Goal: Task Accomplishment & Management: Manage account settings

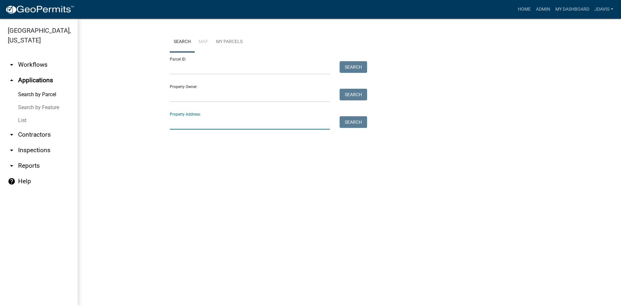
click at [226, 118] on input "Property Address:" at bounding box center [250, 122] width 160 height 13
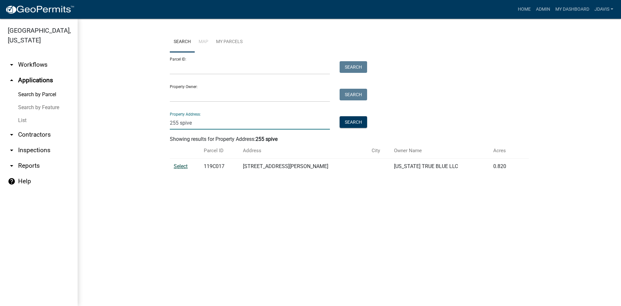
type input "255 spive"
click at [181, 169] on span "Select" at bounding box center [181, 166] width 14 height 6
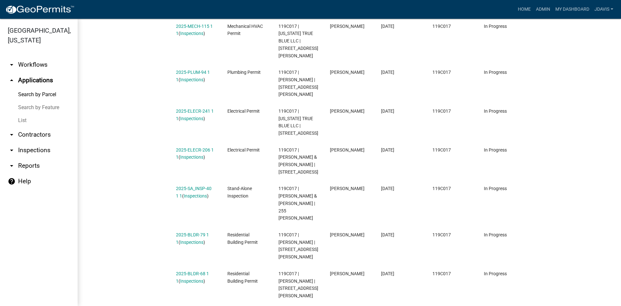
scroll to position [225, 0]
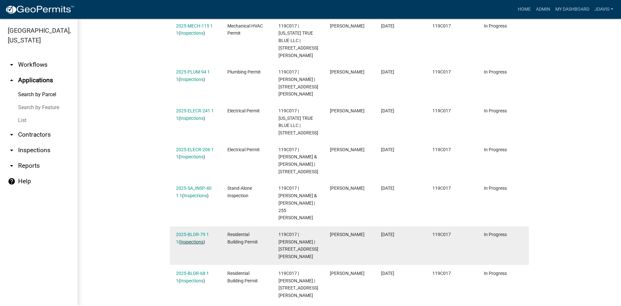
click at [193, 239] on link "Inspections" at bounding box center [191, 241] width 23 height 5
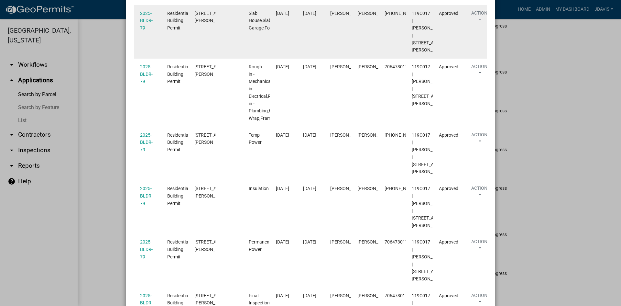
scroll to position [284, 0]
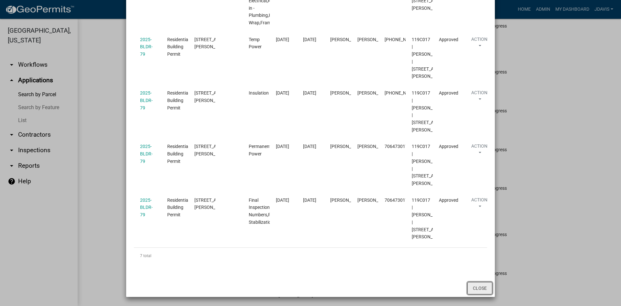
click at [473, 287] on button "Close" at bounding box center [479, 288] width 25 height 12
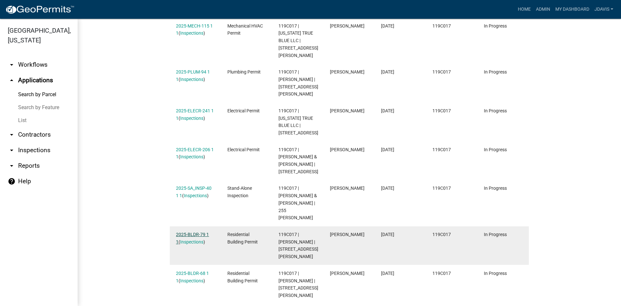
click at [200, 232] on link "2025-BLDR-79 1 1" at bounding box center [192, 238] width 33 height 13
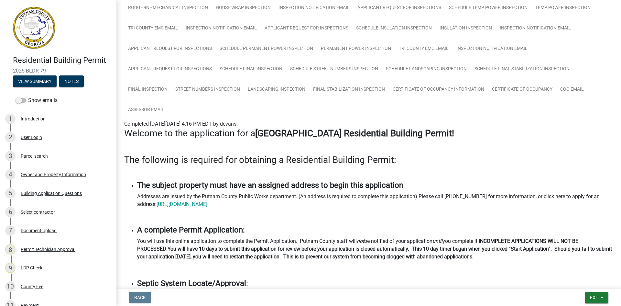
scroll to position [162, 0]
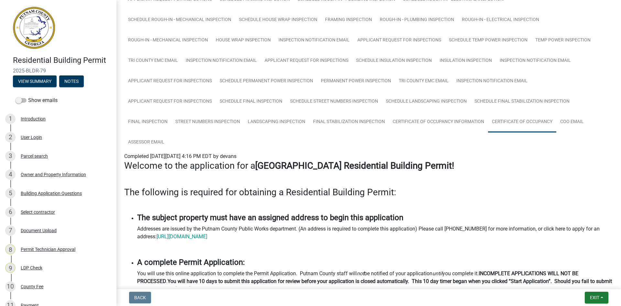
click at [535, 120] on link "Certificate of Occupancy" at bounding box center [522, 122] width 68 height 21
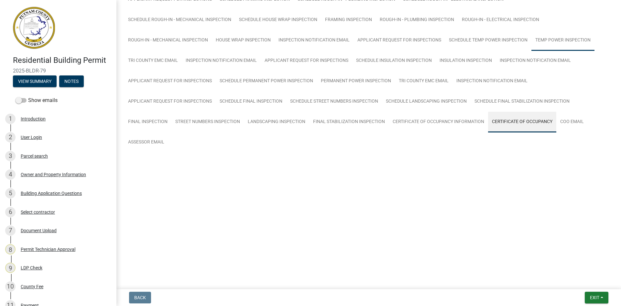
scroll to position [76, 0]
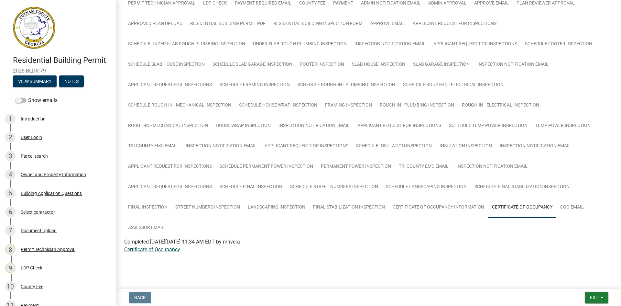
click at [162, 249] on link "Certificate of Occupancy" at bounding box center [152, 249] width 56 height 6
click at [78, 83] on button "Notes" at bounding box center [71, 81] width 25 height 12
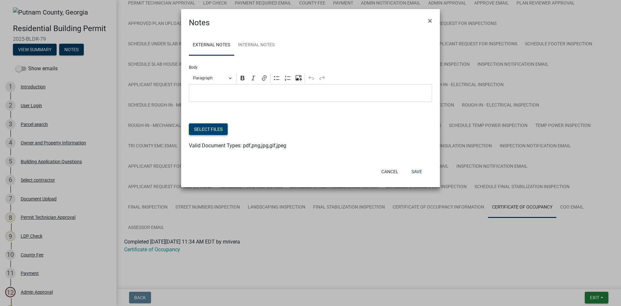
click at [215, 130] on button "Select files" at bounding box center [208, 129] width 39 height 12
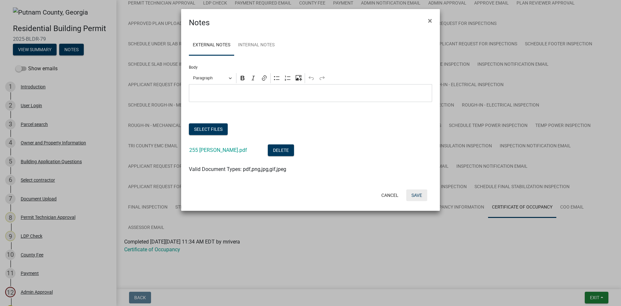
click at [418, 198] on button "Save" at bounding box center [416, 195] width 21 height 12
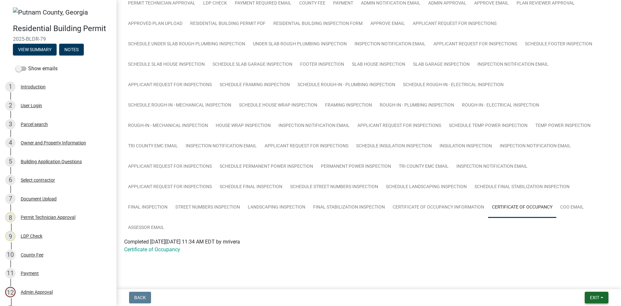
drag, startPoint x: 595, startPoint y: 297, endPoint x: 594, endPoint y: 287, distance: 9.7
click at [595, 297] on span "Exit" at bounding box center [594, 297] width 9 height 5
click at [593, 282] on button "Save & Exit" at bounding box center [583, 281] width 52 height 16
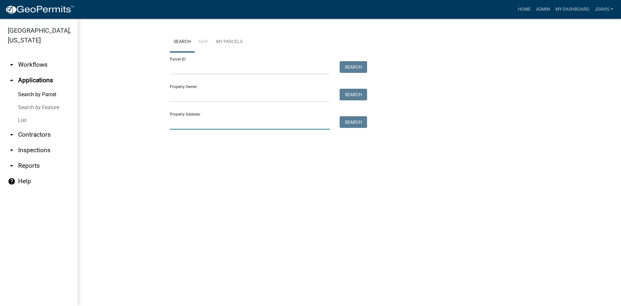
click at [265, 120] on input "Property Address:" at bounding box center [250, 122] width 160 height 13
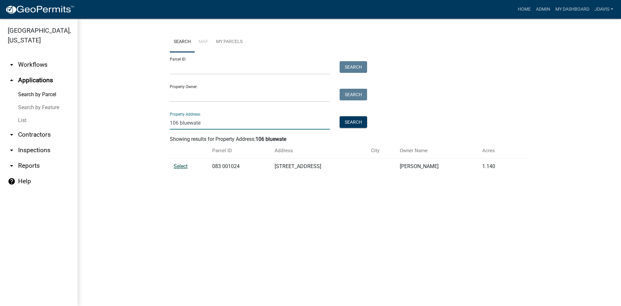
type input "106 bluewate"
click at [177, 165] on span "Select" at bounding box center [181, 166] width 14 height 6
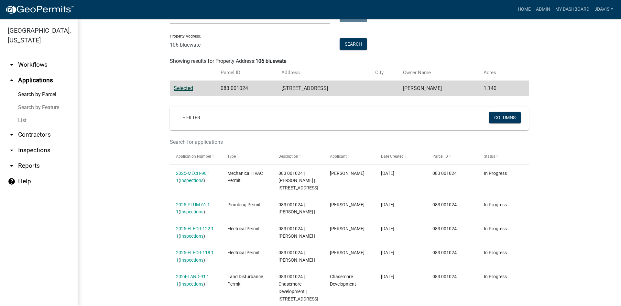
scroll to position [157, 0]
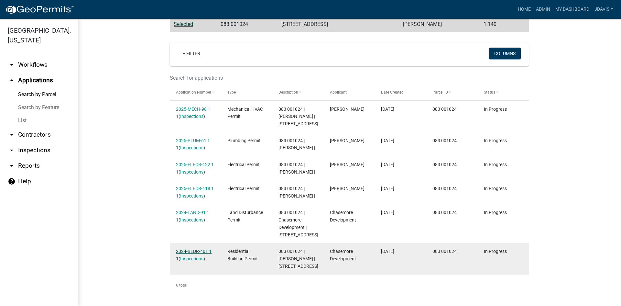
click at [194, 248] on link "2024-BLDR-401 1 1" at bounding box center [194, 254] width 36 height 13
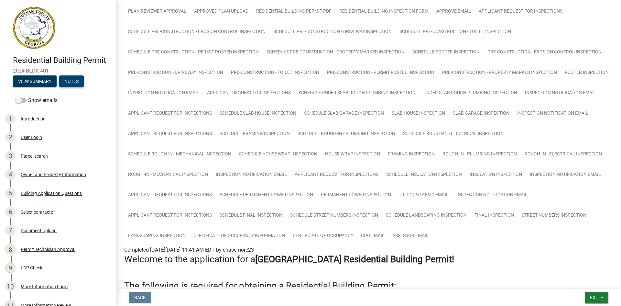
click at [75, 81] on button "Notes" at bounding box center [71, 81] width 25 height 12
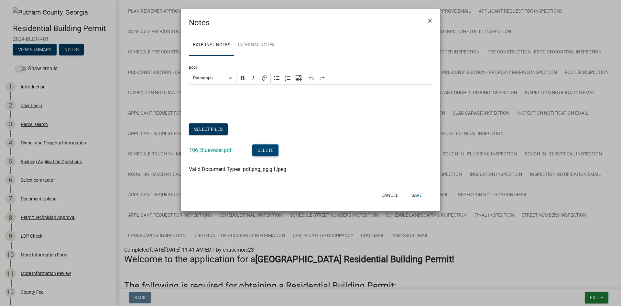
click at [266, 153] on button "Delete" at bounding box center [265, 150] width 26 height 12
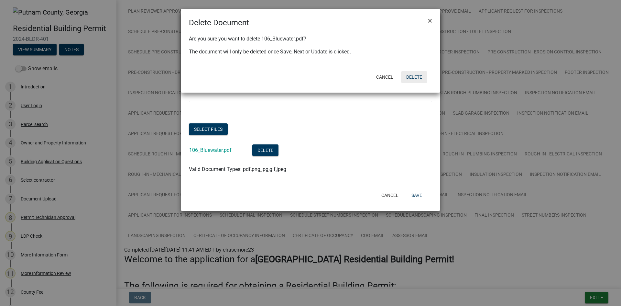
click at [413, 76] on button "Delete" at bounding box center [414, 77] width 26 height 12
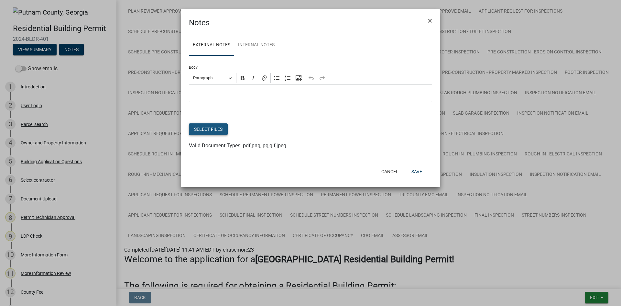
click at [198, 126] on button "Select files" at bounding box center [208, 129] width 39 height 12
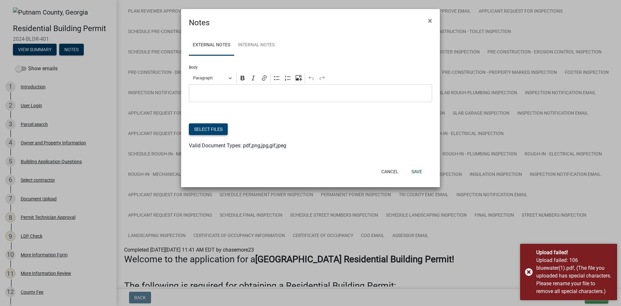
click at [210, 125] on button "Select files" at bounding box center [208, 129] width 39 height 12
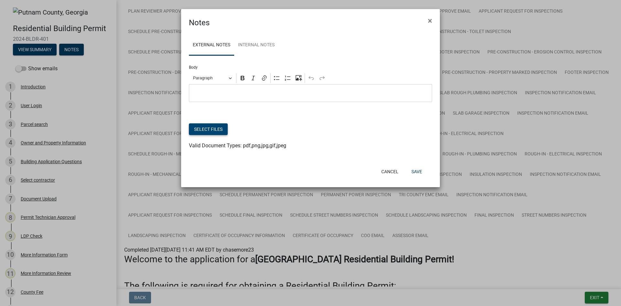
click at [225, 130] on button "Select files" at bounding box center [208, 129] width 39 height 12
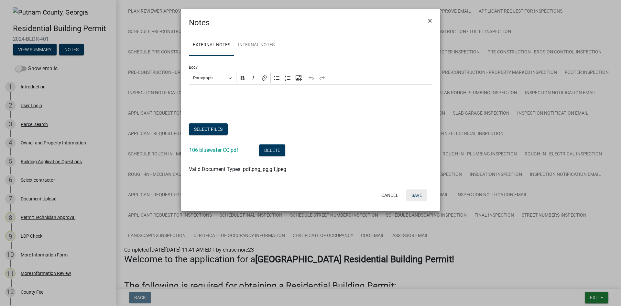
click at [422, 196] on button "Save" at bounding box center [416, 195] width 21 height 12
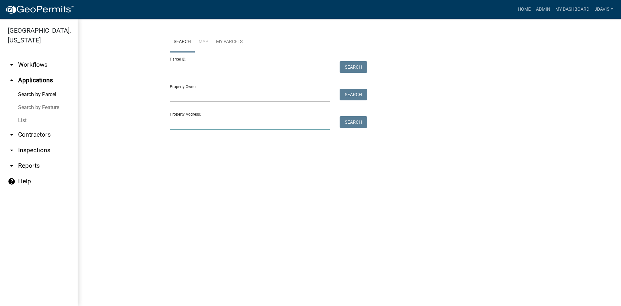
click at [184, 120] on input "Property Address:" at bounding box center [250, 122] width 160 height 13
type input "131"
click at [15, 118] on link "List" at bounding box center [39, 120] width 78 height 13
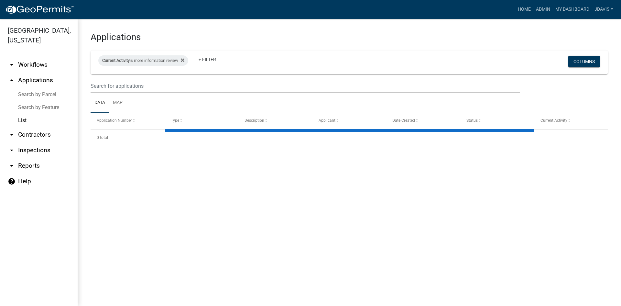
select select "2: 50"
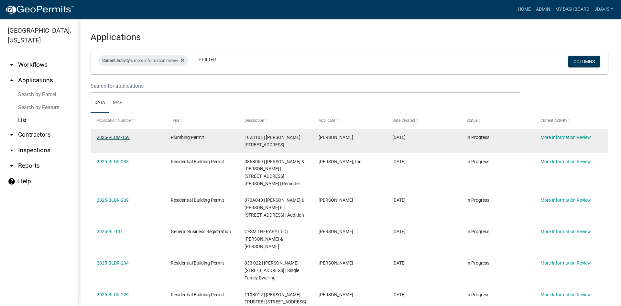
click at [118, 135] on link "2025-PLUM-159" at bounding box center [113, 137] width 33 height 5
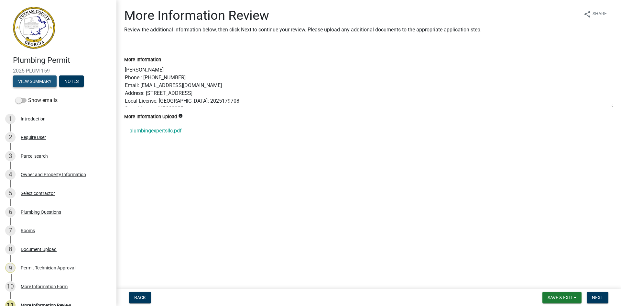
click at [37, 82] on button "View Summary" at bounding box center [35, 81] width 44 height 12
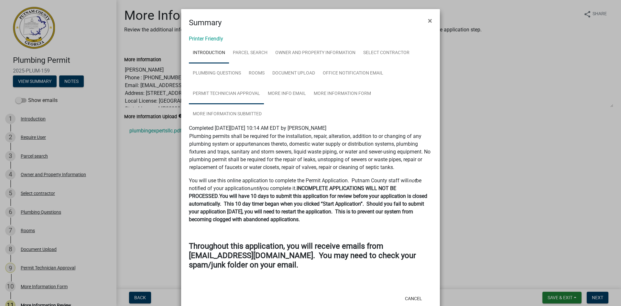
click at [258, 88] on link "Permit Technician Approval" at bounding box center [226, 93] width 75 height 21
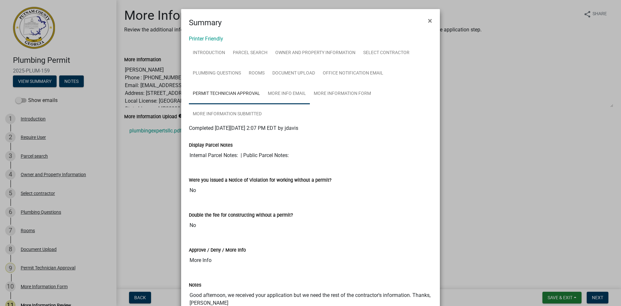
click at [303, 90] on link "More Info Email" at bounding box center [287, 93] width 46 height 21
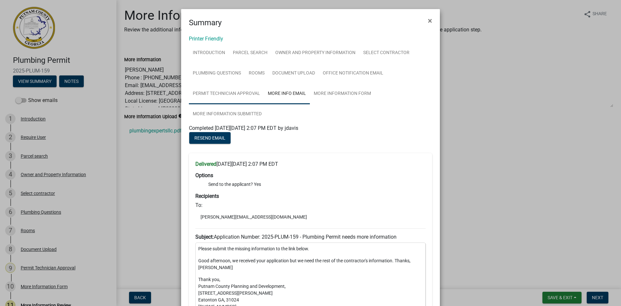
click at [246, 95] on link "Permit Technician Approval" at bounding box center [226, 93] width 75 height 21
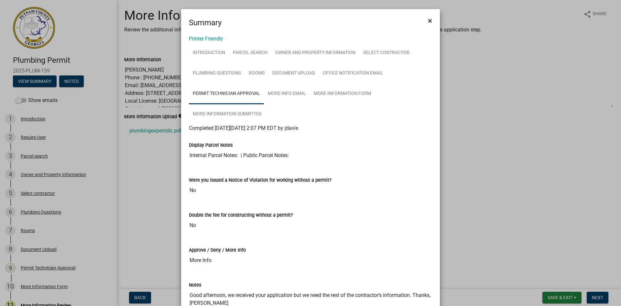
click at [429, 20] on span "×" at bounding box center [430, 20] width 4 height 9
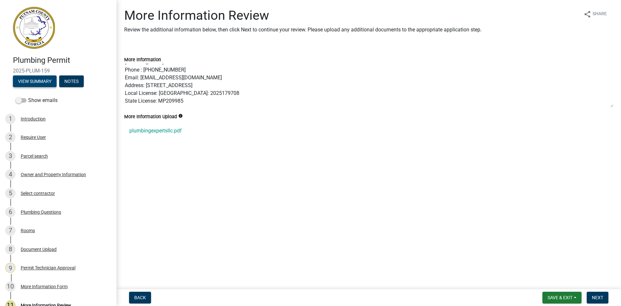
scroll to position [16, 0]
click at [56, 175] on div "Owner and Property Information" at bounding box center [53, 174] width 65 height 5
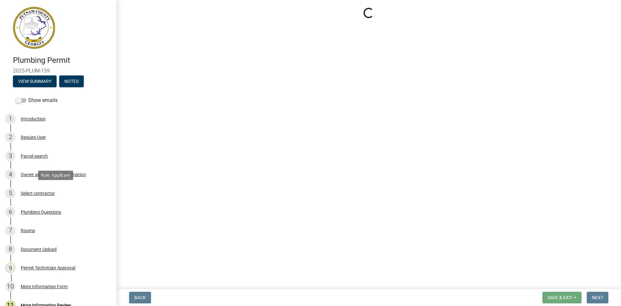
select select "a11fa51f-b34d-496b-ab35-5fd1b53a4648"
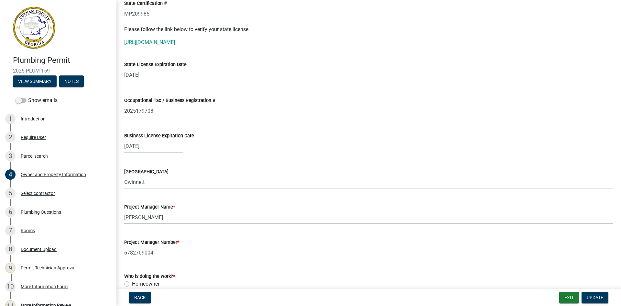
scroll to position [873, 0]
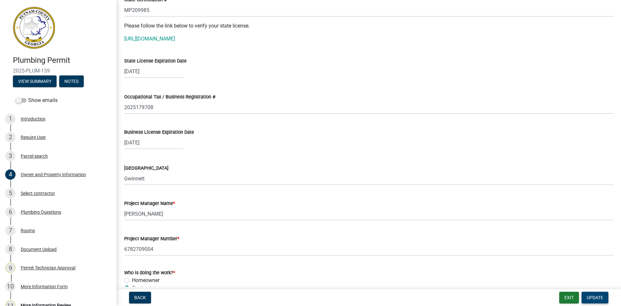
click at [597, 293] on button "Update" at bounding box center [595, 297] width 27 height 12
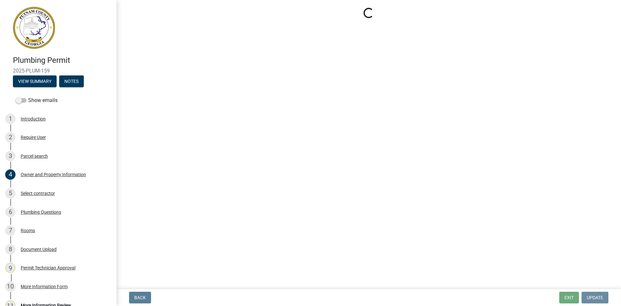
scroll to position [0, 0]
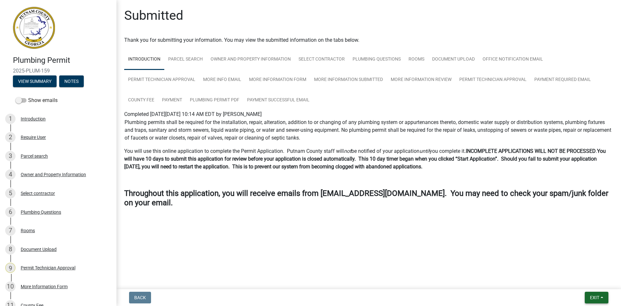
click at [597, 293] on button "Exit" at bounding box center [597, 297] width 24 height 12
click at [596, 281] on button "Save & Exit" at bounding box center [583, 281] width 52 height 16
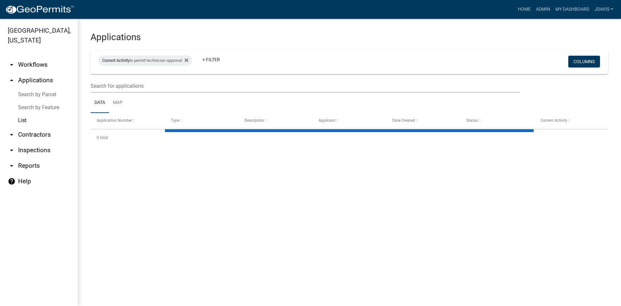
select select "2: 50"
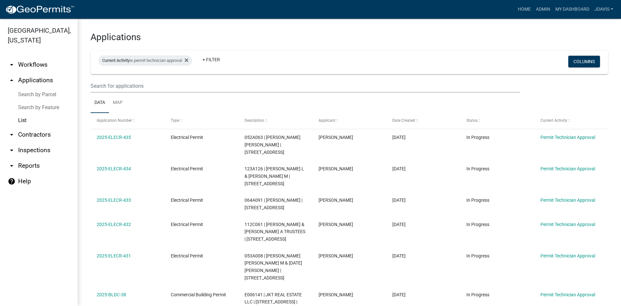
click at [52, 95] on link "Search by Parcel" at bounding box center [39, 94] width 78 height 13
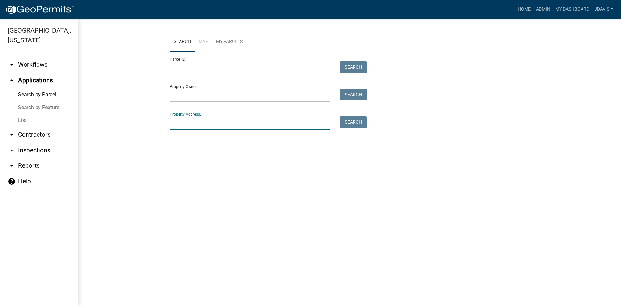
click at [249, 122] on input "Property Address:" at bounding box center [250, 122] width 160 height 13
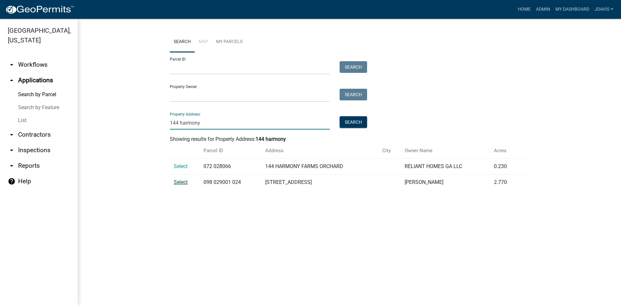
type input "144 harmony"
click at [187, 181] on span "Select" at bounding box center [181, 182] width 14 height 6
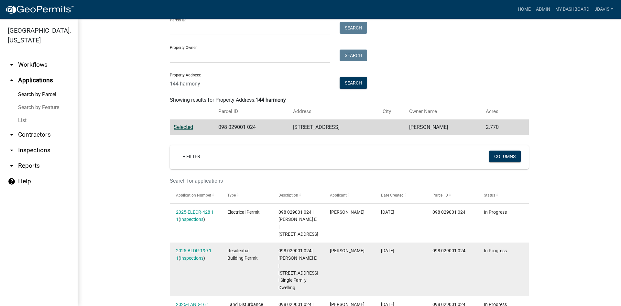
scroll to position [85, 0]
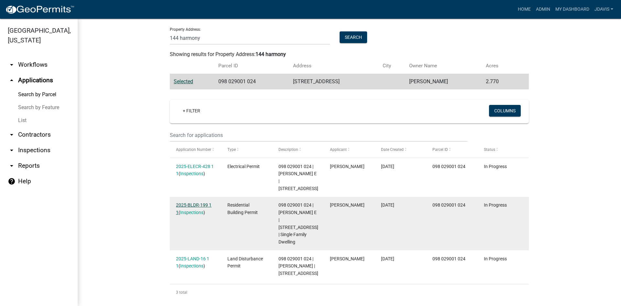
click at [195, 202] on link "2025-BLDR-199 1 1" at bounding box center [194, 208] width 36 height 13
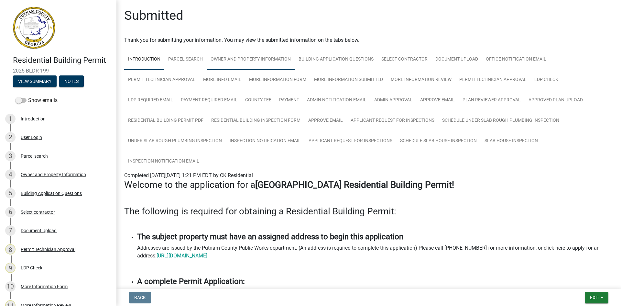
click at [239, 57] on link "Owner and Property Information" at bounding box center [251, 59] width 88 height 21
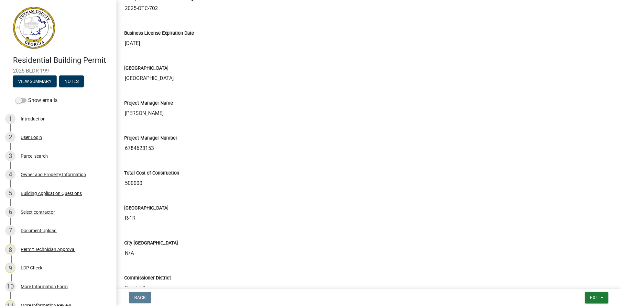
scroll to position [1077, 0]
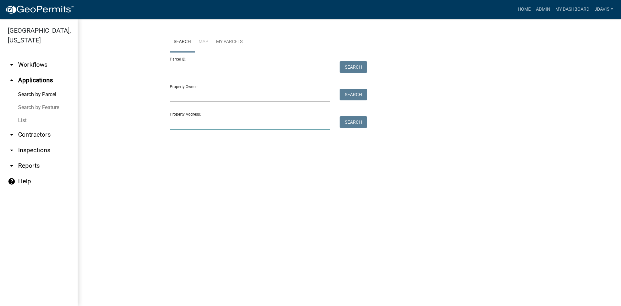
click at [202, 119] on input "Property Address:" at bounding box center [250, 122] width 160 height 13
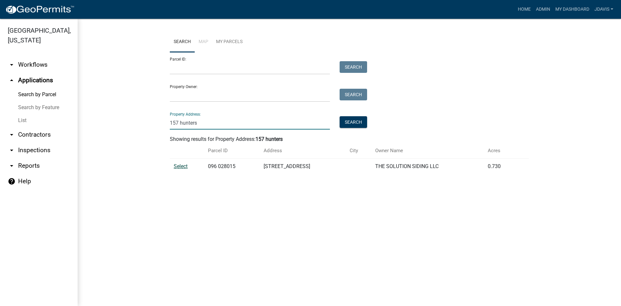
type input "157 hunters"
click at [179, 166] on span "Select" at bounding box center [181, 166] width 14 height 6
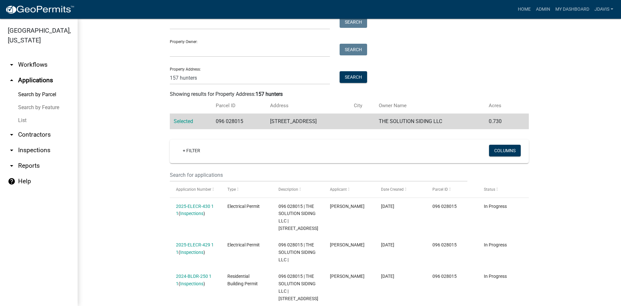
scroll to position [85, 0]
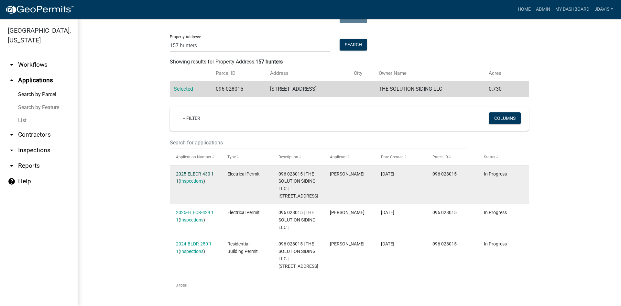
click at [200, 171] on link "2025-ELECR-430 1 1" at bounding box center [195, 177] width 38 height 13
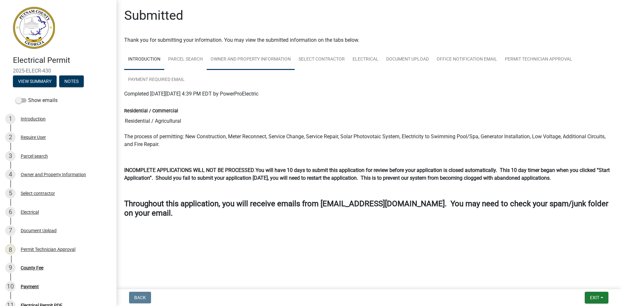
click at [236, 60] on link "Owner and Property Information" at bounding box center [251, 59] width 88 height 21
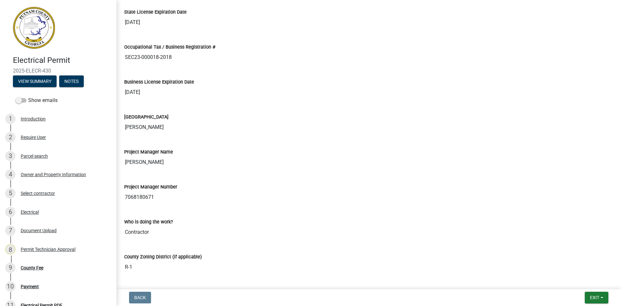
scroll to position [1003, 0]
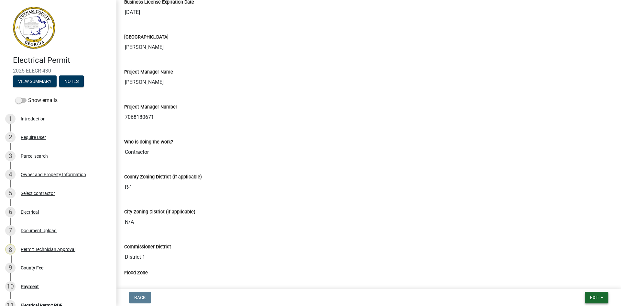
click at [593, 297] on span "Exit" at bounding box center [594, 297] width 9 height 5
click at [594, 285] on button "Save & Exit" at bounding box center [583, 281] width 52 height 16
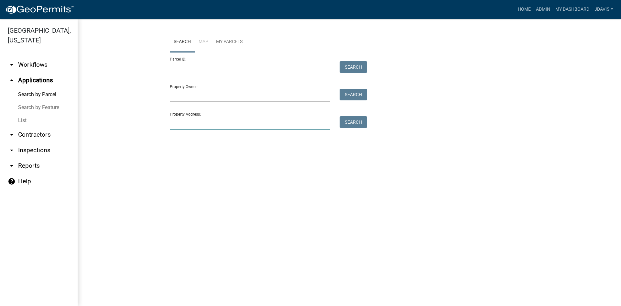
click at [183, 127] on input "Property Address:" at bounding box center [250, 122] width 160 height 13
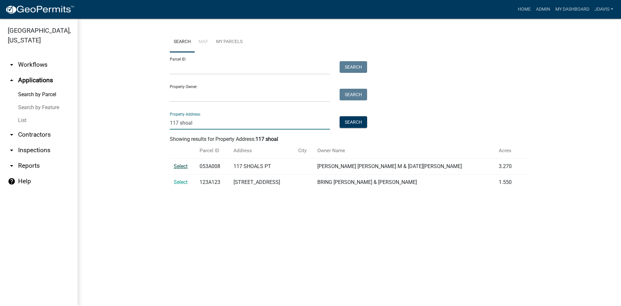
type input "117 shoal"
click at [185, 166] on span "Select" at bounding box center [181, 166] width 14 height 6
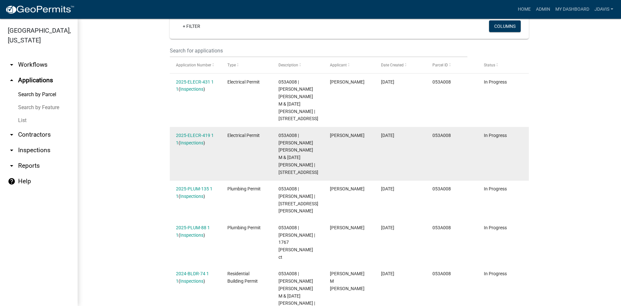
scroll to position [169, 0]
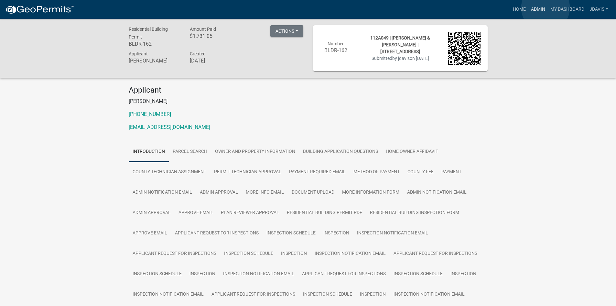
click at [546, 8] on link "Admin" at bounding box center [538, 9] width 19 height 12
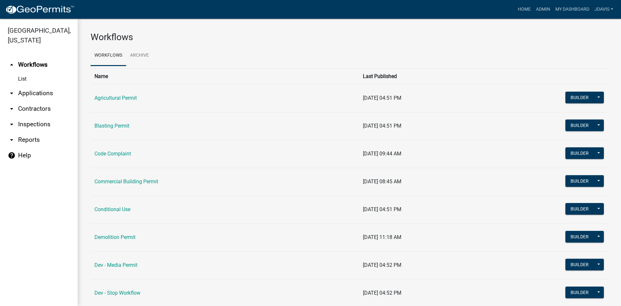
click at [35, 92] on link "arrow_drop_down Applications" at bounding box center [39, 93] width 78 height 16
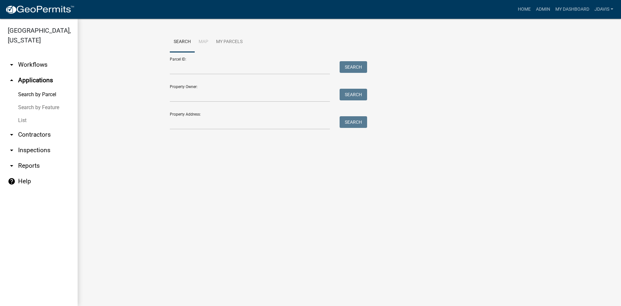
click at [23, 120] on link "List" at bounding box center [39, 120] width 78 height 13
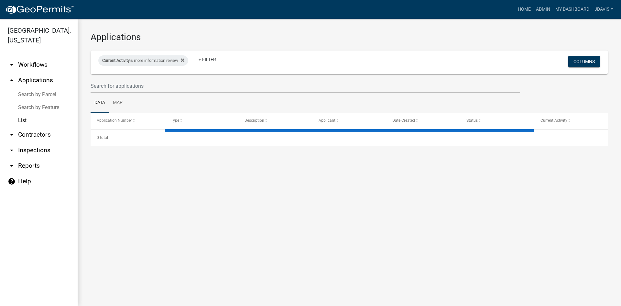
select select "2: 50"
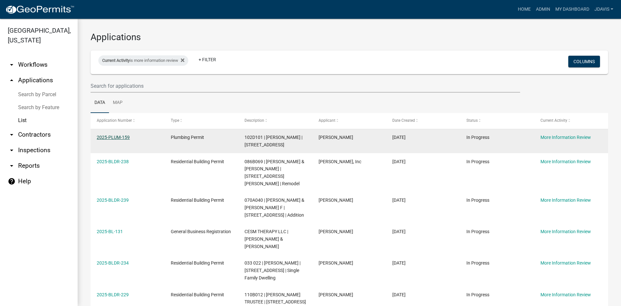
click at [122, 137] on link "2025-PLUM-159" at bounding box center [113, 137] width 33 height 5
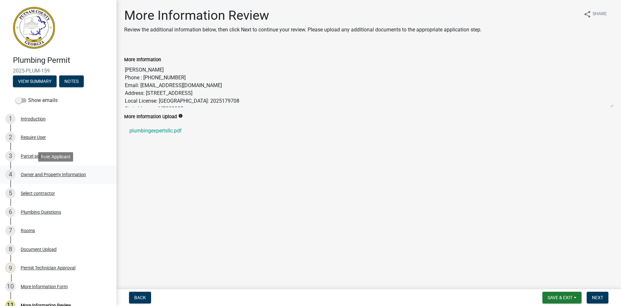
click at [49, 175] on div "Owner and Property Information" at bounding box center [53, 174] width 65 height 5
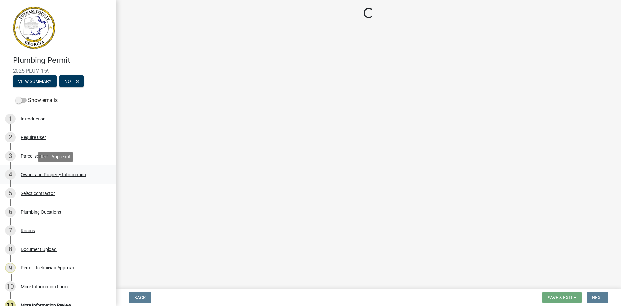
select select "a11fa51f-b34d-496b-ab35-5fd1b53a4648"
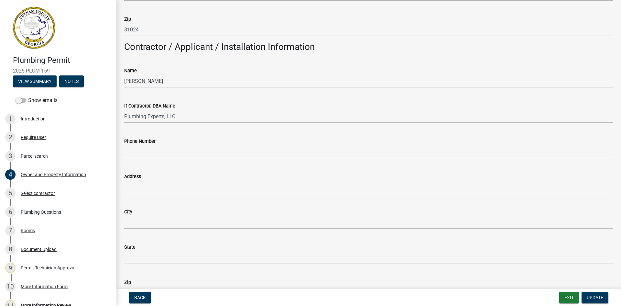
scroll to position [550, 0]
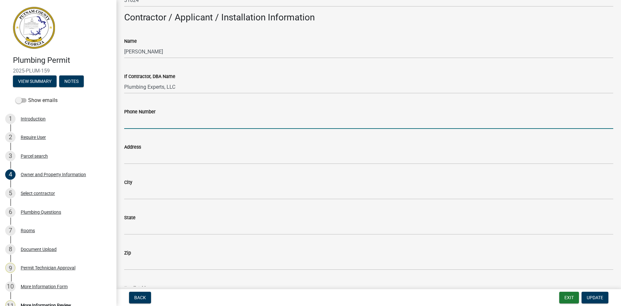
click at [146, 125] on input "Phone Number" at bounding box center [368, 121] width 489 height 13
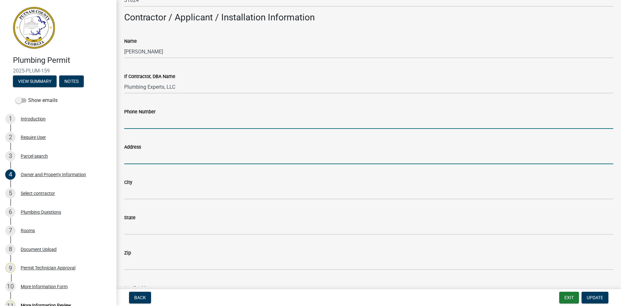
click at [142, 159] on input "Address" at bounding box center [368, 157] width 489 height 13
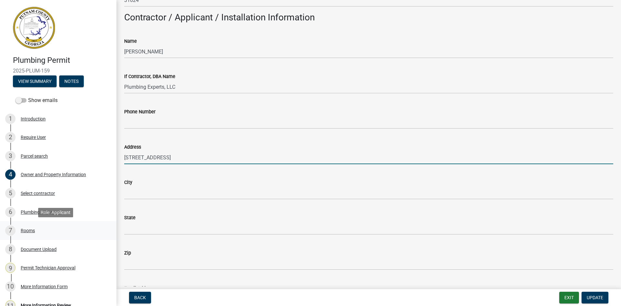
type input "[STREET_ADDRESS]"
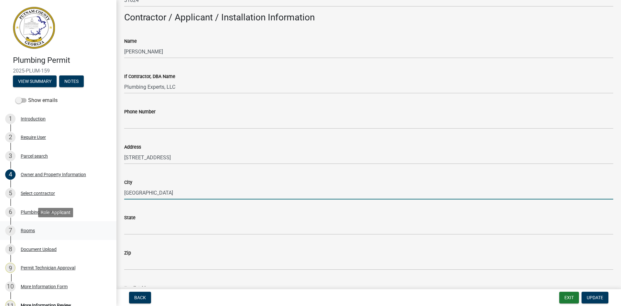
type input "[GEOGRAPHIC_DATA]"
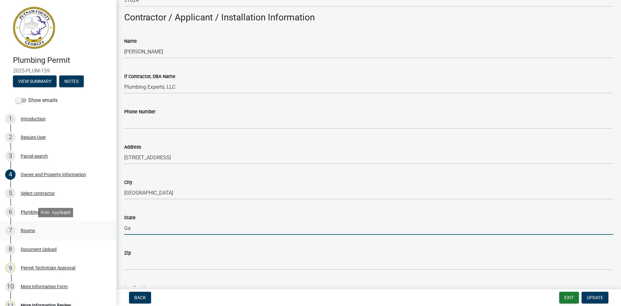
type input "Ga"
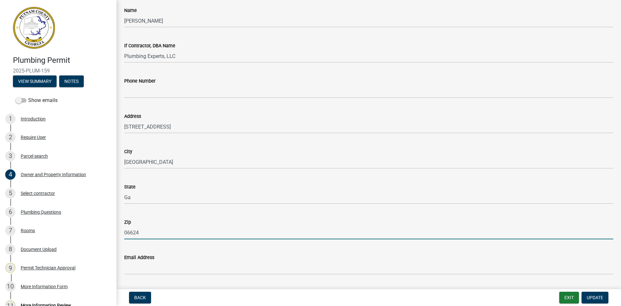
scroll to position [647, 0]
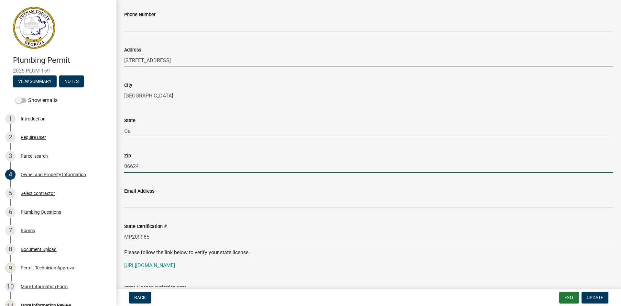
click at [123, 169] on div "Zip 06624" at bounding box center [368, 158] width 499 height 30
click at [128, 167] on input "06624" at bounding box center [368, 165] width 489 height 13
click at [135, 169] on input "306624" at bounding box center [368, 165] width 489 height 13
type input "30624"
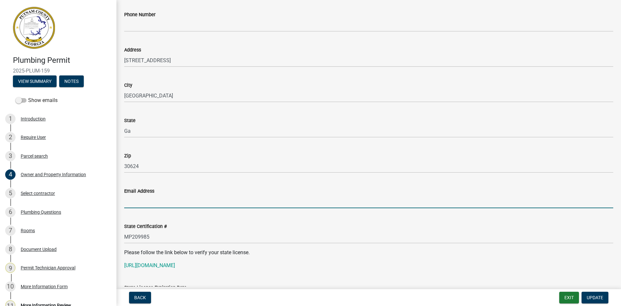
click at [150, 199] on input "Email Address" at bounding box center [368, 201] width 489 height 13
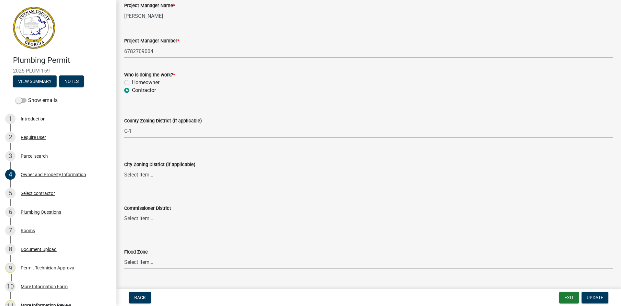
scroll to position [1085, 0]
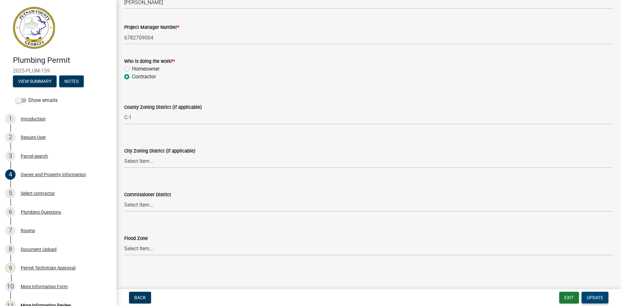
type input "[EMAIL_ADDRESS][DOMAIN_NAME]"
click at [598, 296] on span "Update" at bounding box center [595, 297] width 16 height 5
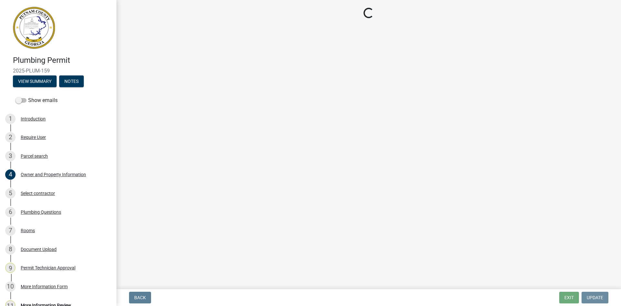
scroll to position [0, 0]
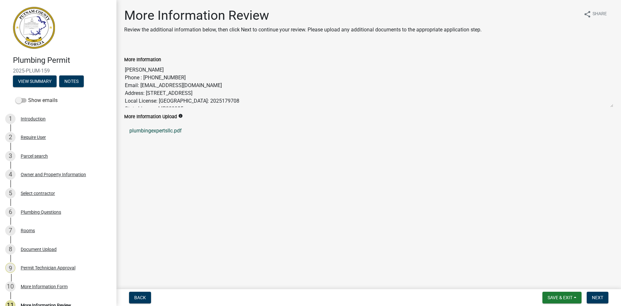
click at [166, 133] on link "plumbingexpertsllc.pdf" at bounding box center [368, 131] width 489 height 16
click at [45, 248] on div "Document Upload" at bounding box center [39, 249] width 36 height 5
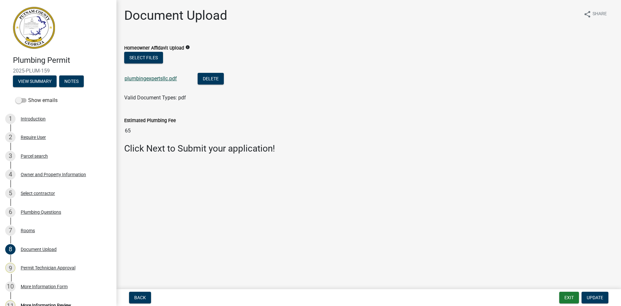
click at [154, 78] on link "plumbingexpertsllc.pdf" at bounding box center [151, 78] width 52 height 6
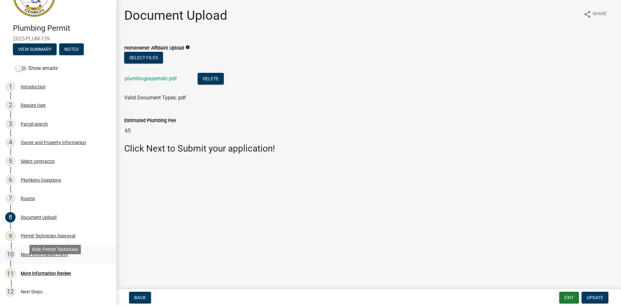
scroll to position [73, 0]
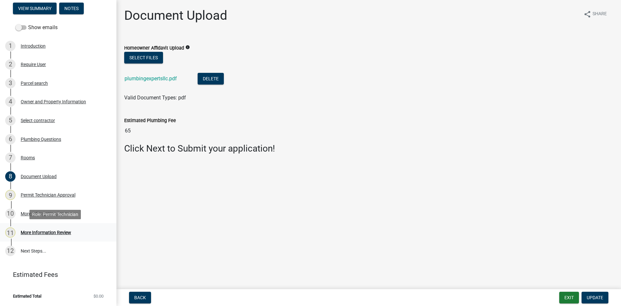
click at [45, 235] on div "11 More Information Review" at bounding box center [55, 232] width 101 height 10
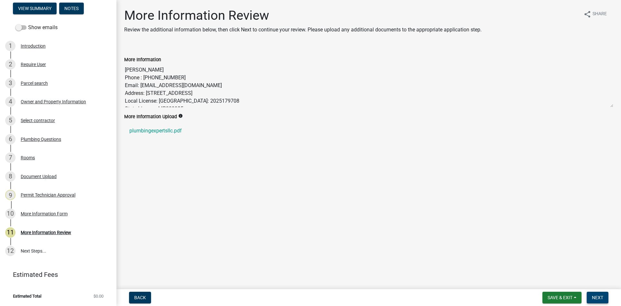
click at [596, 298] on span "Next" at bounding box center [597, 297] width 11 height 5
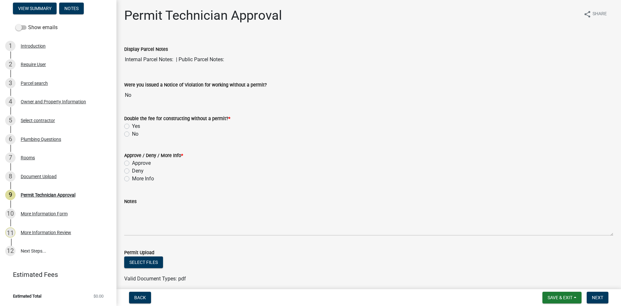
click at [130, 136] on div "No" at bounding box center [368, 134] width 489 height 8
click at [132, 135] on label "No" at bounding box center [135, 134] width 6 height 8
click at [132, 134] on input "No" at bounding box center [134, 132] width 4 height 4
radio input "true"
click at [132, 163] on label "Approve" at bounding box center [141, 163] width 19 height 8
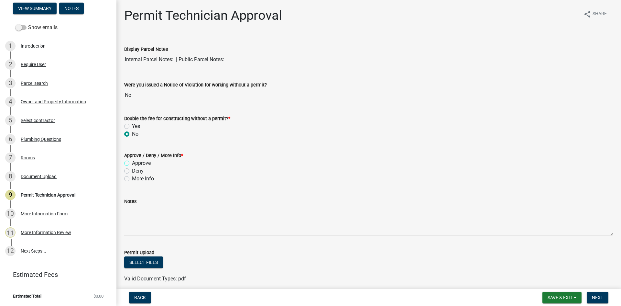
click at [132, 163] on input "Approve" at bounding box center [134, 161] width 4 height 4
radio input "true"
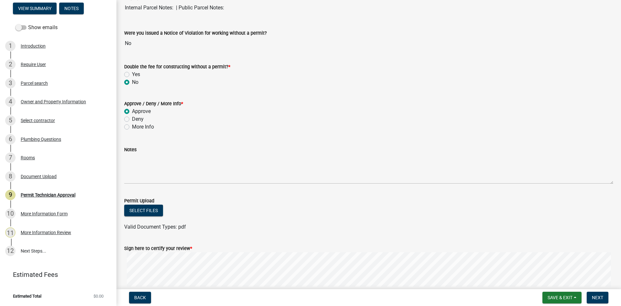
scroll to position [110, 0]
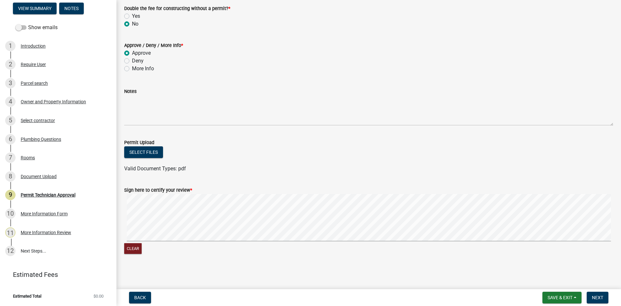
click at [428, 256] on wm-data-entity-input "Sign here to certify your review * Clear" at bounding box center [368, 219] width 489 height 83
click at [595, 298] on span "Next" at bounding box center [597, 297] width 11 height 5
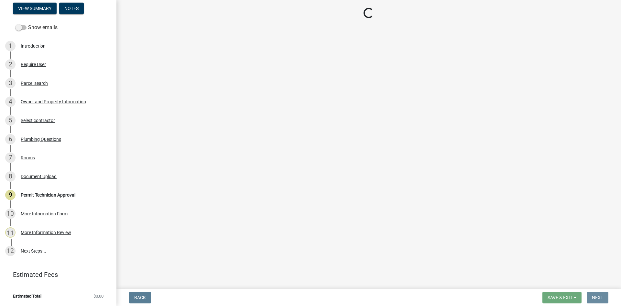
scroll to position [0, 0]
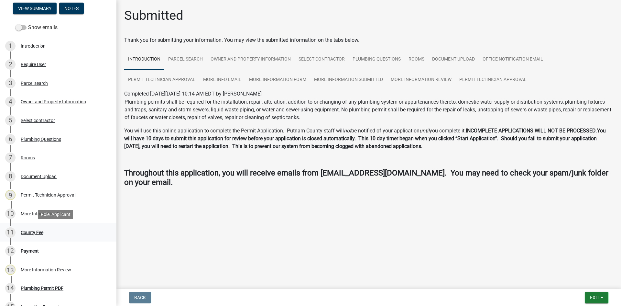
click at [36, 234] on div "County Fee" at bounding box center [32, 232] width 23 height 5
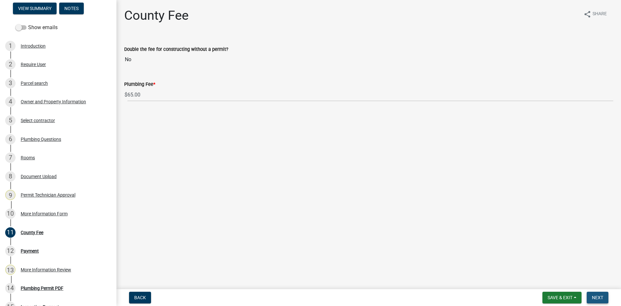
click at [599, 297] on span "Next" at bounding box center [597, 297] width 11 height 5
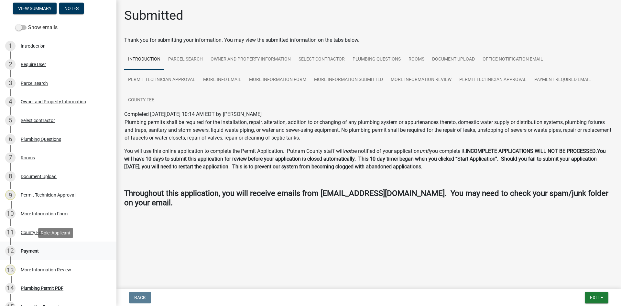
click at [26, 252] on div "Payment" at bounding box center [30, 250] width 18 height 5
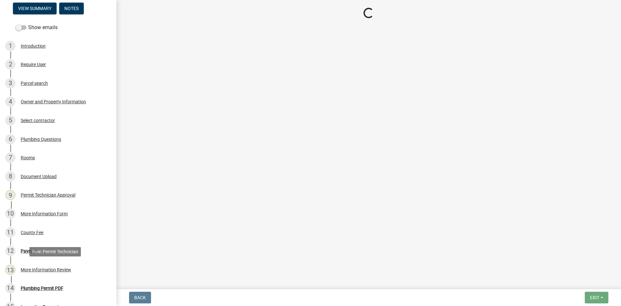
select select "3: 3"
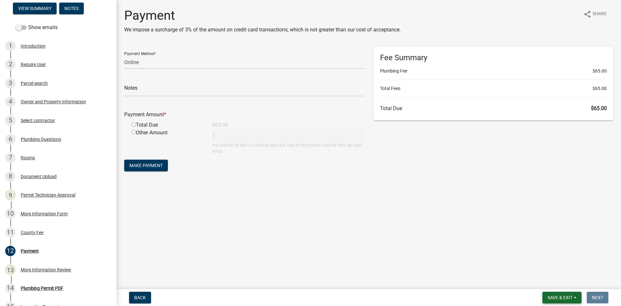
click at [556, 293] on button "Save & Exit" at bounding box center [561, 297] width 39 height 12
click at [562, 281] on button "Save & Exit" at bounding box center [556, 281] width 52 height 16
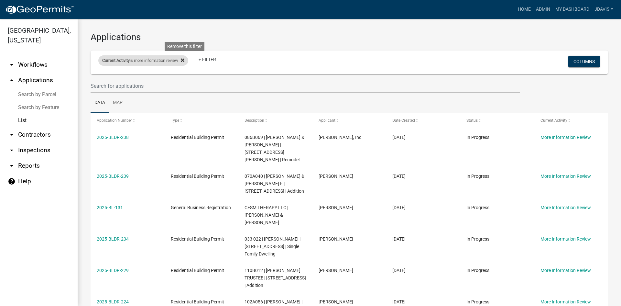
click at [184, 62] on icon at bounding box center [183, 60] width 4 height 5
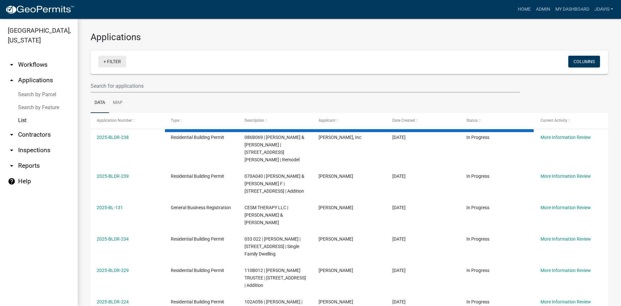
click at [104, 61] on link "+ Filter" at bounding box center [112, 62] width 28 height 12
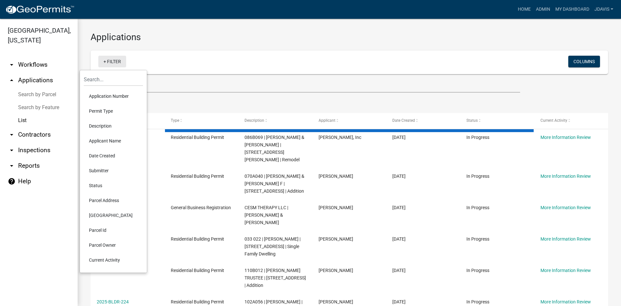
select select "2: 50"
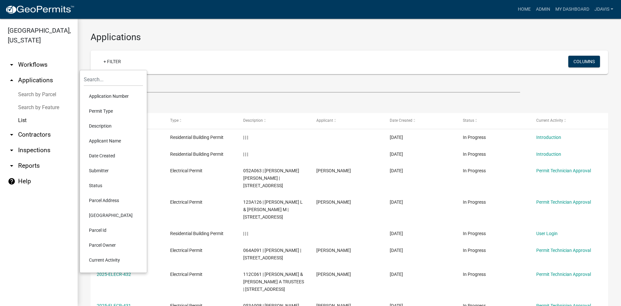
click at [98, 262] on li "Current Activity" at bounding box center [113, 259] width 59 height 15
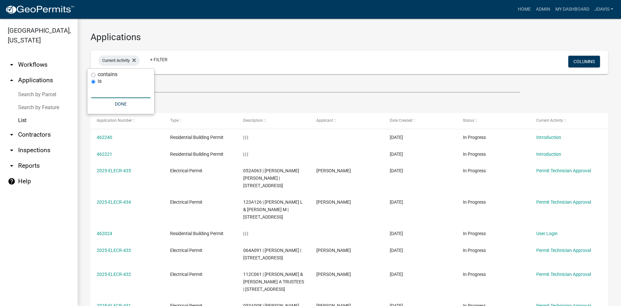
click at [115, 90] on input "text" at bounding box center [120, 91] width 59 height 13
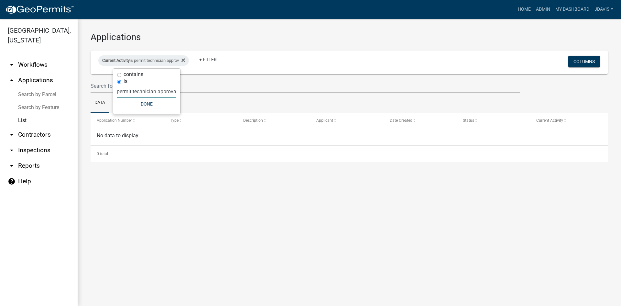
type input "permit technician approval"
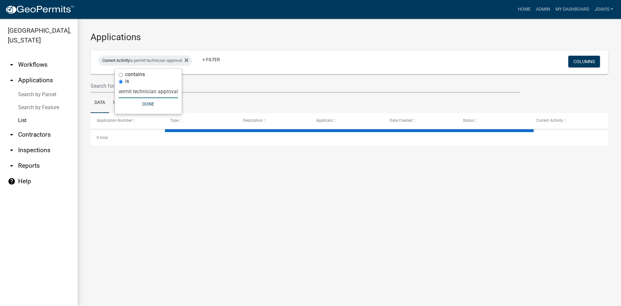
select select "2: 50"
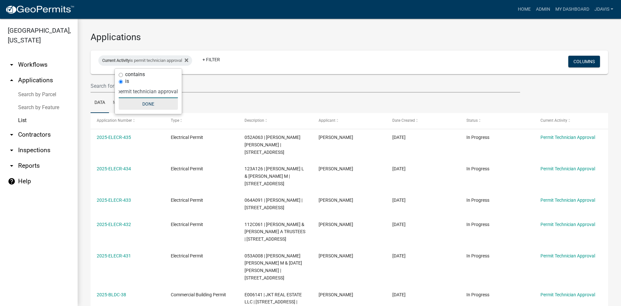
type input "permit technician approval"
click at [154, 103] on button "Done" at bounding box center [148, 104] width 59 height 12
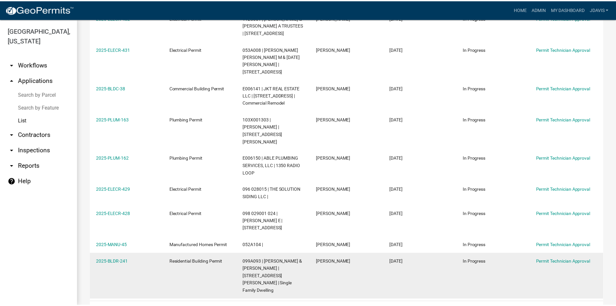
scroll to position [208, 0]
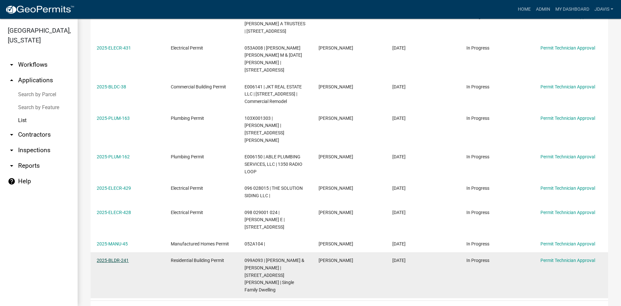
click at [118, 257] on link "2025-BLDR-241" at bounding box center [113, 259] width 32 height 5
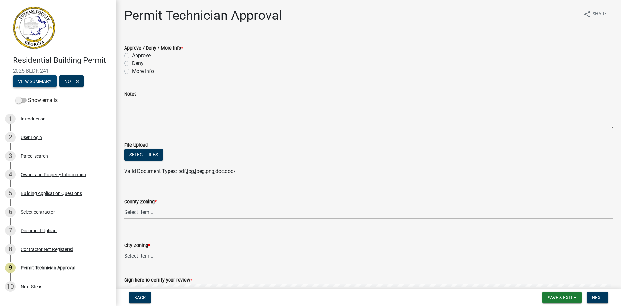
click at [44, 82] on button "View Summary" at bounding box center [35, 81] width 44 height 12
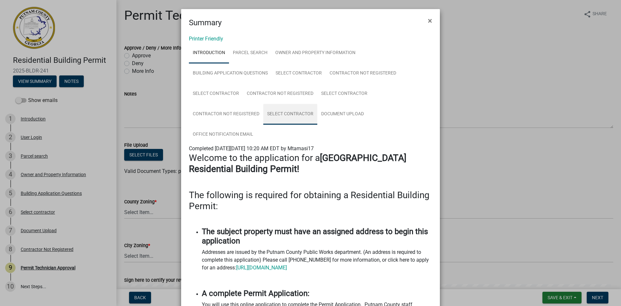
click at [301, 112] on link "Select contractor" at bounding box center [290, 114] width 54 height 21
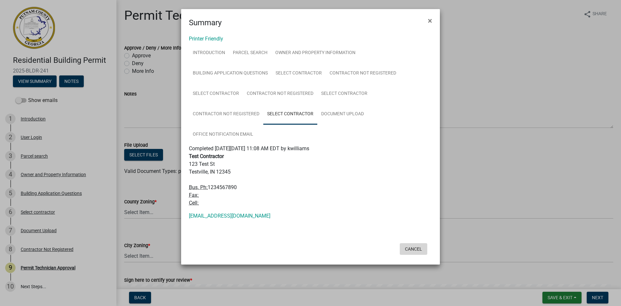
click at [411, 247] on button "Cancel" at bounding box center [413, 249] width 27 height 12
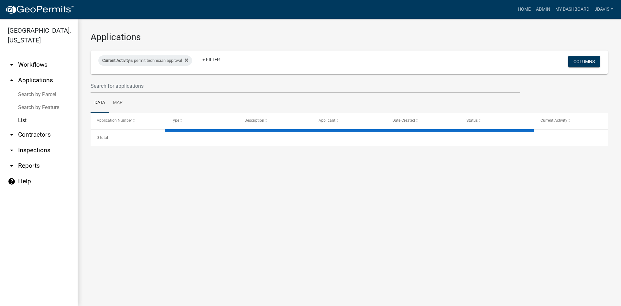
select select "2: 50"
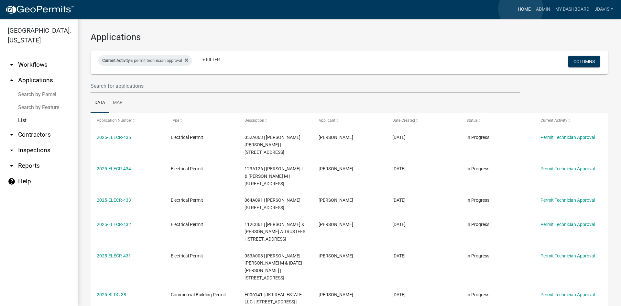
click at [520, 9] on link "Home" at bounding box center [524, 9] width 18 height 12
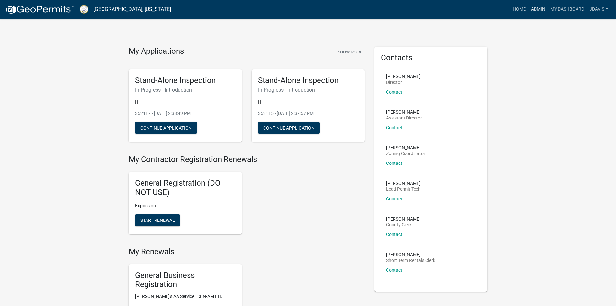
click at [536, 9] on link "Admin" at bounding box center [538, 9] width 19 height 12
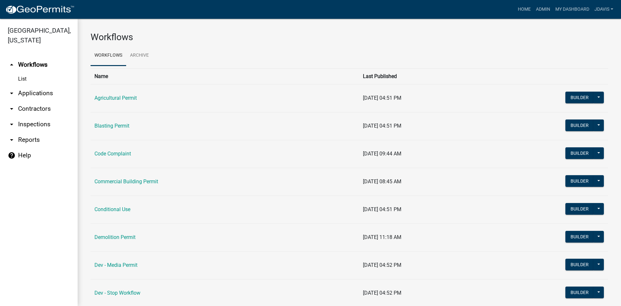
click at [45, 92] on link "arrow_drop_down Applications" at bounding box center [39, 93] width 78 height 16
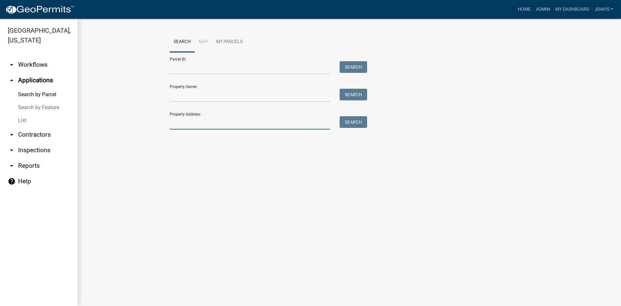
click at [198, 122] on input "Property Address:" at bounding box center [250, 122] width 160 height 13
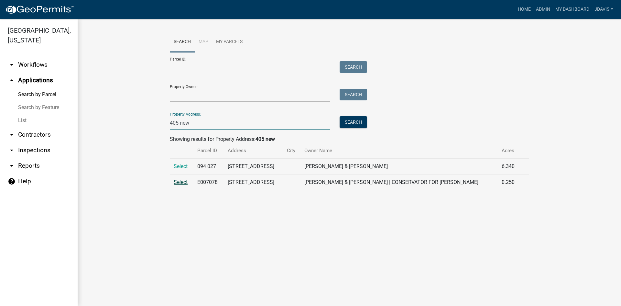
type input "405 new"
click at [182, 185] on span "Select" at bounding box center [181, 182] width 14 height 6
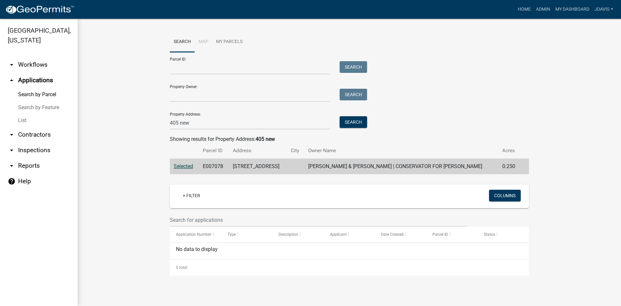
click at [44, 79] on link "arrow_drop_up Applications" at bounding box center [39, 80] width 78 height 16
click at [523, 9] on link "Home" at bounding box center [524, 9] width 18 height 12
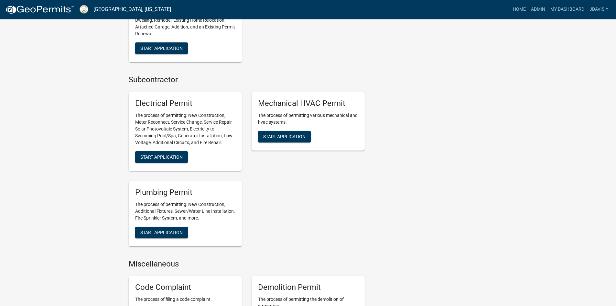
scroll to position [550, 0]
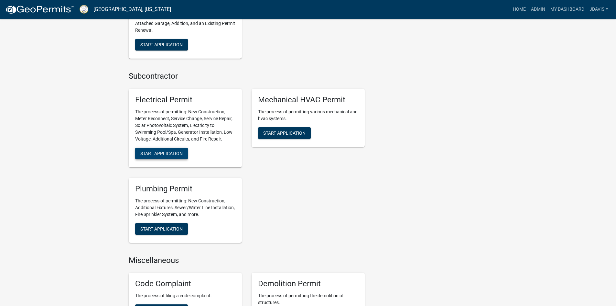
click at [174, 155] on span "Start Application" at bounding box center [161, 152] width 42 height 5
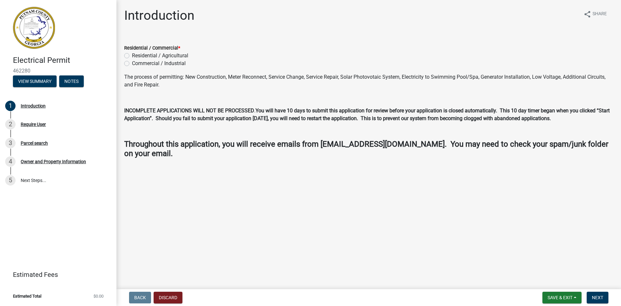
click at [132, 57] on label "Residential / Agricultural" at bounding box center [160, 56] width 56 height 8
click at [132, 56] on input "Residential / Agricultural" at bounding box center [134, 54] width 4 height 4
radio input "true"
click at [600, 301] on button "Next" at bounding box center [598, 297] width 22 height 12
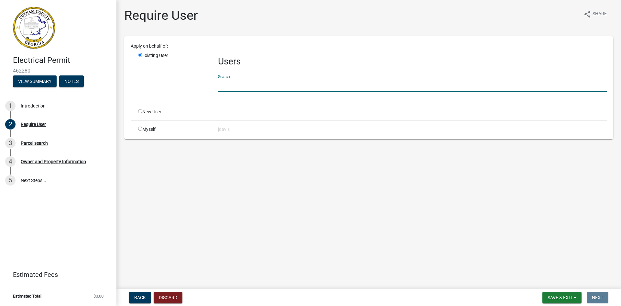
click at [231, 82] on input "text" at bounding box center [412, 85] width 389 height 13
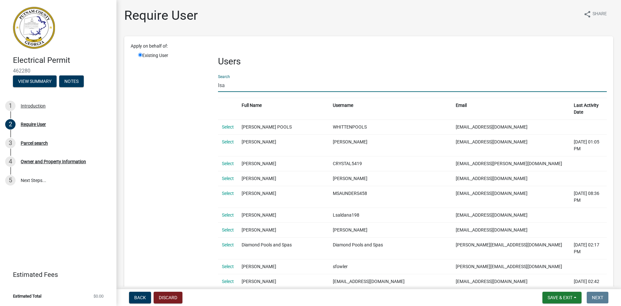
type input "lsander"
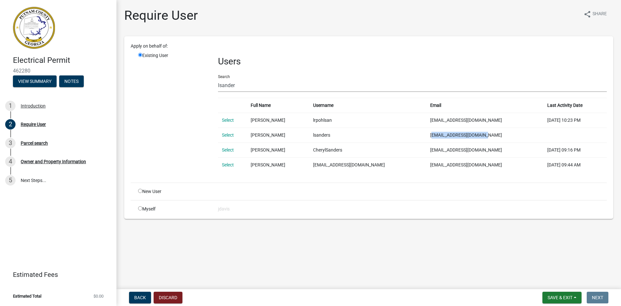
drag, startPoint x: 414, startPoint y: 134, endPoint x: 476, endPoint y: 135, distance: 62.1
click at [476, 135] on td "[EMAIL_ADDRESS][DOMAIN_NAME]" at bounding box center [484, 134] width 117 height 15
copy td "[EMAIL_ADDRESS][DOMAIN_NAME]"
click at [230, 134] on link "Select" at bounding box center [228, 134] width 12 height 5
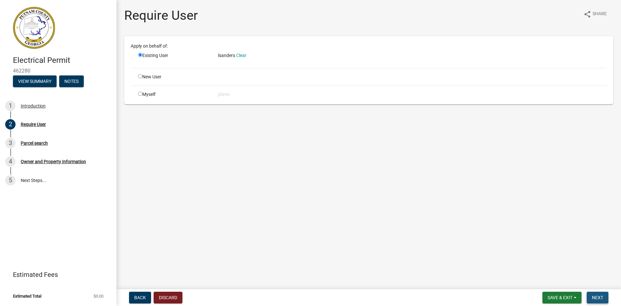
click at [605, 297] on button "Next" at bounding box center [598, 297] width 22 height 12
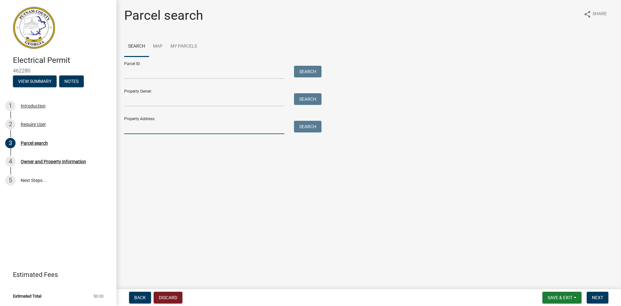
click at [159, 129] on input "Property Address:" at bounding box center [204, 127] width 160 height 13
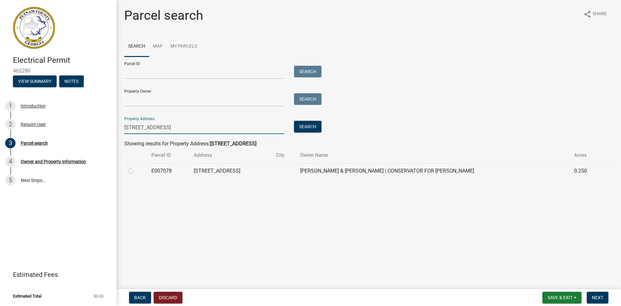
type input "[STREET_ADDRESS]"
click at [136, 167] on label at bounding box center [136, 167] width 0 height 0
click at [136, 171] on input "radio" at bounding box center [138, 169] width 4 height 4
radio input "true"
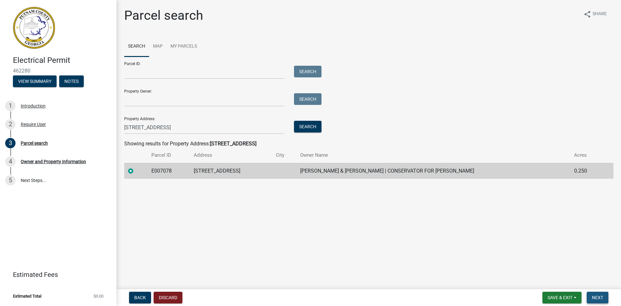
click at [600, 296] on span "Next" at bounding box center [597, 297] width 11 height 5
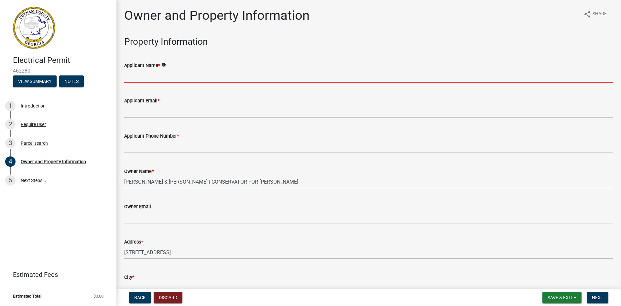
click at [209, 73] on input "Applicant Name *" at bounding box center [368, 75] width 489 height 13
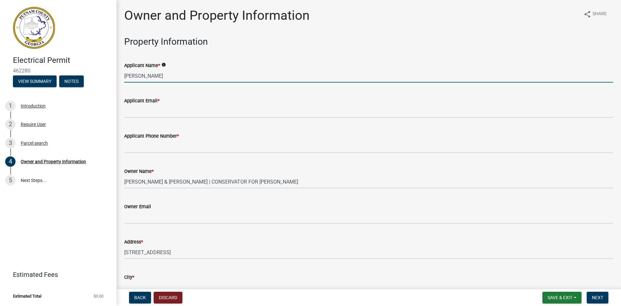
type input "[PERSON_NAME]"
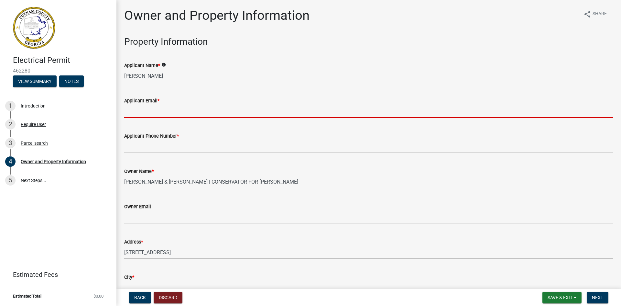
paste input "[EMAIL_ADDRESS][DOMAIN_NAME]"
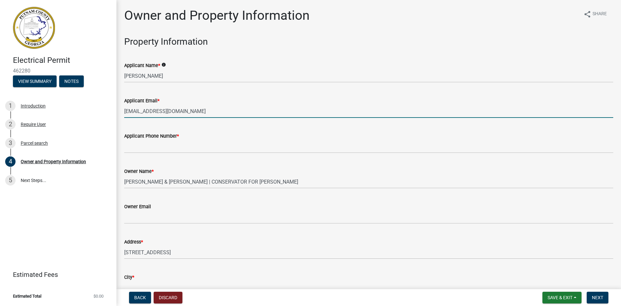
type input "[EMAIL_ADDRESS][DOMAIN_NAME]"
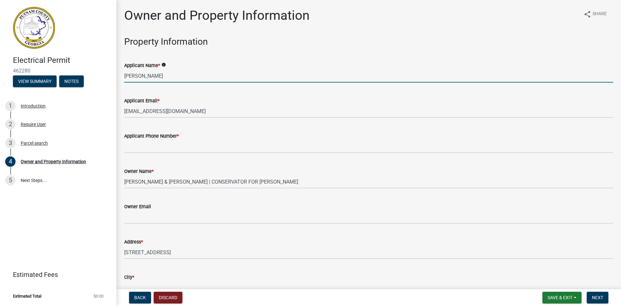
drag, startPoint x: 188, startPoint y: 74, endPoint x: 108, endPoint y: 88, distance: 80.7
click at [112, 88] on div "Electrical Permit 462280 View Summary Notes 1 Introduction 2 Require User 3 Par…" at bounding box center [310, 153] width 621 height 306
type input "[PERSON_NAME]"
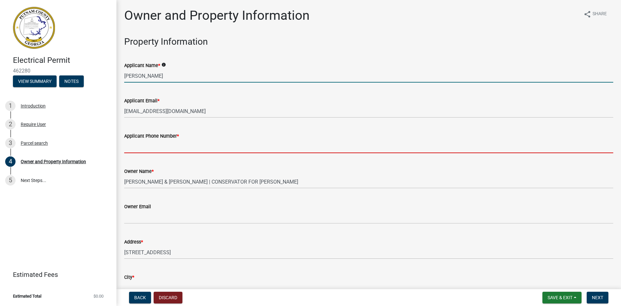
click at [170, 148] on input "Applicant Phone Number *" at bounding box center [368, 146] width 489 height 13
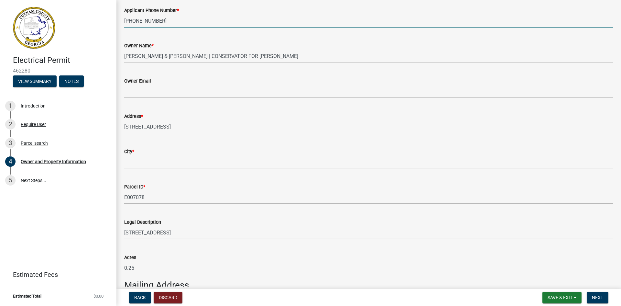
scroll to position [129, 0]
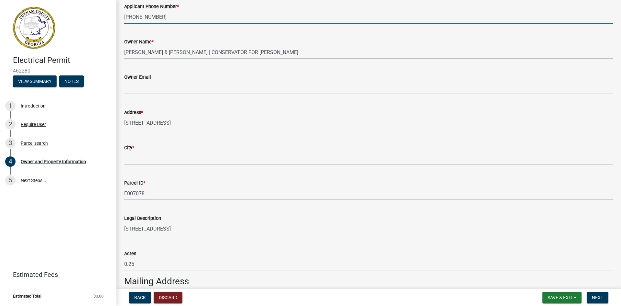
type input "[PHONE_NUMBER]"
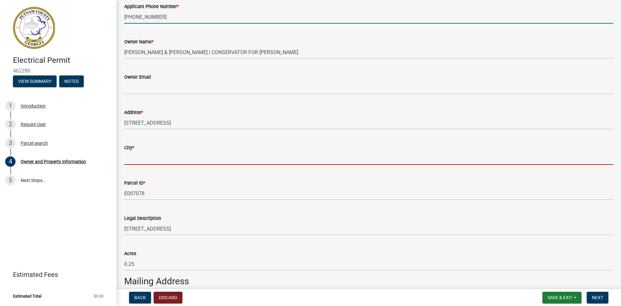
click at [143, 159] on input "City *" at bounding box center [368, 157] width 489 height 13
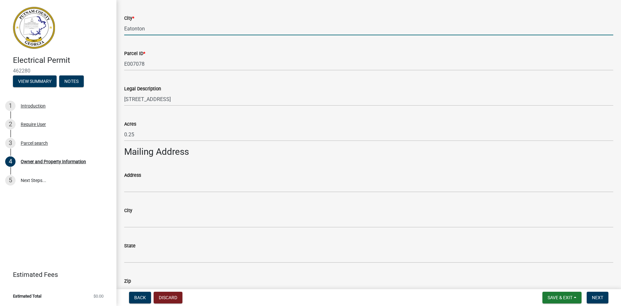
scroll to position [291, 0]
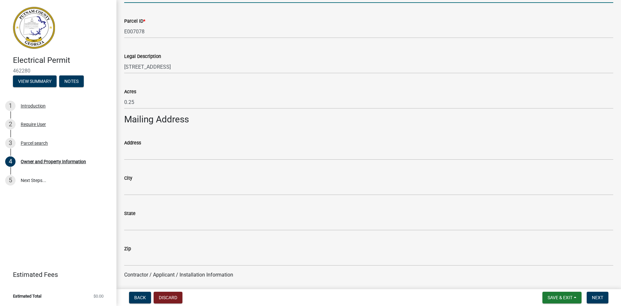
type input "Eatonton"
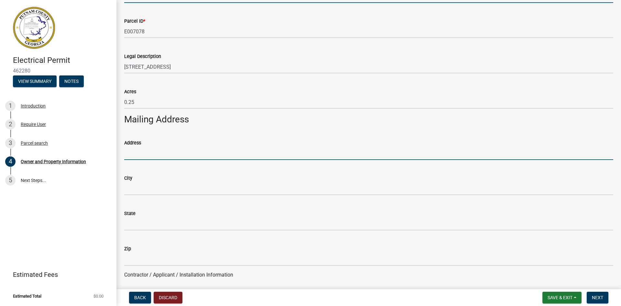
click at [138, 157] on input "Address" at bounding box center [368, 153] width 489 height 13
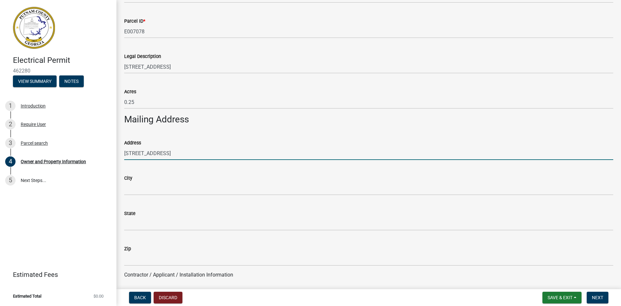
type input "[STREET_ADDRESS]"
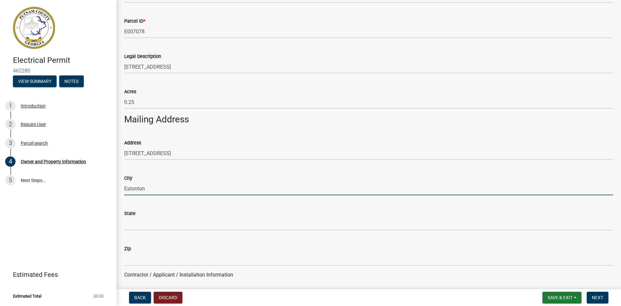
type input "Eatonton"
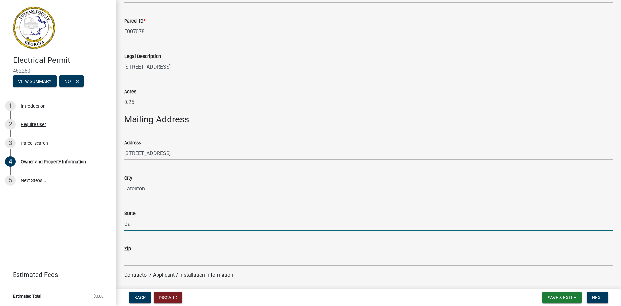
type input "Ga"
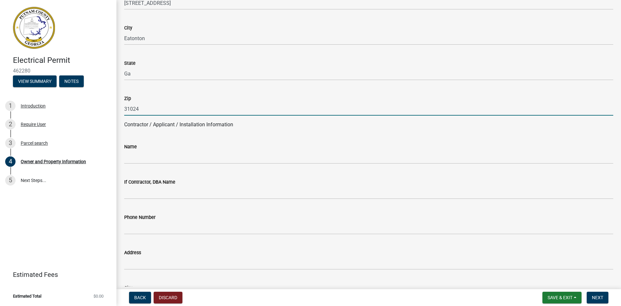
scroll to position [453, 0]
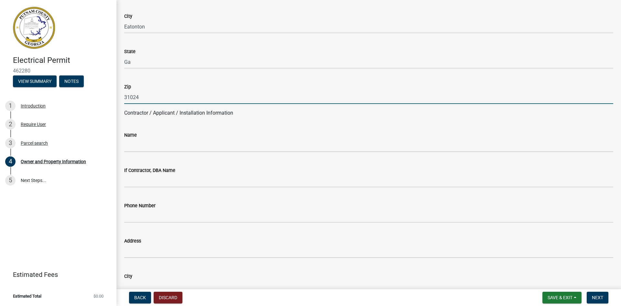
type input "31024"
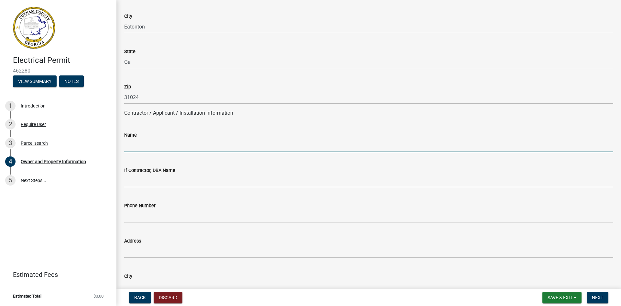
click at [135, 148] on input "Name" at bounding box center [368, 145] width 489 height 13
type input "[PERSON_NAME]"
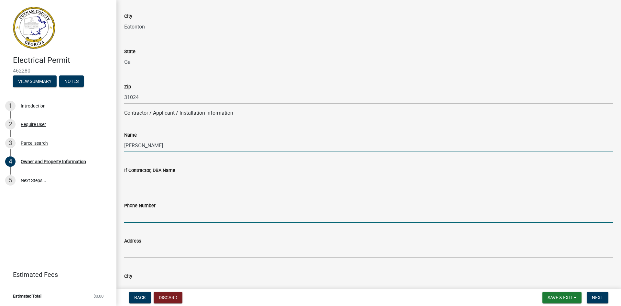
click at [153, 216] on input "Phone Number" at bounding box center [368, 215] width 489 height 13
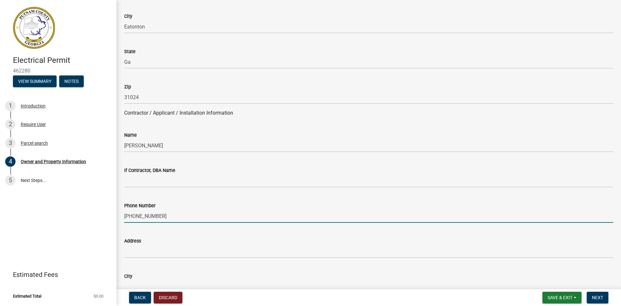
type input "[PHONE_NUMBER]"
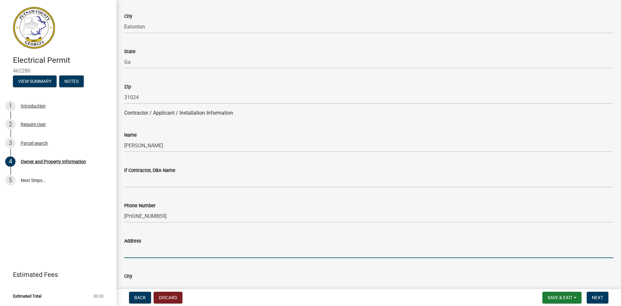
click at [157, 252] on input "Address" at bounding box center [368, 251] width 489 height 13
type input "[STREET_ADDRESS]"
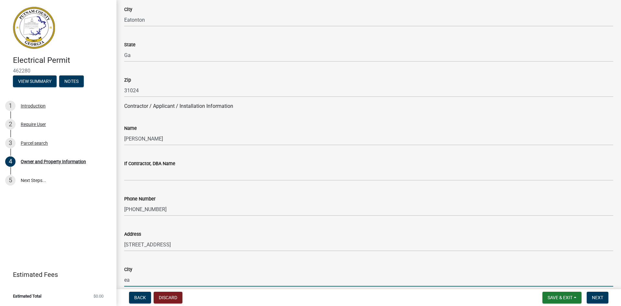
type input "e"
type input "Eatonton"
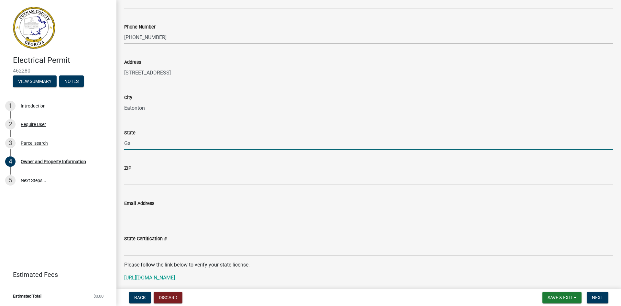
type input "Ga"
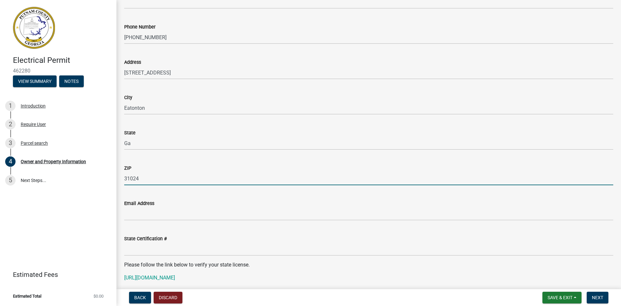
type input "31024"
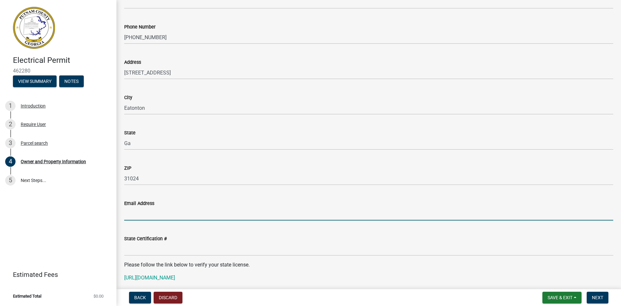
click at [135, 213] on input "Email Address" at bounding box center [368, 213] width 489 height 13
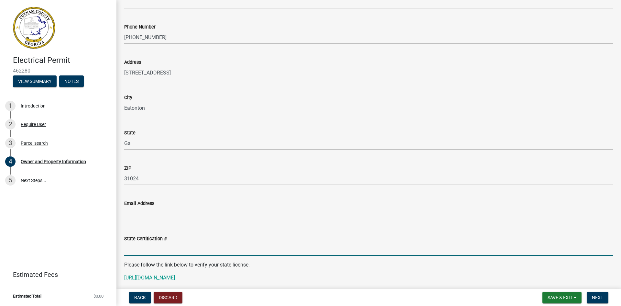
click at [145, 246] on input "State Certification #" at bounding box center [368, 248] width 489 height 13
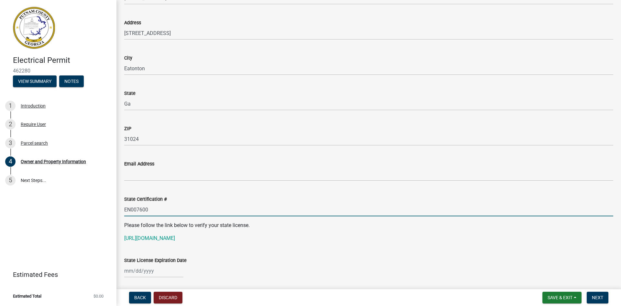
scroll to position [728, 0]
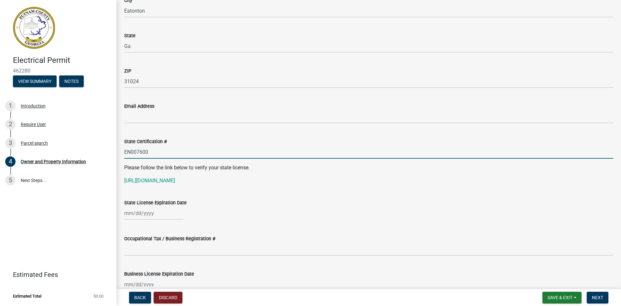
type input "EN007600"
click at [145, 211] on div at bounding box center [153, 212] width 59 height 13
select select "8"
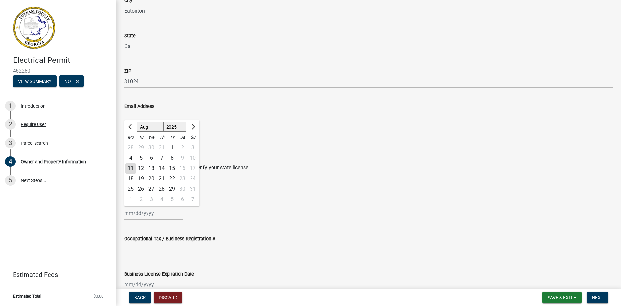
click at [175, 126] on select "1525 1526 1527 1528 1529 1530 1531 1532 1533 1534 1535 1536 1537 1538 1539 1540…" at bounding box center [174, 127] width 23 height 10
select select "2026"
click at [163, 122] on select "1525 1526 1527 1528 1529 1530 1531 1532 1533 1534 1535 1536 1537 1538 1539 1540…" at bounding box center [174, 127] width 23 height 10
drag, startPoint x: 152, startPoint y: 127, endPoint x: 154, endPoint y: 130, distance: 3.5
click at [152, 127] on select "Jan Feb Mar Apr May Jun [DATE] Aug Sep Oct Nov Dec" at bounding box center [150, 127] width 26 height 10
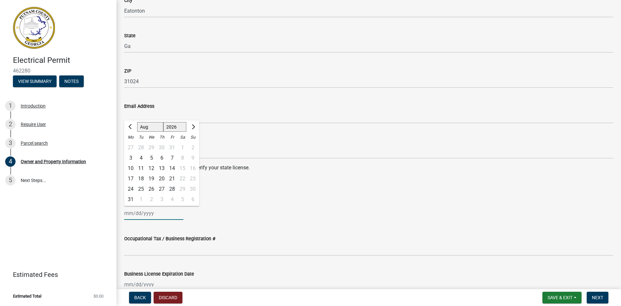
select select "6"
click at [137, 122] on select "Jan Feb Mar Apr May Jun [DATE] Aug Sep Oct Nov Dec" at bounding box center [150, 127] width 26 height 10
click at [137, 188] on div "30" at bounding box center [141, 189] width 10 height 10
type input "[DATE]"
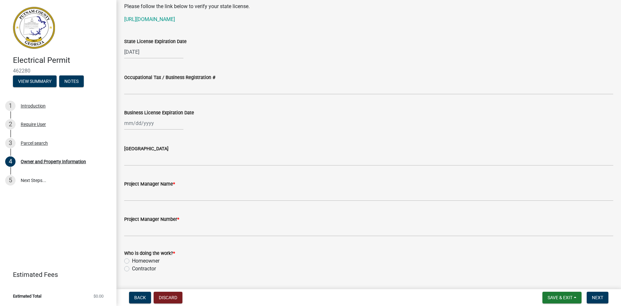
scroll to position [890, 0]
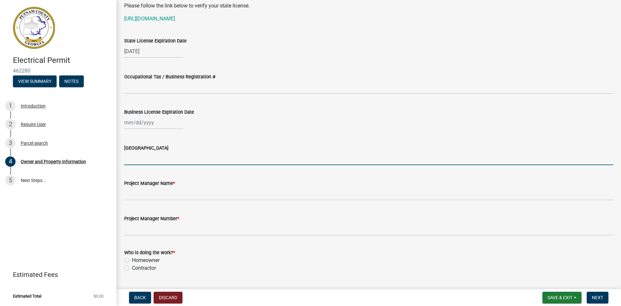
click at [135, 158] on input "[GEOGRAPHIC_DATA]" at bounding box center [368, 158] width 489 height 13
type input "[PERSON_NAME]"
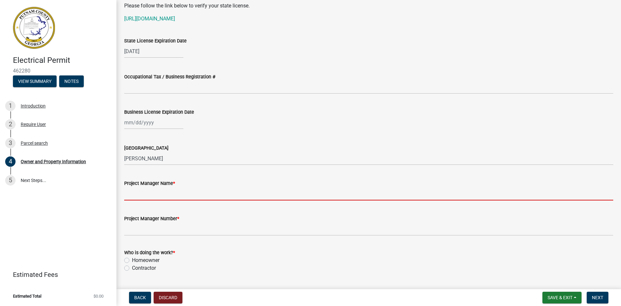
click at [136, 197] on input "Project Manager Name *" at bounding box center [368, 193] width 489 height 13
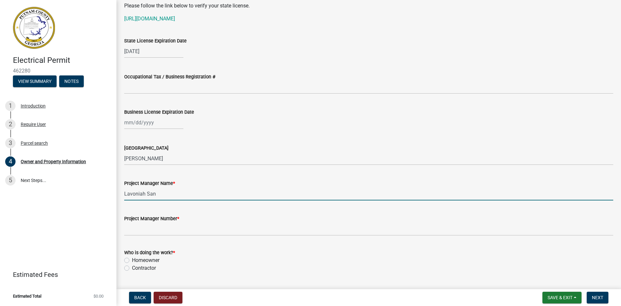
type input "[PERSON_NAME]"
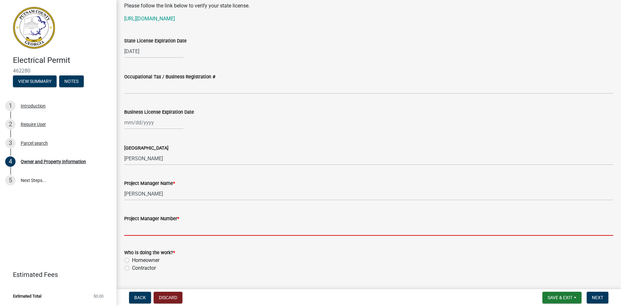
click at [169, 229] on input "Project Manager Number *" at bounding box center [368, 228] width 489 height 13
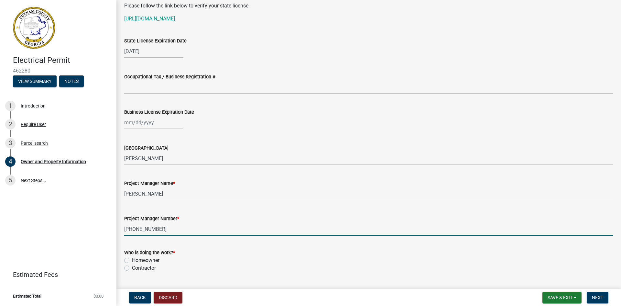
type input "[PHONE_NUMBER]"
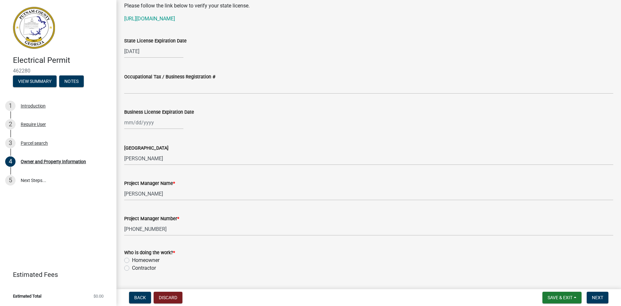
click at [132, 268] on label "Contractor" at bounding box center [144, 268] width 24 height 8
click at [132, 268] on input "Contractor" at bounding box center [134, 266] width 4 height 4
radio input "true"
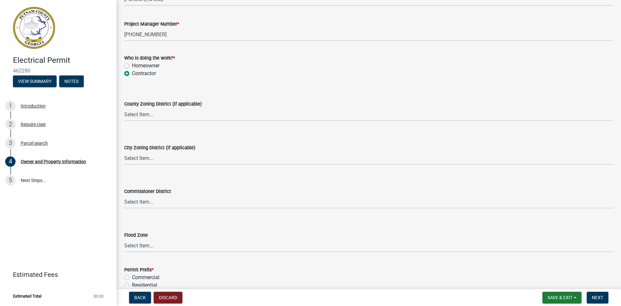
scroll to position [1118, 0]
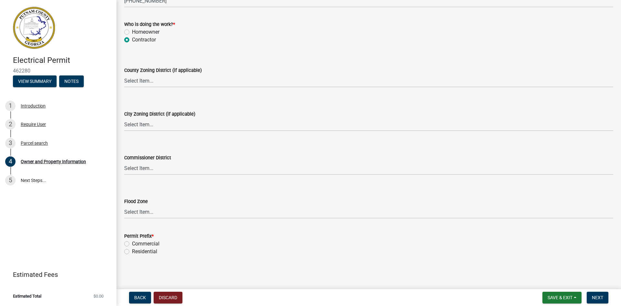
click at [132, 251] on label "Residential" at bounding box center [144, 251] width 25 height 8
click at [132, 251] on input "Residential" at bounding box center [134, 249] width 4 height 4
radio input "true"
click at [599, 297] on span "Next" at bounding box center [597, 297] width 11 height 5
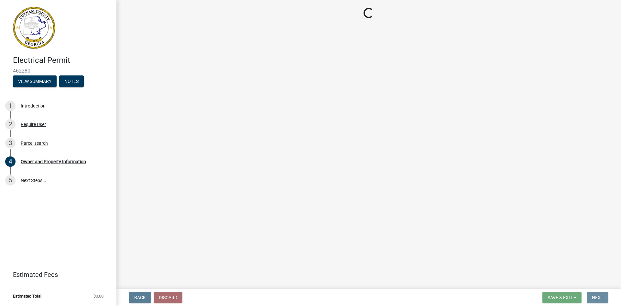
scroll to position [0, 0]
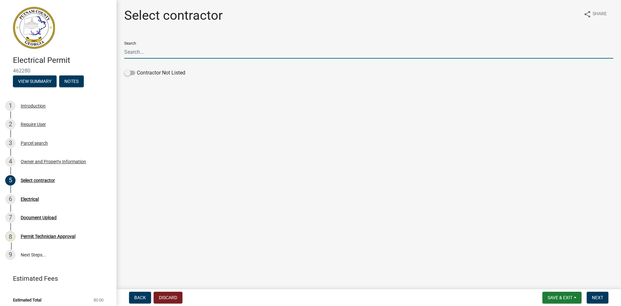
click at [136, 51] on input "Search" at bounding box center [368, 51] width 489 height 13
type input "lavoni"
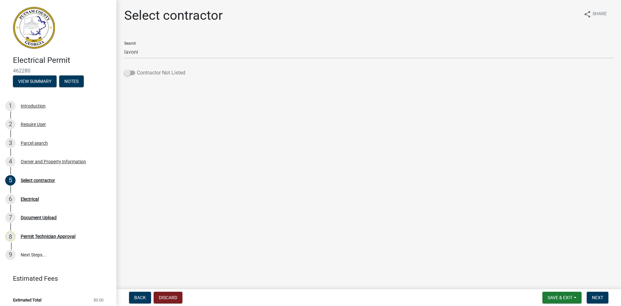
click at [130, 72] on span at bounding box center [129, 73] width 11 height 5
click at [137, 69] on input "Contractor Not Listed" at bounding box center [137, 69] width 0 height 0
click at [602, 295] on span "Next" at bounding box center [597, 297] width 11 height 5
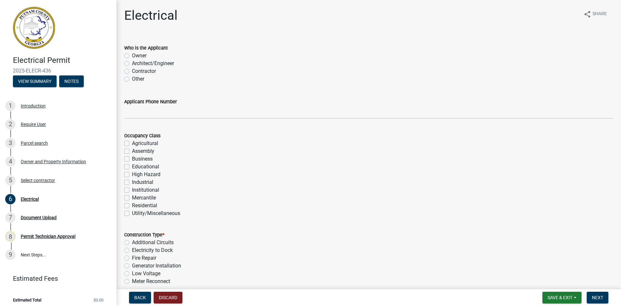
click at [132, 71] on label "Contractor" at bounding box center [144, 71] width 24 height 8
click at [132, 71] on input "Contractor" at bounding box center [134, 69] width 4 height 4
radio input "true"
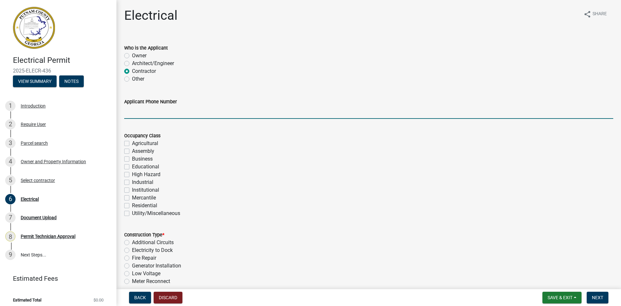
click at [138, 109] on input "Applicant Phone Number" at bounding box center [368, 111] width 489 height 13
type input "[PHONE_NUMBER]"
click at [132, 205] on label "Residential" at bounding box center [144, 206] width 25 height 8
click at [132, 205] on input "Residential" at bounding box center [134, 204] width 4 height 4
checkbox input "true"
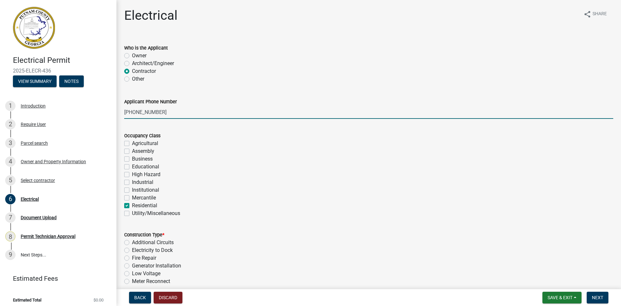
checkbox input "false"
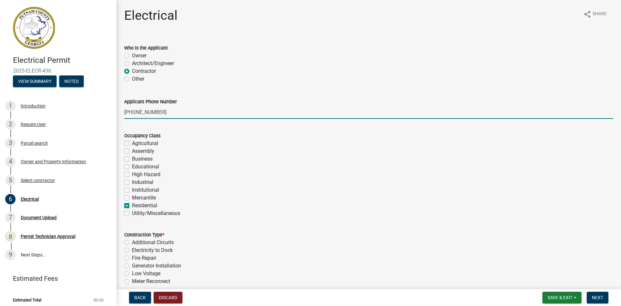
checkbox input "false"
checkbox input "true"
checkbox input "false"
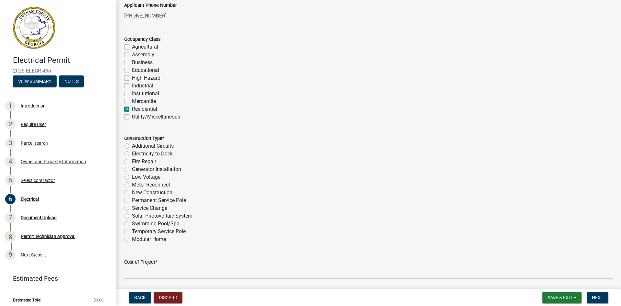
scroll to position [97, 0]
click at [132, 183] on label "Meter Reconnect" at bounding box center [151, 184] width 38 height 8
click at [132, 183] on input "Meter Reconnect" at bounding box center [134, 182] width 4 height 4
radio input "true"
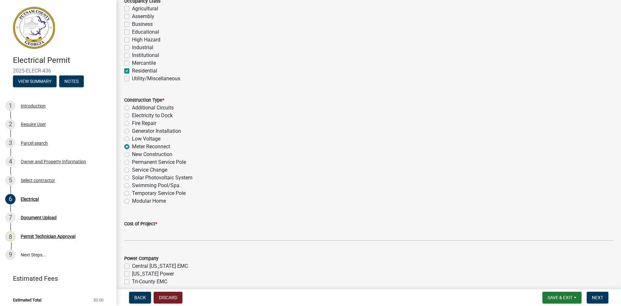
scroll to position [259, 0]
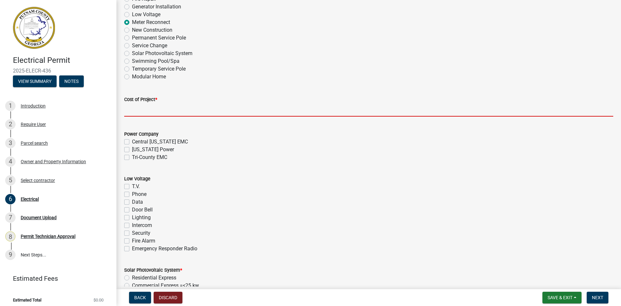
click at [138, 109] on input "text" at bounding box center [368, 109] width 489 height 13
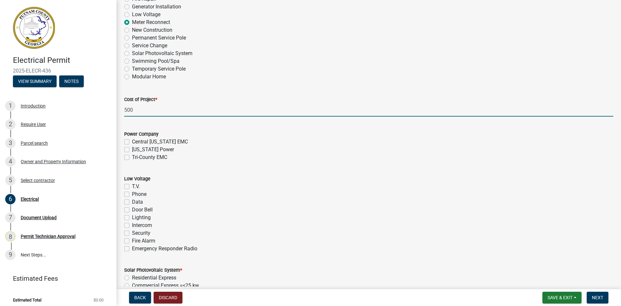
type input "500"
click at [132, 147] on label "[US_STATE] Power" at bounding box center [153, 150] width 42 height 8
click at [132, 147] on input "[US_STATE] Power" at bounding box center [134, 148] width 4 height 4
checkbox input "true"
checkbox input "false"
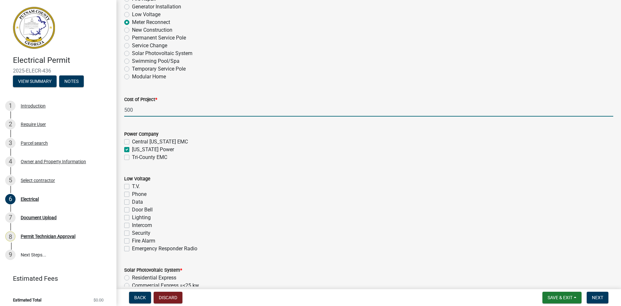
checkbox input "true"
checkbox input "false"
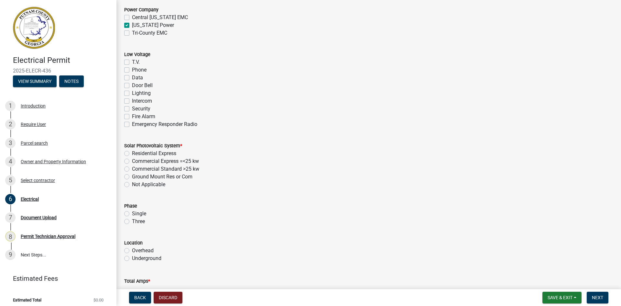
scroll to position [388, 0]
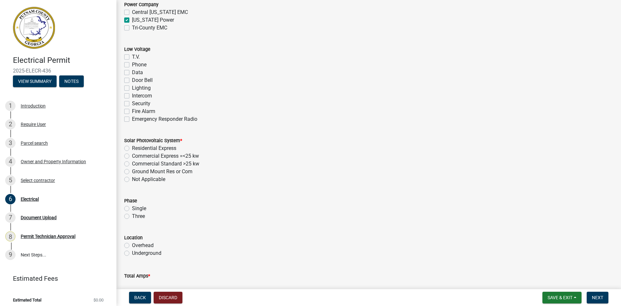
click at [132, 180] on label "Not Applicable" at bounding box center [148, 179] width 33 height 8
click at [132, 180] on input "Not Applicable" at bounding box center [134, 177] width 4 height 4
radio input "true"
click at [132, 209] on label "Single" at bounding box center [139, 208] width 14 height 8
click at [132, 209] on input "Single" at bounding box center [134, 206] width 4 height 4
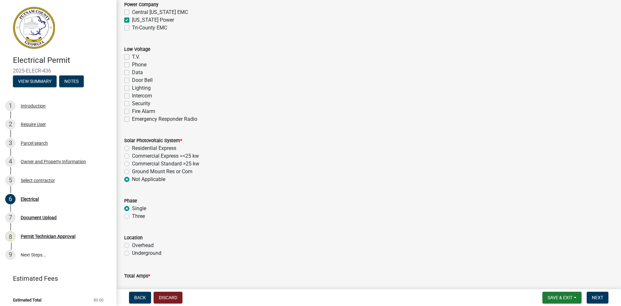
radio input "true"
click at [132, 245] on label "Overhead" at bounding box center [143, 245] width 22 height 8
click at [132, 245] on input "Overhead" at bounding box center [134, 243] width 4 height 4
radio input "true"
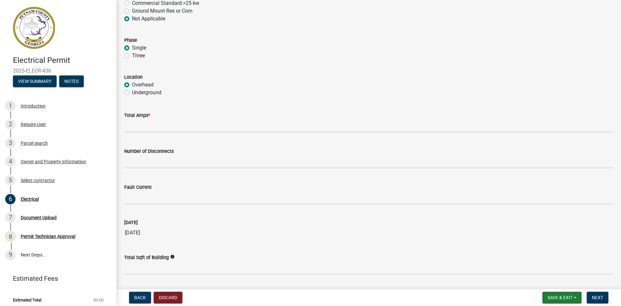
scroll to position [550, 0]
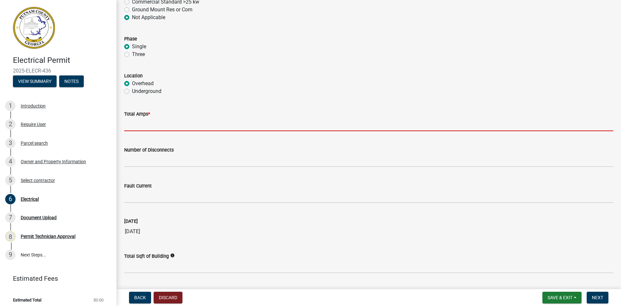
click at [151, 120] on input "text" at bounding box center [368, 124] width 489 height 13
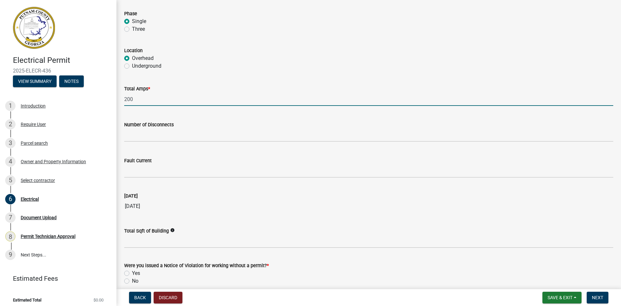
scroll to position [605, 0]
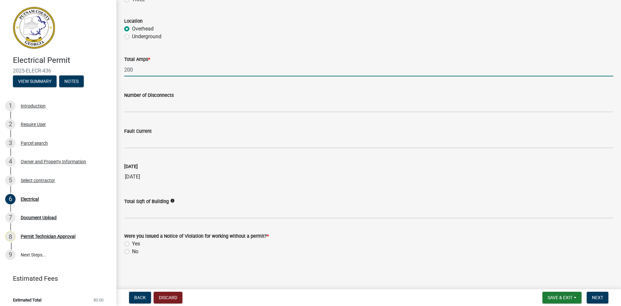
type input "200"
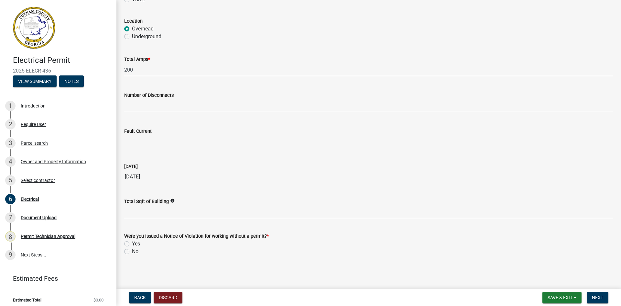
click at [132, 252] on label "No" at bounding box center [135, 251] width 6 height 8
click at [132, 252] on input "No" at bounding box center [134, 249] width 4 height 4
radio input "true"
click at [599, 295] on span "Next" at bounding box center [597, 297] width 11 height 5
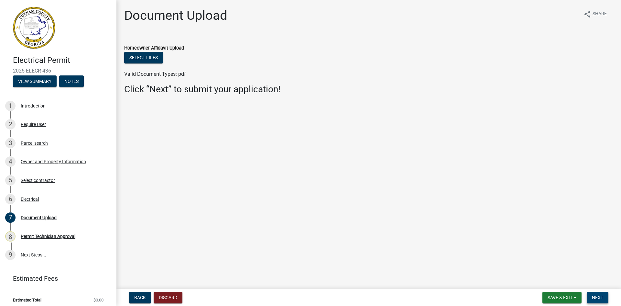
click at [605, 297] on button "Next" at bounding box center [598, 297] width 22 height 12
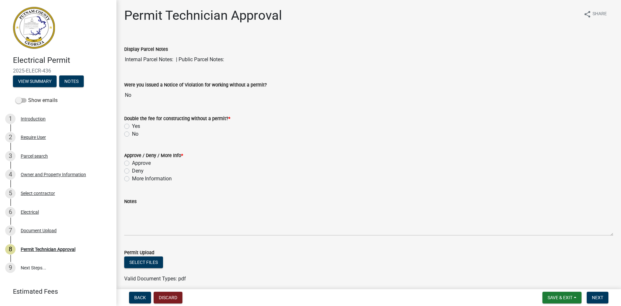
click at [132, 136] on label "No" at bounding box center [135, 134] width 6 height 8
click at [132, 134] on input "No" at bounding box center [134, 132] width 4 height 4
radio input "true"
click at [132, 164] on label "Approve" at bounding box center [141, 163] width 19 height 8
click at [132, 163] on input "Approve" at bounding box center [134, 161] width 4 height 4
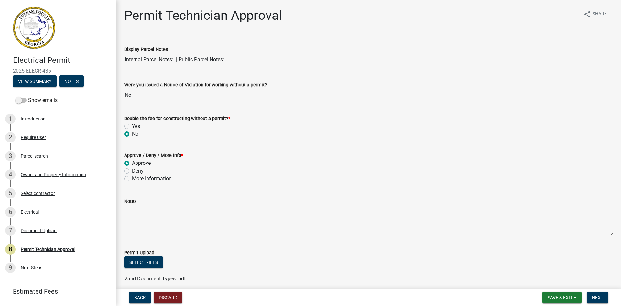
radio input "true"
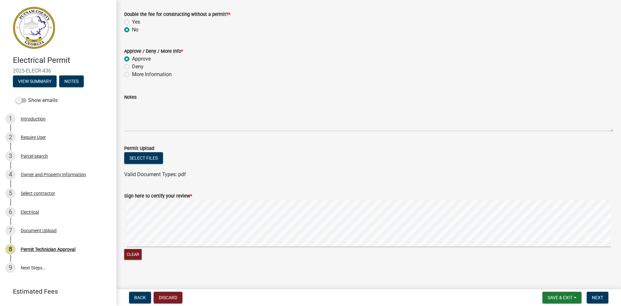
scroll to position [110, 0]
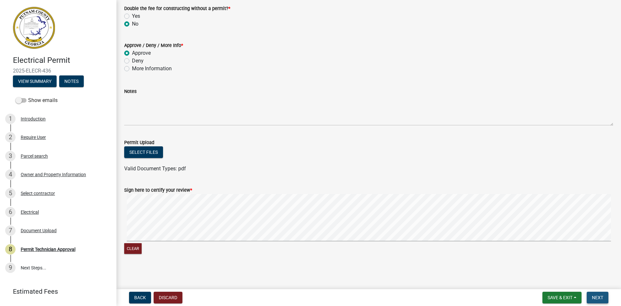
click at [600, 299] on span "Next" at bounding box center [597, 297] width 11 height 5
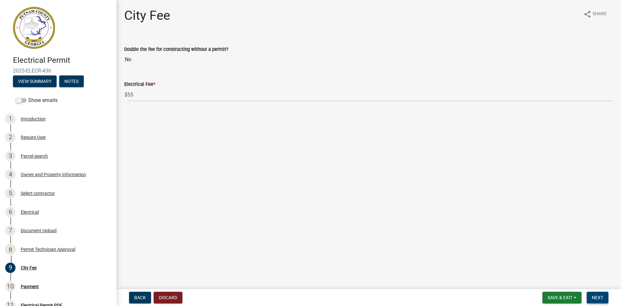
click at [600, 298] on span "Next" at bounding box center [597, 297] width 11 height 5
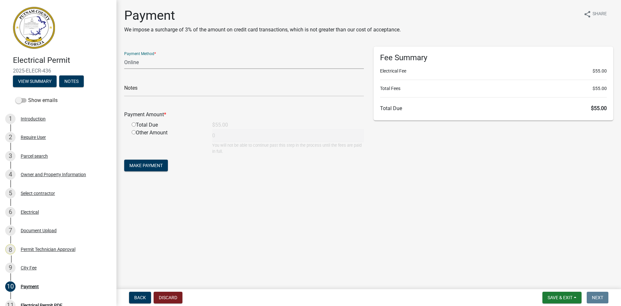
click at [141, 62] on select "Credit Card POS Check Cash Online" at bounding box center [244, 62] width 240 height 13
select select "2: 1"
click at [124, 56] on select "Credit Card POS Check Cash Online" at bounding box center [244, 62] width 240 height 13
click at [155, 88] on input "text" at bounding box center [244, 89] width 240 height 13
click at [137, 101] on form "Payment Method * Credit Card POS Check Cash Online Notes Payment Amount * Total…" at bounding box center [244, 110] width 240 height 126
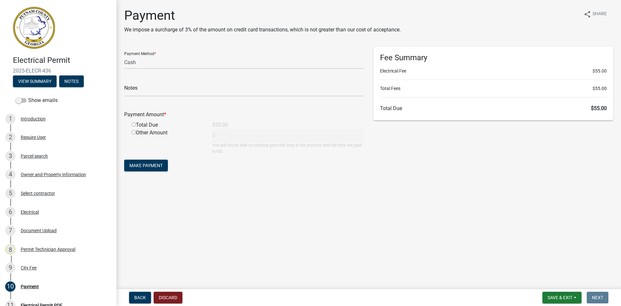
click at [133, 124] on input "radio" at bounding box center [134, 124] width 4 height 4
radio input "true"
type input "55"
click at [152, 164] on span "Make Payment" at bounding box center [145, 165] width 33 height 5
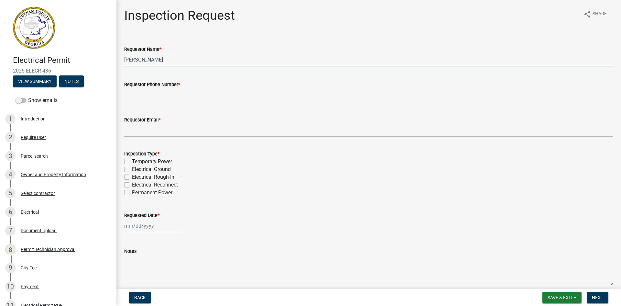
drag, startPoint x: 177, startPoint y: 61, endPoint x: 82, endPoint y: 71, distance: 95.3
click at [82, 71] on div "Electrical Permit 2025-ELECR-436 View Summary Notes Show emails 1 Introduction …" at bounding box center [310, 153] width 621 height 306
type input "Lavoniah"
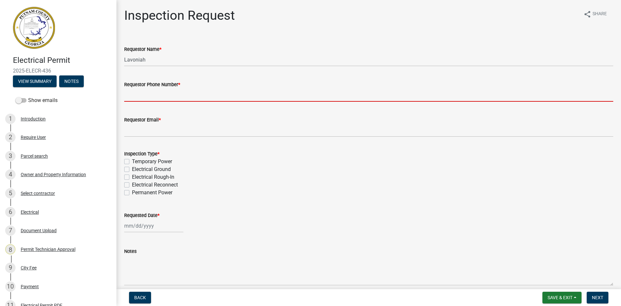
click at [167, 93] on input "Requestor Phone Number *" at bounding box center [368, 94] width 489 height 13
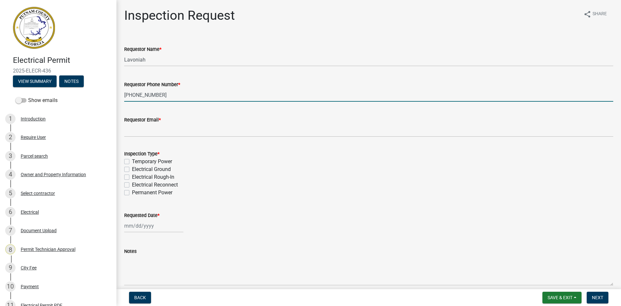
type input "[PHONE_NUMBER]"
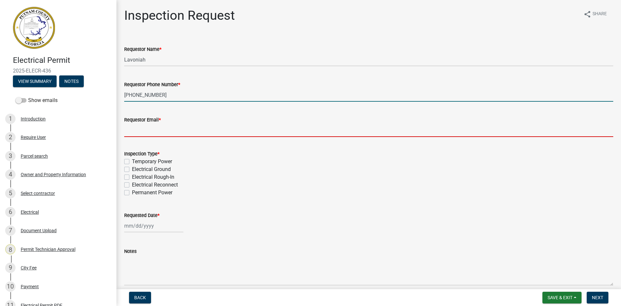
click at [163, 134] on input "Requestor Email *" at bounding box center [368, 130] width 489 height 13
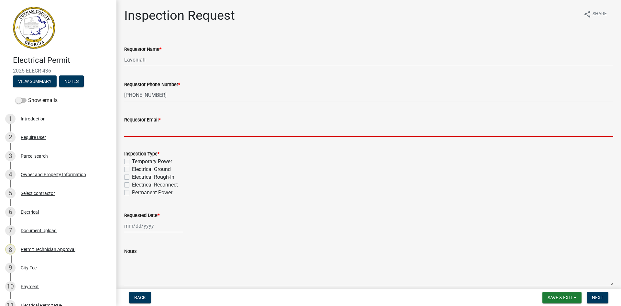
paste input "[EMAIL_ADDRESS][DOMAIN_NAME]"
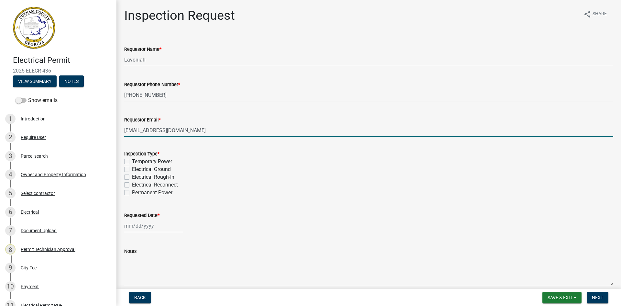
type input "[EMAIL_ADDRESS][DOMAIN_NAME]"
click at [132, 185] on label "Electrical Reconnect" at bounding box center [155, 185] width 46 height 8
click at [132, 185] on input "Electrical Reconnect" at bounding box center [134, 183] width 4 height 4
checkbox input "true"
checkbox input "false"
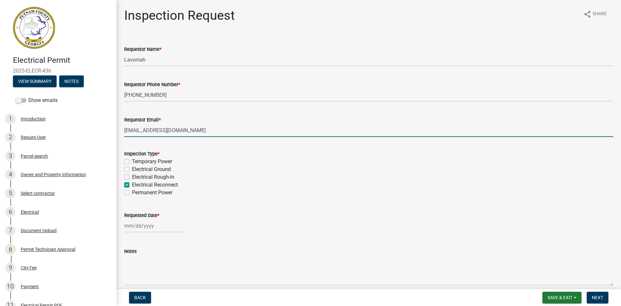
checkbox input "false"
checkbox input "true"
checkbox input "false"
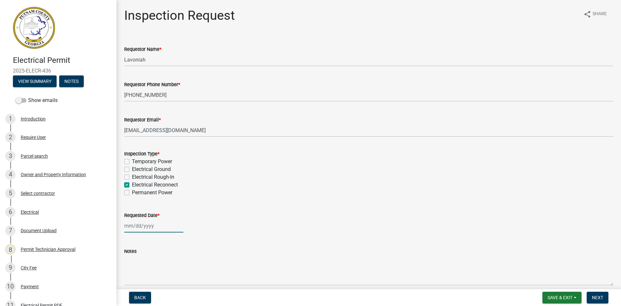
click at [137, 226] on div at bounding box center [153, 225] width 59 height 13
select select "8"
select select "2025"
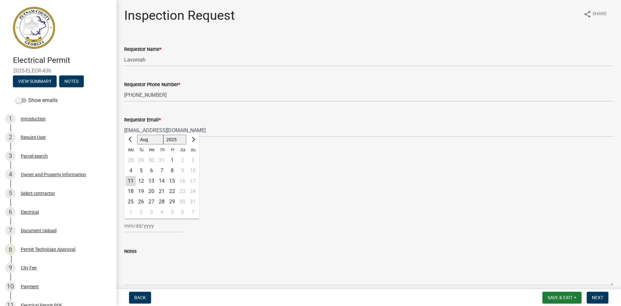
click at [141, 181] on div "12" at bounding box center [141, 181] width 10 height 10
type input "[DATE]"
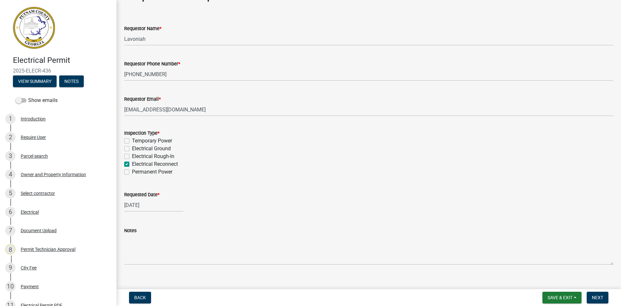
scroll to position [29, 0]
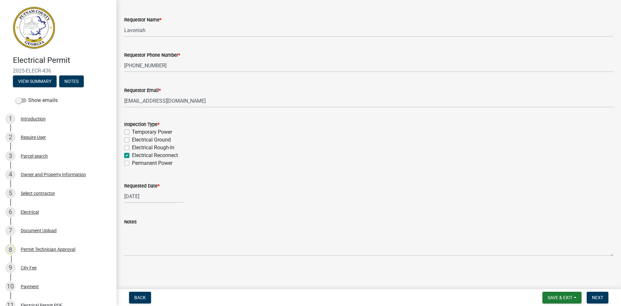
click at [141, 197] on div "[DATE]" at bounding box center [153, 196] width 59 height 13
select select "8"
select select "2025"
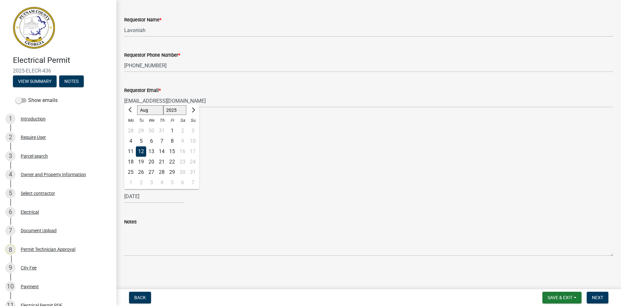
click at [133, 151] on div "11" at bounding box center [131, 151] width 10 height 10
type input "[DATE]"
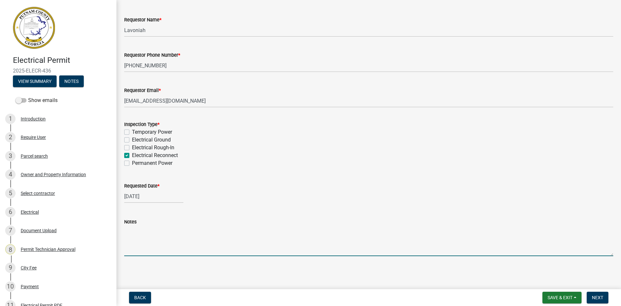
click at [142, 229] on textarea "Notes" at bounding box center [368, 240] width 489 height 30
type textarea "Ga Power"
click at [605, 300] on button "Next" at bounding box center [598, 297] width 22 height 12
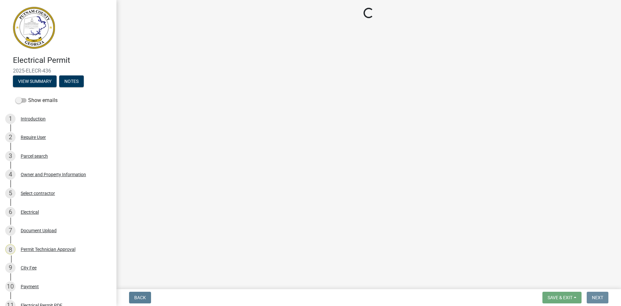
scroll to position [0, 0]
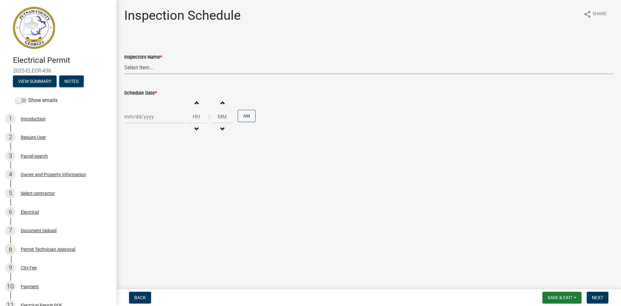
click at [138, 69] on select "Select Item... mrivera ([PERSON_NAME]) jstokes ([PERSON_NAME]) asmith105 ([PERS…" at bounding box center [368, 67] width 489 height 13
select select "a0ea4169-8540-4a2c-b9f4-cf4c1ffdeb95"
click at [124, 61] on select "Select Item... mrivera ([PERSON_NAME]) jstokes ([PERSON_NAME]) asmith105 ([PERS…" at bounding box center [368, 67] width 489 height 13
click at [138, 109] on div "Increment hours Decrement hours : Increment minutes Decrement minutes AM" at bounding box center [368, 117] width 489 height 40
select select "8"
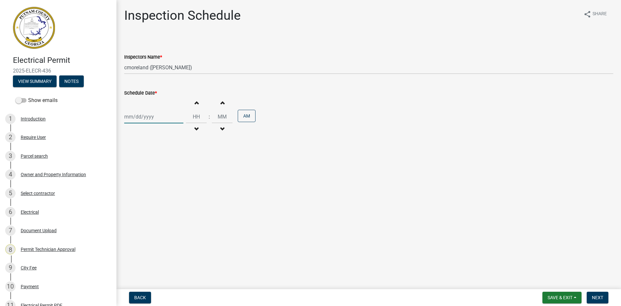
select select "2025"
click at [138, 118] on div "[PERSON_NAME] Feb Mar Apr [PERSON_NAME][DATE] Oct Nov [DATE] 1526 1527 1528 152…" at bounding box center [153, 116] width 59 height 13
click at [142, 172] on div "12" at bounding box center [141, 172] width 10 height 10
type input "[DATE]"
click at [599, 298] on span "Next" at bounding box center [597, 297] width 11 height 5
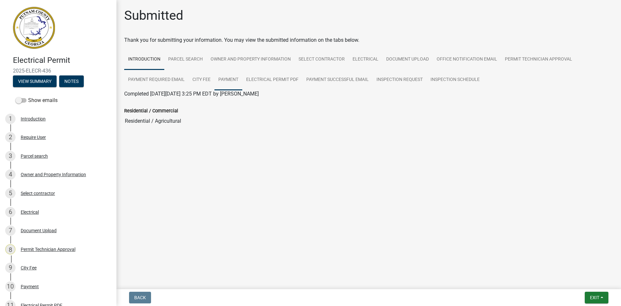
click at [232, 80] on link "Payment" at bounding box center [228, 80] width 28 height 21
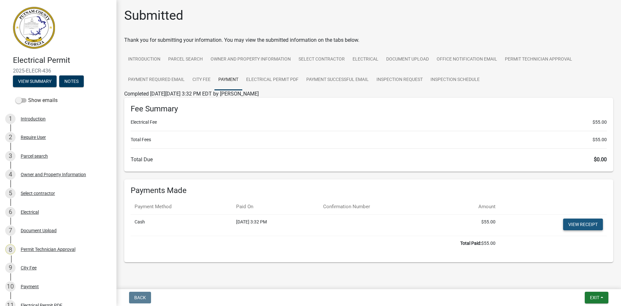
click at [578, 225] on link "View receipt" at bounding box center [583, 224] width 40 height 12
click at [598, 298] on span "Exit" at bounding box center [594, 297] width 9 height 5
click at [593, 286] on button "Save & Exit" at bounding box center [583, 281] width 52 height 16
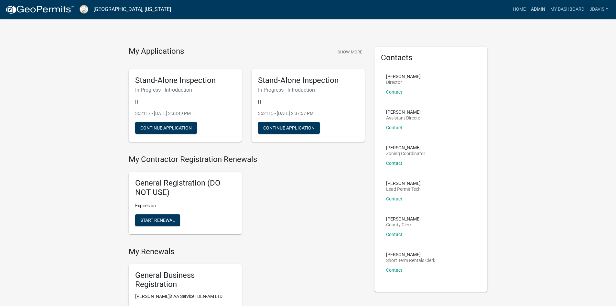
click at [537, 9] on link "Admin" at bounding box center [538, 9] width 19 height 12
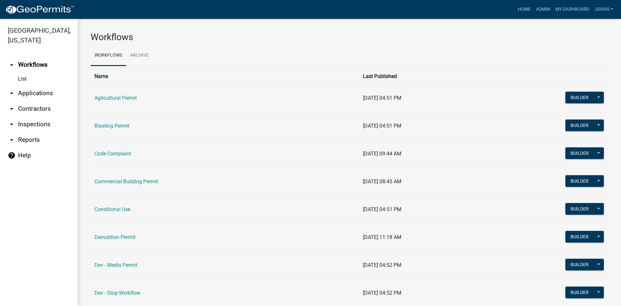
click at [44, 91] on link "arrow_drop_down Applications" at bounding box center [39, 93] width 78 height 16
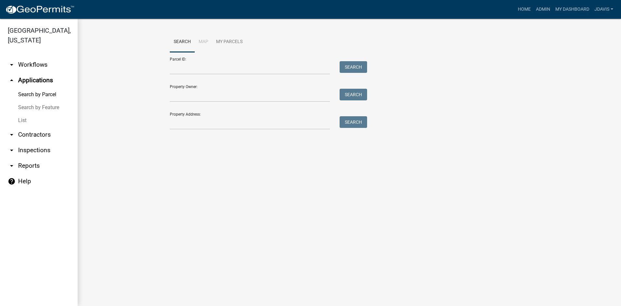
click at [19, 123] on link "List" at bounding box center [39, 120] width 78 height 13
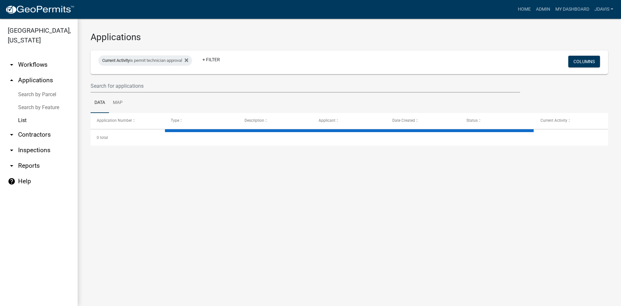
select select "2: 50"
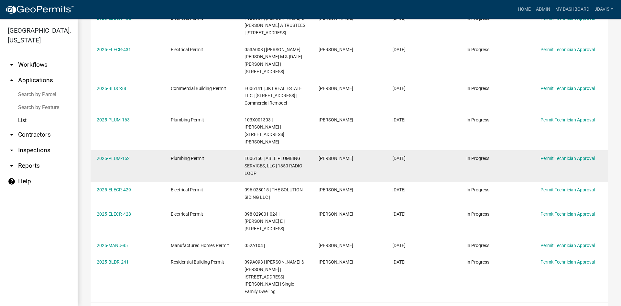
scroll to position [208, 0]
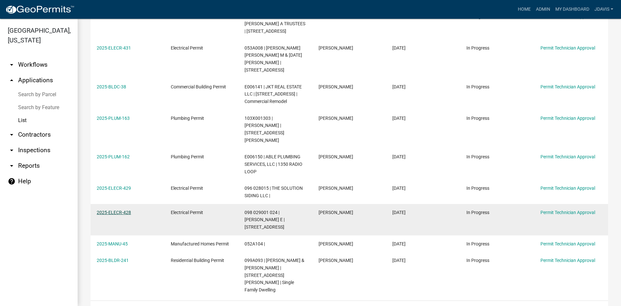
click at [123, 210] on link "2025-ELECR-428" at bounding box center [114, 212] width 34 height 5
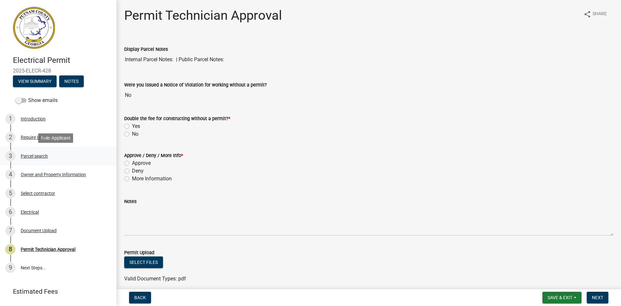
click at [39, 154] on div "Parcel search" at bounding box center [34, 156] width 27 height 5
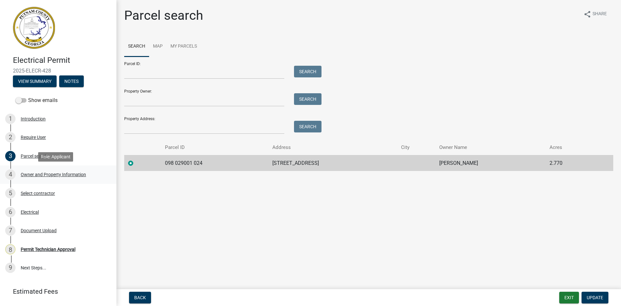
click at [63, 172] on div "Owner and Property Information" at bounding box center [53, 174] width 65 height 5
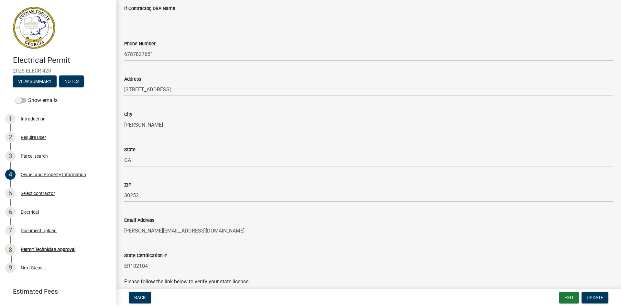
scroll to position [712, 0]
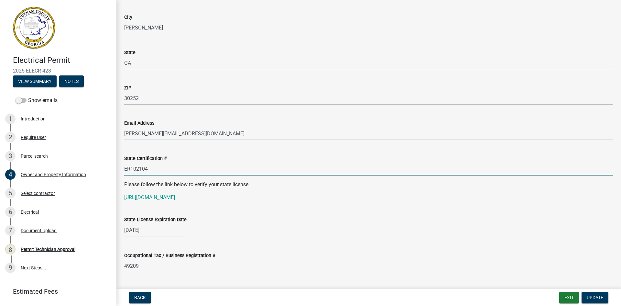
drag, startPoint x: 125, startPoint y: 170, endPoint x: 162, endPoint y: 169, distance: 37.2
click at [162, 169] on input "ER102104" at bounding box center [368, 168] width 489 height 13
click at [168, 197] on link "[URL][DOMAIN_NAME]" at bounding box center [149, 197] width 51 height 6
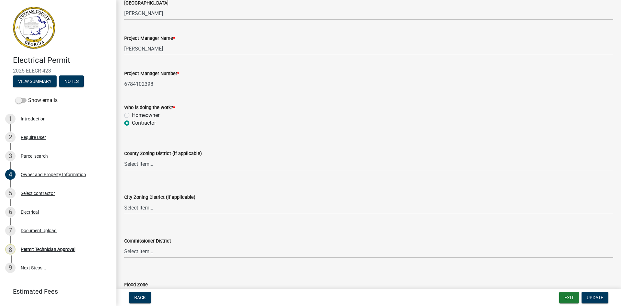
scroll to position [1118, 0]
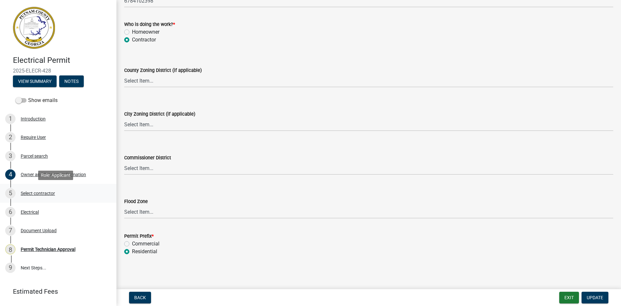
click at [49, 193] on div "Select contractor" at bounding box center [38, 193] width 34 height 5
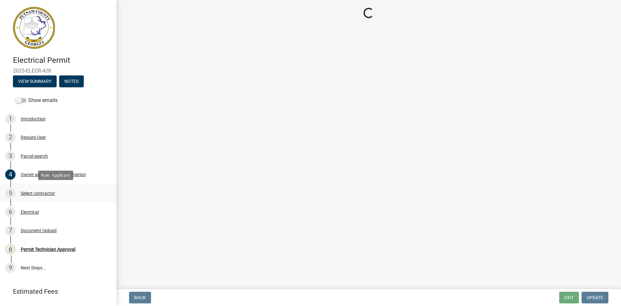
scroll to position [0, 0]
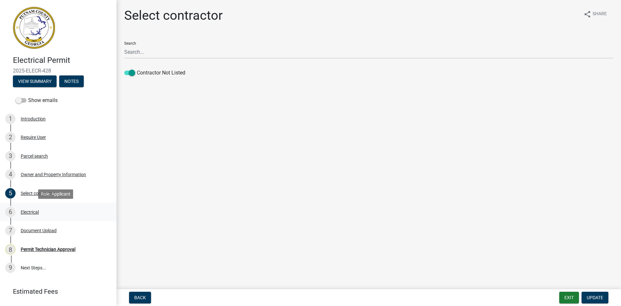
click at [34, 211] on div "Electrical" at bounding box center [30, 212] width 18 height 5
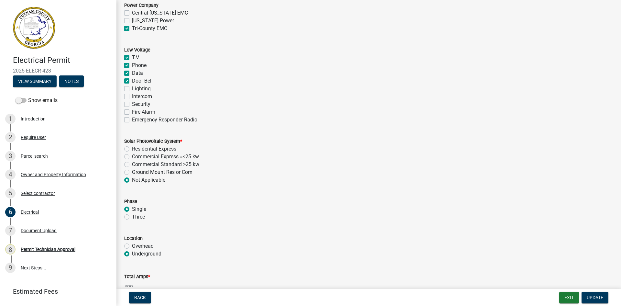
scroll to position [388, 0]
click at [39, 154] on div "Parcel search" at bounding box center [34, 156] width 27 height 5
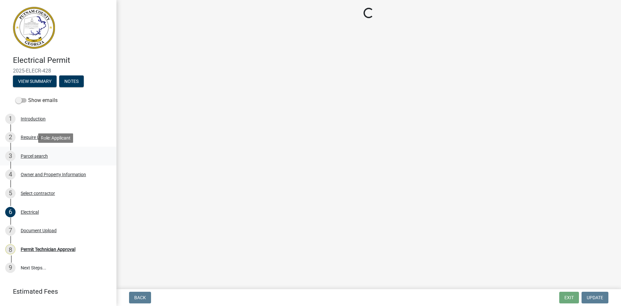
scroll to position [0, 0]
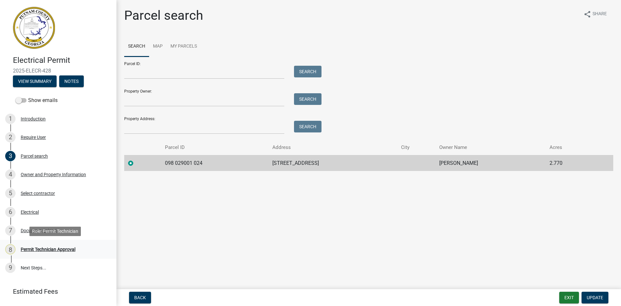
click at [48, 246] on div "8 Permit Technician Approval" at bounding box center [55, 249] width 101 height 10
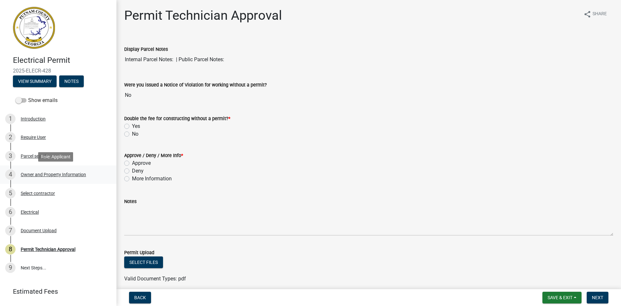
click at [55, 174] on div "Owner and Property Information" at bounding box center [53, 174] width 65 height 5
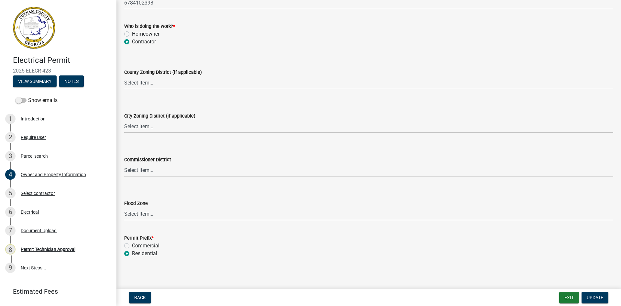
scroll to position [1118, 0]
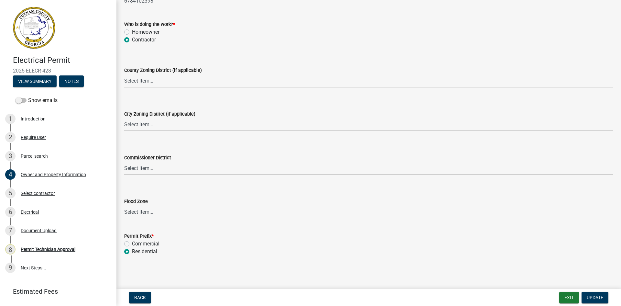
click at [144, 78] on select "Select Item... AG-1 R-1R R-1 R-2 MHP RM-1 RM-3 C-1 C-2 I-M PUD N/A" at bounding box center [368, 80] width 489 height 13
click at [124, 74] on select "Select Item... AG-1 R-1R R-1 R-2 MHP RM-1 RM-3 C-1 C-2 I-M PUD N/A" at bounding box center [368, 80] width 489 height 13
select select "a6b90f04-145f-43dc-a4e6-6d5ec8e28ec9"
click at [590, 297] on span "Update" at bounding box center [595, 297] width 16 height 5
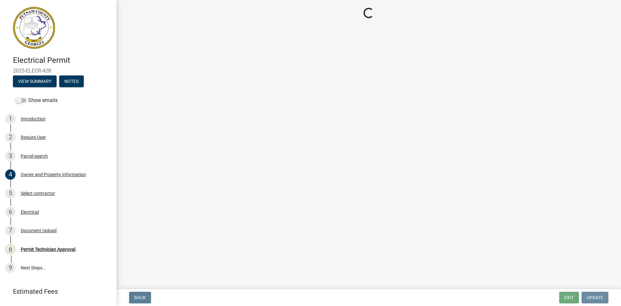
scroll to position [0, 0]
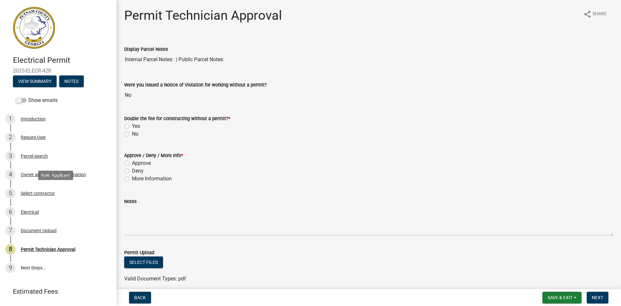
click at [32, 192] on div "Select contractor" at bounding box center [38, 193] width 34 height 5
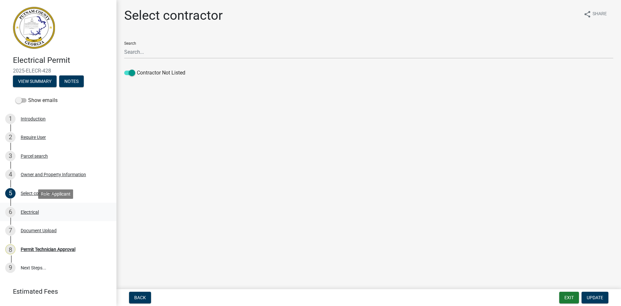
click at [33, 211] on div "Electrical" at bounding box center [30, 212] width 18 height 5
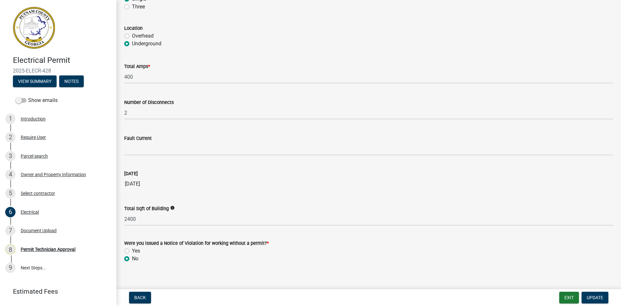
scroll to position [605, 0]
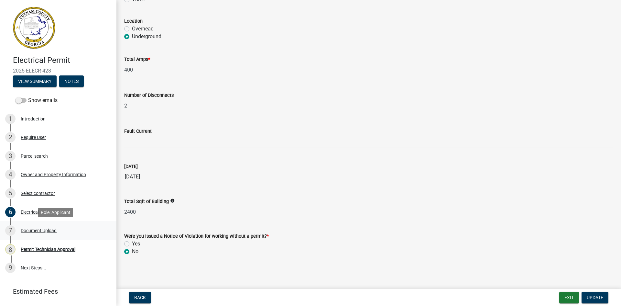
click at [39, 230] on div "Document Upload" at bounding box center [39, 230] width 36 height 5
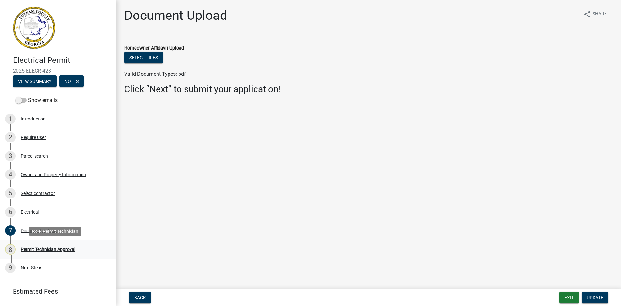
click at [55, 248] on div "Permit Technician Approval" at bounding box center [48, 249] width 55 height 5
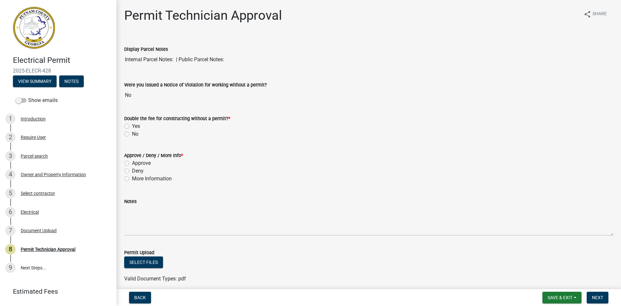
click at [132, 134] on label "No" at bounding box center [135, 134] width 6 height 8
click at [132, 134] on input "No" at bounding box center [134, 132] width 4 height 4
radio input "true"
click at [132, 163] on label "Approve" at bounding box center [141, 163] width 19 height 8
click at [132, 163] on input "Approve" at bounding box center [134, 161] width 4 height 4
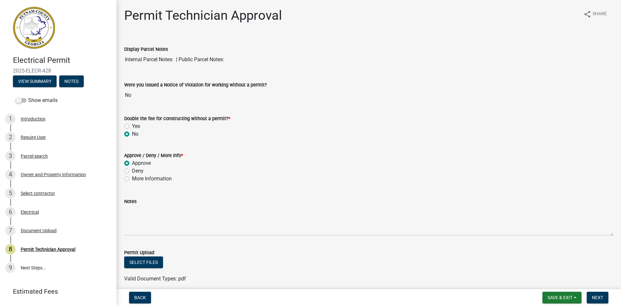
radio input "true"
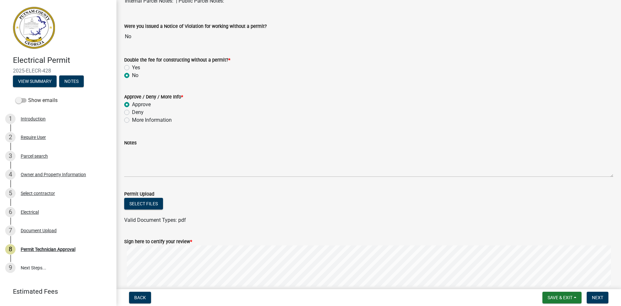
scroll to position [110, 0]
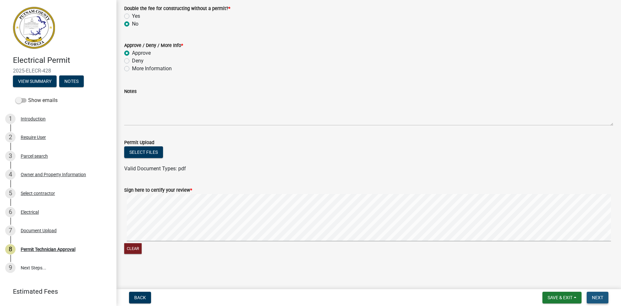
click at [599, 297] on span "Next" at bounding box center [597, 297] width 11 height 5
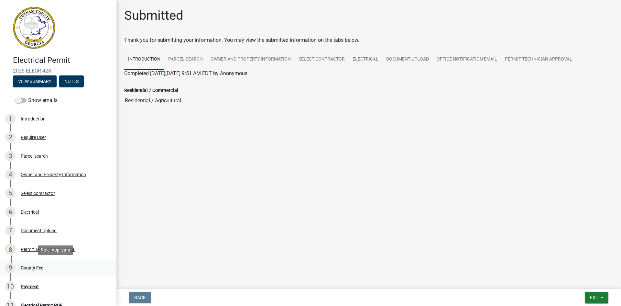
click at [26, 270] on div "County Fee" at bounding box center [32, 267] width 23 height 5
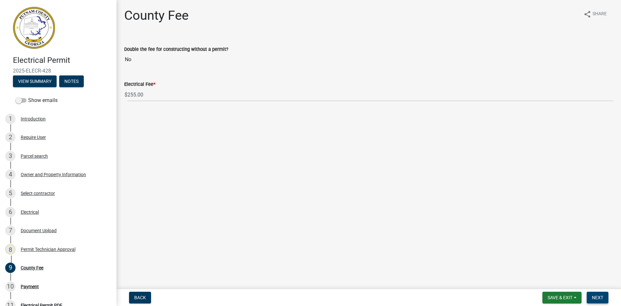
click at [599, 297] on span "Next" at bounding box center [597, 297] width 11 height 5
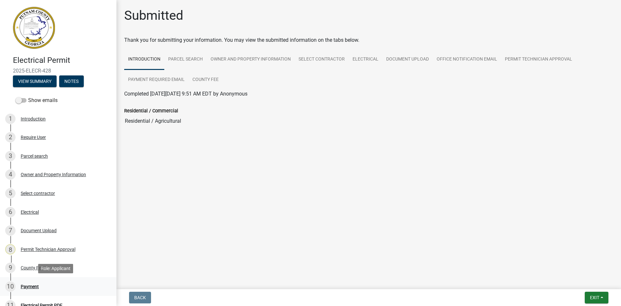
click at [33, 287] on div "Payment" at bounding box center [30, 286] width 18 height 5
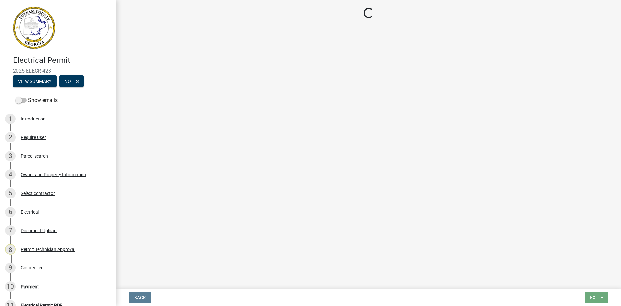
select select "3: 3"
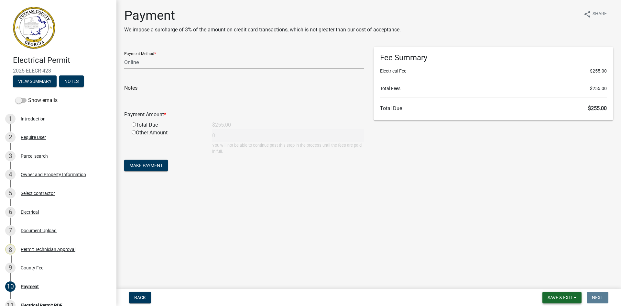
click at [553, 298] on span "Save & Exit" at bounding box center [560, 297] width 25 height 5
click at [560, 280] on button "Save & Exit" at bounding box center [556, 281] width 52 height 16
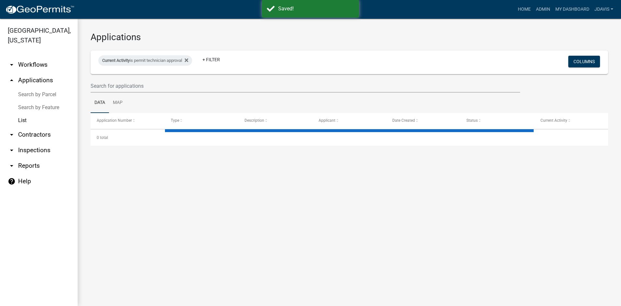
select select "2: 50"
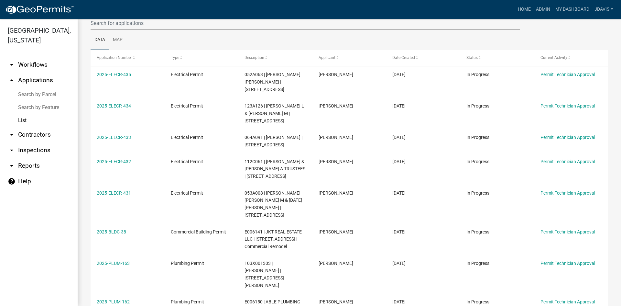
scroll to position [54, 0]
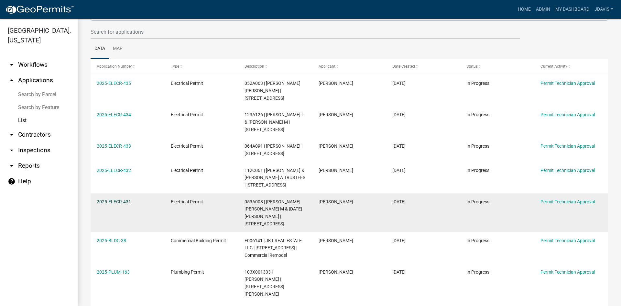
click at [126, 199] on link "2025-ELECR-431" at bounding box center [114, 201] width 34 height 5
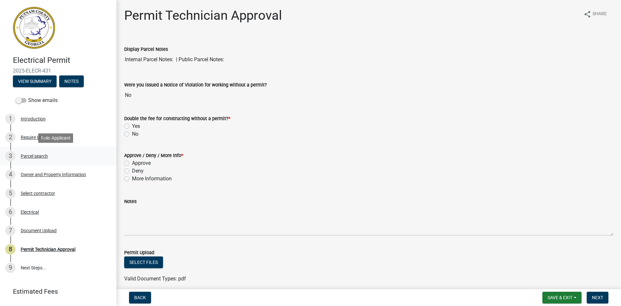
click at [45, 156] on div "Parcel search" at bounding box center [34, 156] width 27 height 5
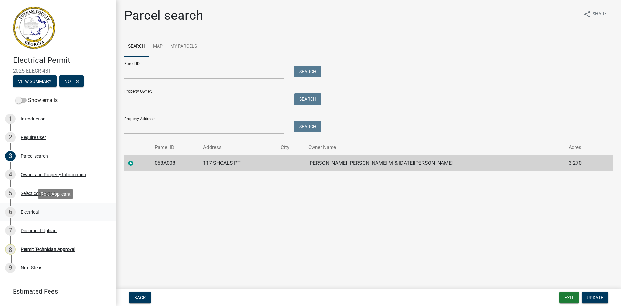
click at [36, 211] on div "Electrical" at bounding box center [30, 212] width 18 height 5
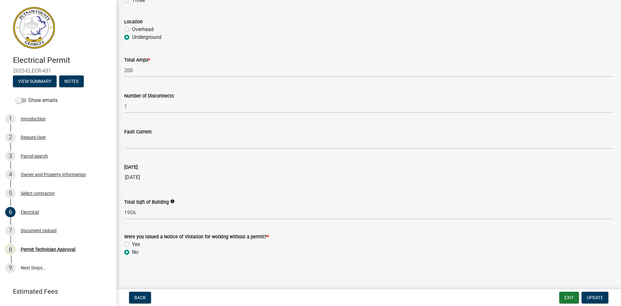
scroll to position [605, 0]
click at [37, 170] on div "4 Owner and Property Information" at bounding box center [55, 174] width 101 height 10
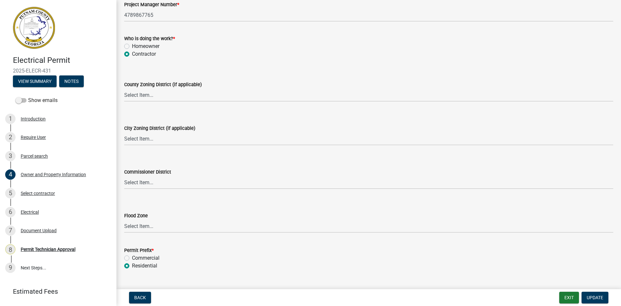
scroll to position [1118, 0]
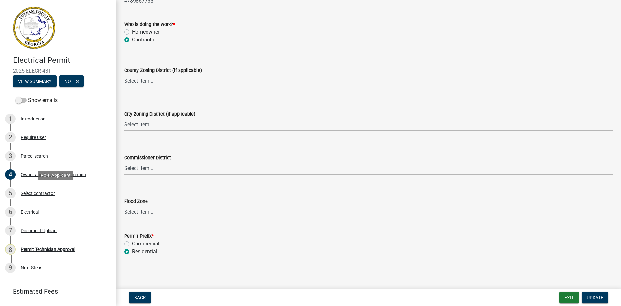
click at [47, 193] on div "Select contractor" at bounding box center [38, 193] width 34 height 5
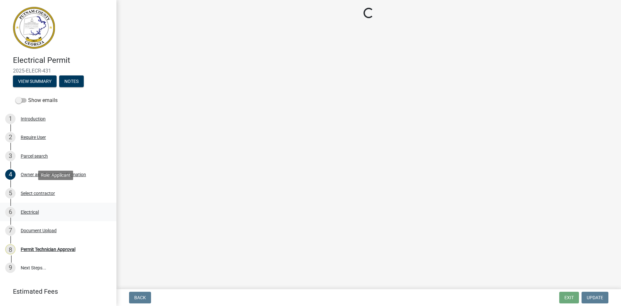
scroll to position [0, 0]
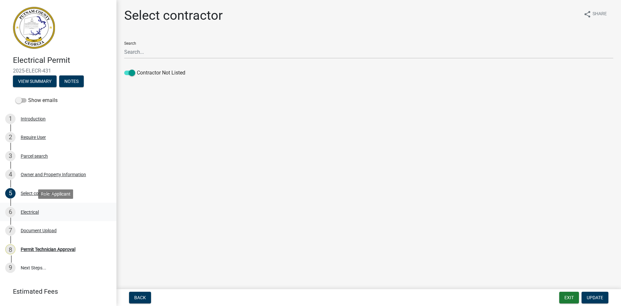
click at [30, 212] on div "Electrical" at bounding box center [30, 212] width 18 height 5
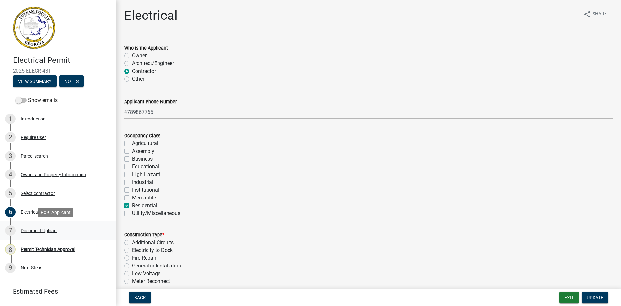
click at [38, 230] on div "Document Upload" at bounding box center [39, 230] width 36 height 5
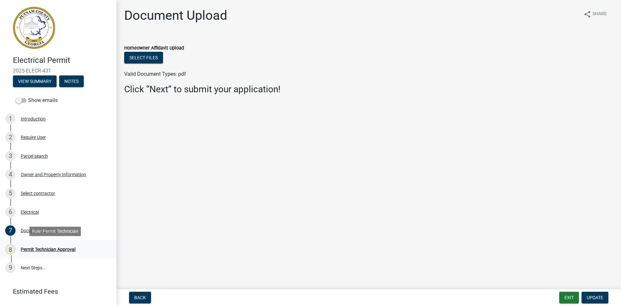
click at [41, 248] on div "Permit Technician Approval" at bounding box center [48, 249] width 55 height 5
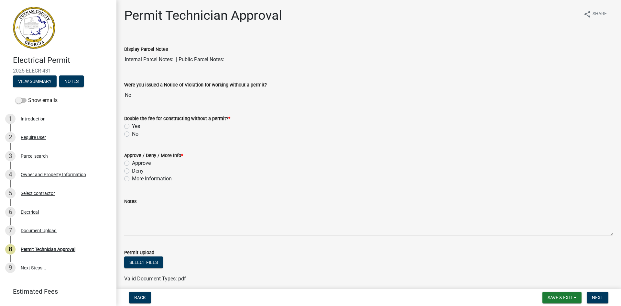
click at [132, 135] on label "No" at bounding box center [135, 134] width 6 height 8
click at [132, 134] on input "No" at bounding box center [134, 132] width 4 height 4
radio input "true"
click at [132, 162] on label "Approve" at bounding box center [141, 163] width 19 height 8
click at [132, 162] on input "Approve" at bounding box center [134, 161] width 4 height 4
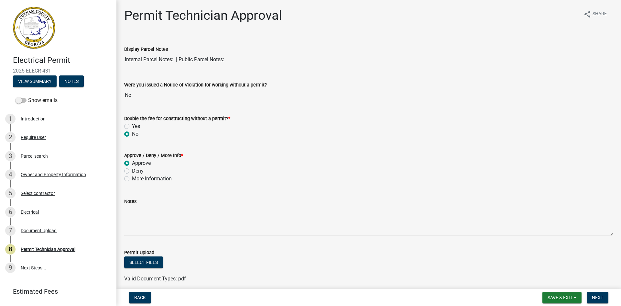
radio input "true"
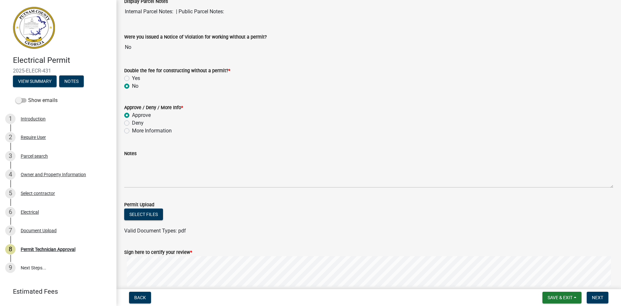
scroll to position [110, 0]
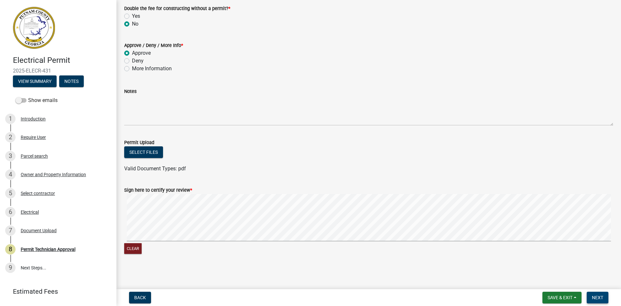
click at [605, 300] on button "Next" at bounding box center [598, 297] width 22 height 12
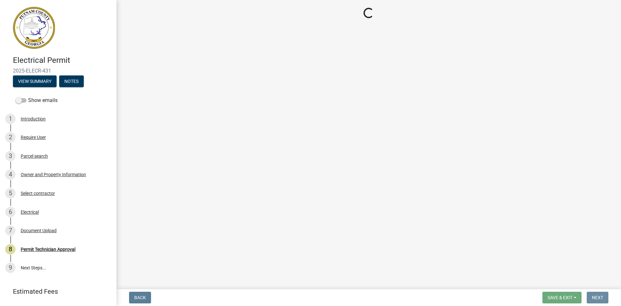
scroll to position [0, 0]
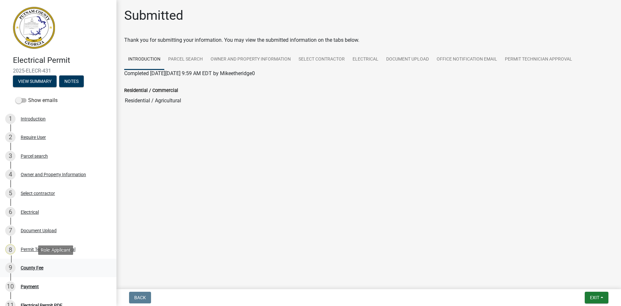
click at [30, 269] on div "County Fee" at bounding box center [32, 267] width 23 height 5
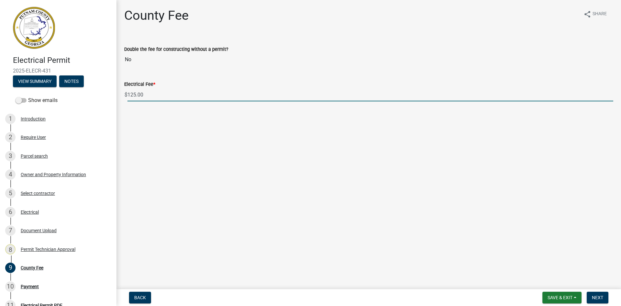
click at [134, 95] on input "125.00" at bounding box center [370, 94] width 486 height 13
type input "60.00"
click at [601, 299] on span "Next" at bounding box center [597, 297] width 11 height 5
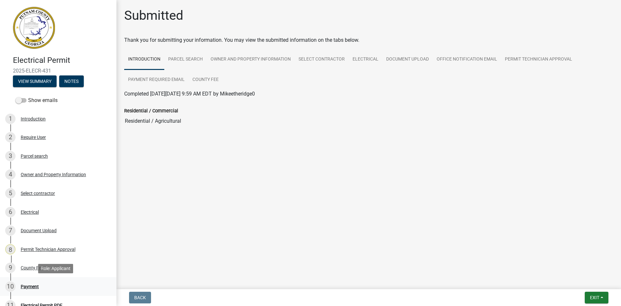
click at [32, 285] on div "Payment" at bounding box center [30, 286] width 18 height 5
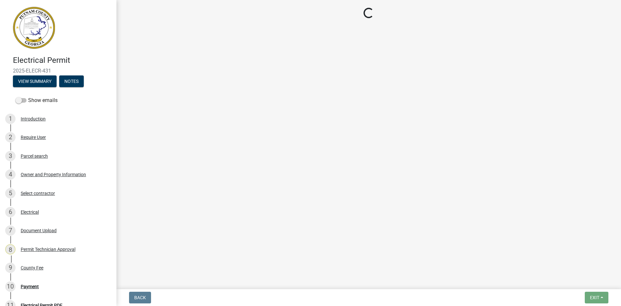
select select "3: 3"
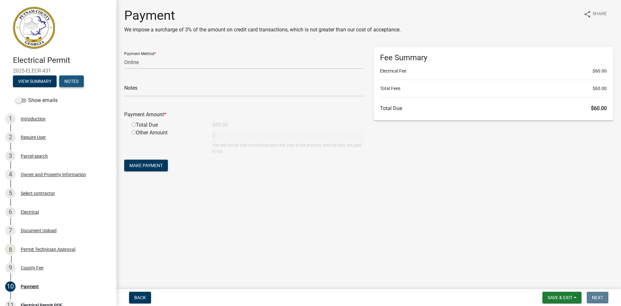
click at [77, 83] on button "Notes" at bounding box center [71, 81] width 25 height 12
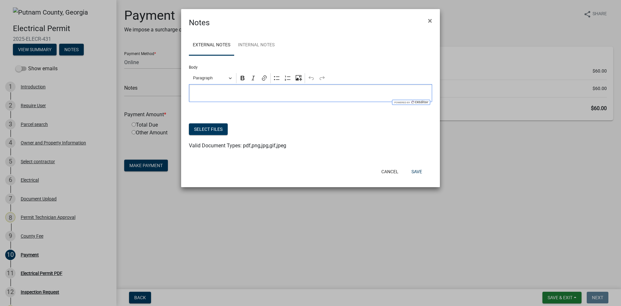
click at [239, 96] on p "Editor editing area: main. Press Alt+0 for help." at bounding box center [310, 93] width 236 height 8
click at [418, 169] on button "Save" at bounding box center [416, 172] width 21 height 12
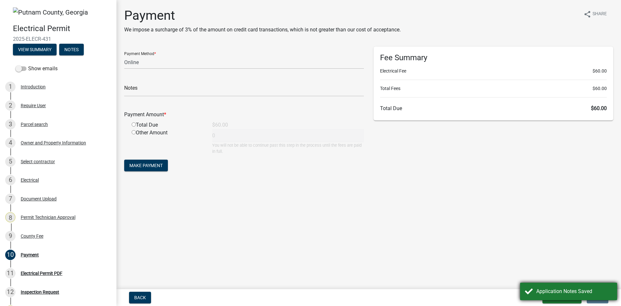
click at [557, 299] on div "Application Notes Saved" at bounding box center [568, 290] width 97 height 17
click at [565, 300] on span "Save & Exit" at bounding box center [560, 297] width 25 height 5
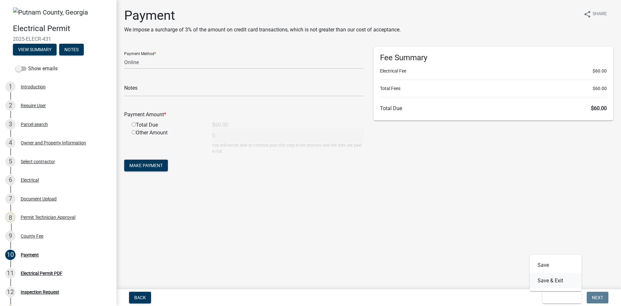
click at [562, 282] on button "Save & Exit" at bounding box center [556, 281] width 52 height 16
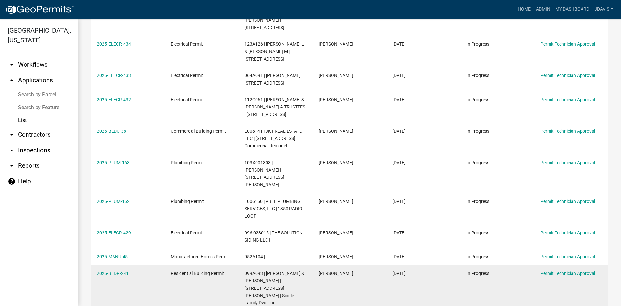
scroll to position [92, 0]
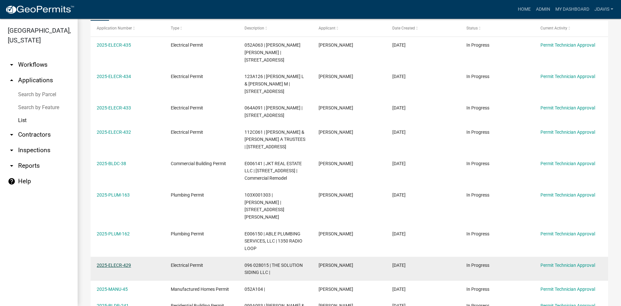
click at [117, 262] on link "2025-ELECR-429" at bounding box center [114, 264] width 34 height 5
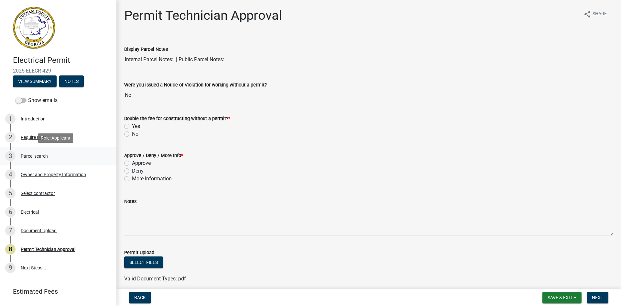
click at [40, 157] on div "Parcel search" at bounding box center [34, 156] width 27 height 5
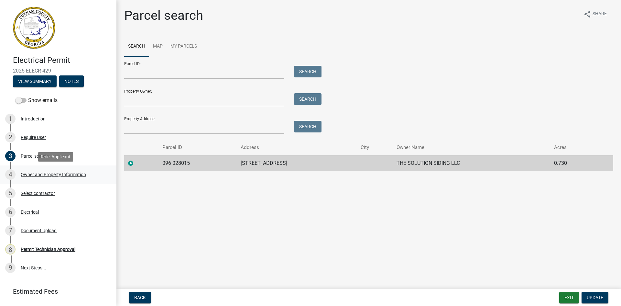
click at [55, 175] on div "Owner and Property Information" at bounding box center [53, 174] width 65 height 5
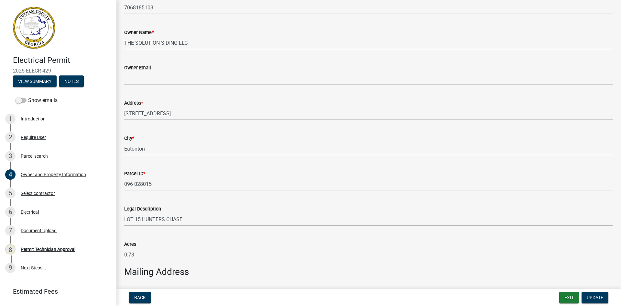
scroll to position [129, 0]
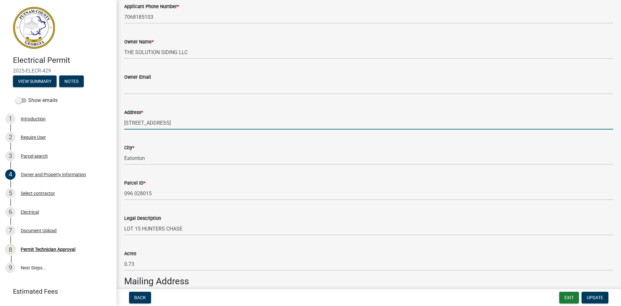
drag, startPoint x: 125, startPoint y: 124, endPoint x: 183, endPoint y: 126, distance: 58.2
click at [183, 126] on input "[STREET_ADDRESS]" at bounding box center [368, 122] width 489 height 13
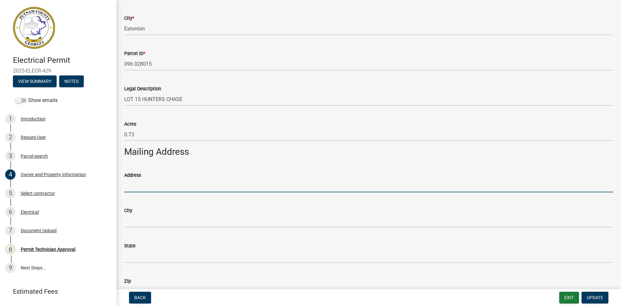
click at [137, 188] on input "Address" at bounding box center [368, 185] width 489 height 13
paste input "[STREET_ADDRESS]"
type input "[STREET_ADDRESS]"
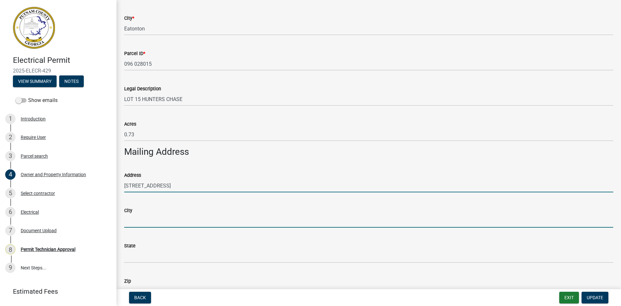
click at [163, 216] on input "City" at bounding box center [368, 220] width 489 height 13
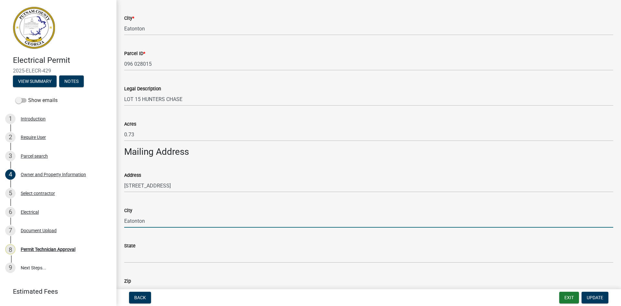
type input "Eatonton"
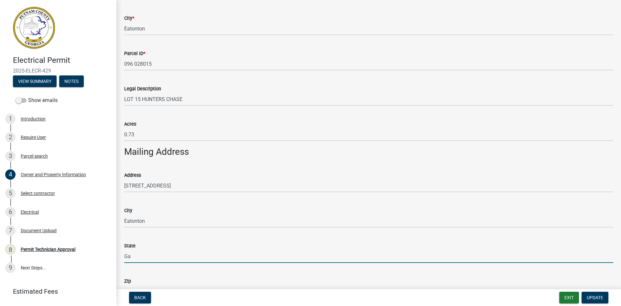
type input "Ga"
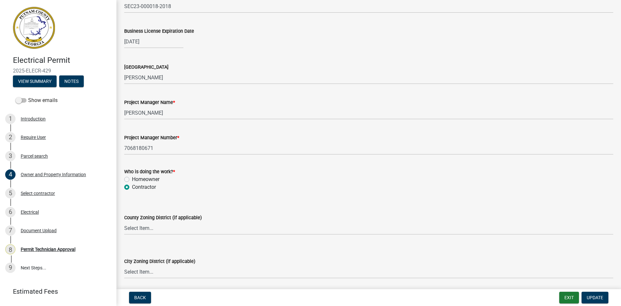
scroll to position [982, 0]
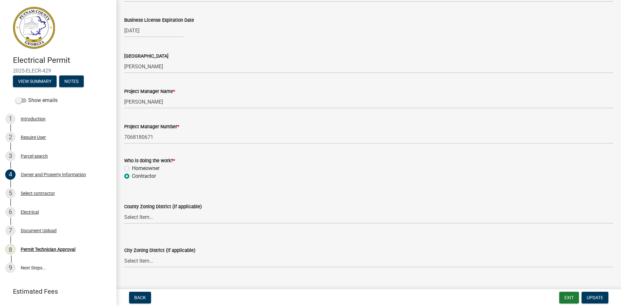
type input "31024"
click at [137, 216] on select "Select Item... AG-1 R-1R R-1 R-2 MHP RM-1 RM-3 C-1 C-2 I-M PUD N/A" at bounding box center [368, 216] width 489 height 13
click at [124, 210] on select "Select Item... AG-1 R-1R R-1 R-2 MHP RM-1 RM-3 C-1 C-2 I-M PUD N/A" at bounding box center [368, 216] width 489 height 13
select select "34fe85c2-5f76-4343-b6bb-8ca387e0bed7"
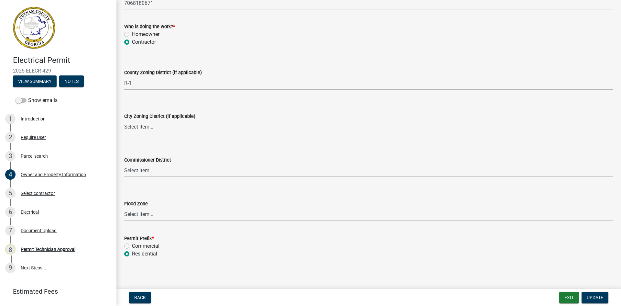
scroll to position [1118, 0]
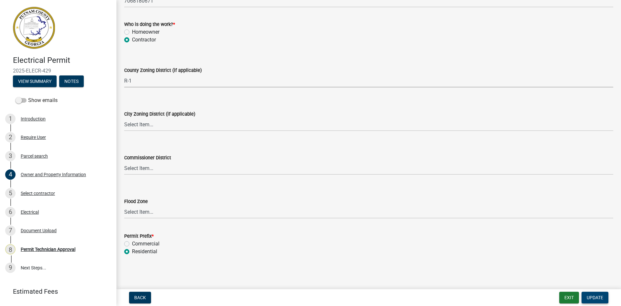
click at [594, 296] on span "Update" at bounding box center [595, 297] width 16 height 5
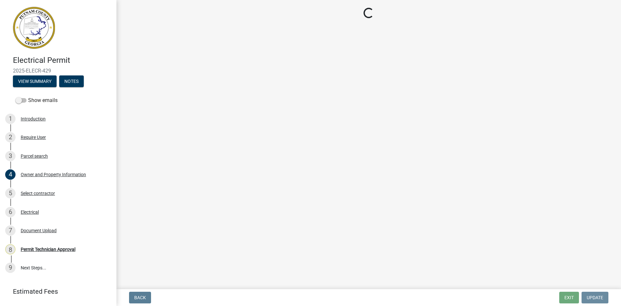
scroll to position [0, 0]
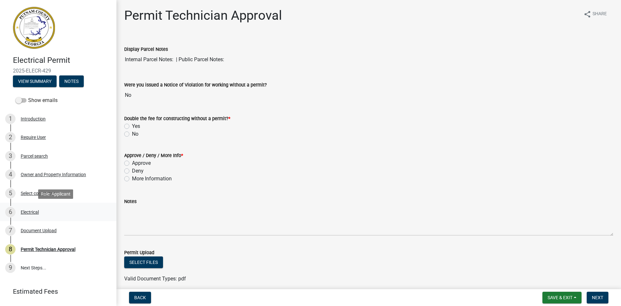
click at [38, 211] on div "Electrical" at bounding box center [30, 212] width 18 height 5
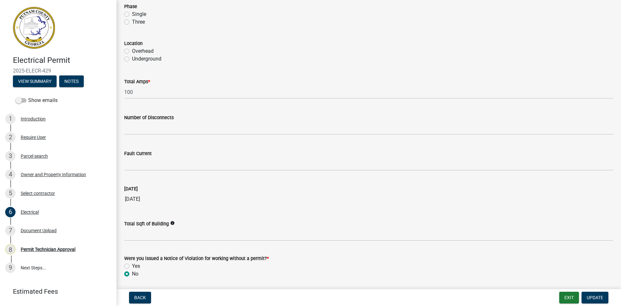
scroll to position [605, 0]
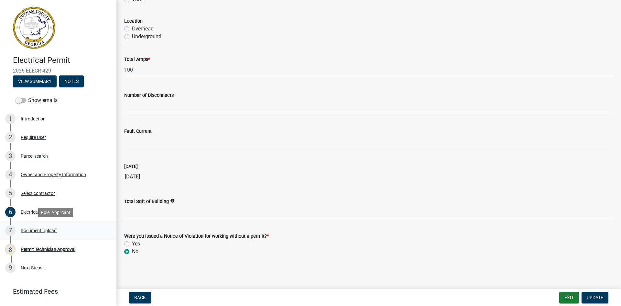
click at [44, 231] on div "Document Upload" at bounding box center [39, 230] width 36 height 5
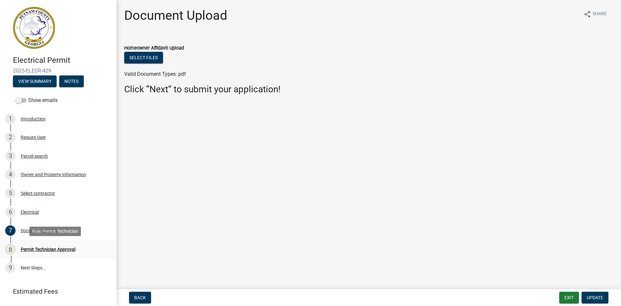
click at [47, 248] on div "Permit Technician Approval" at bounding box center [48, 249] width 55 height 5
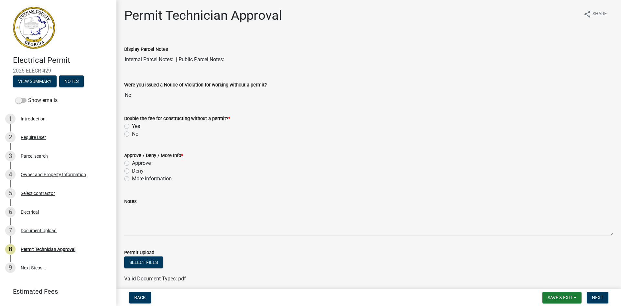
click at [132, 135] on label "No" at bounding box center [135, 134] width 6 height 8
click at [132, 134] on input "No" at bounding box center [134, 132] width 4 height 4
radio input "true"
click at [132, 163] on label "Approve" at bounding box center [141, 163] width 19 height 8
click at [132, 163] on input "Approve" at bounding box center [134, 161] width 4 height 4
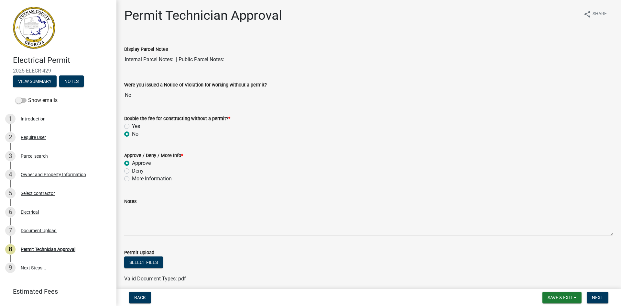
radio input "true"
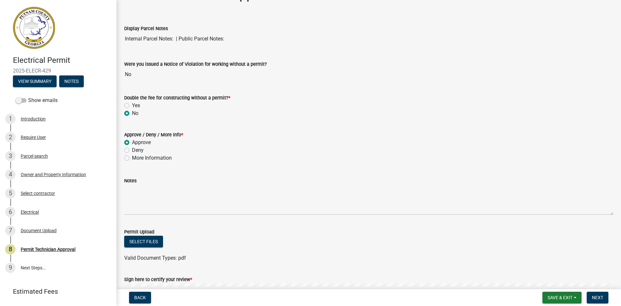
scroll to position [97, 0]
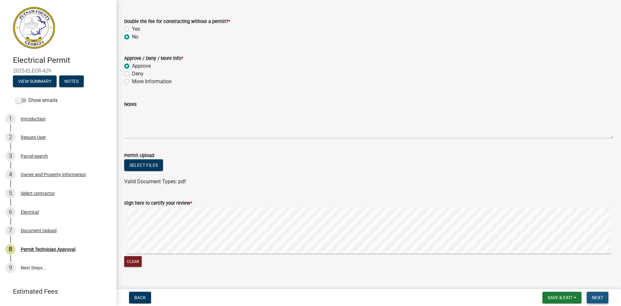
click at [599, 296] on span "Next" at bounding box center [597, 297] width 11 height 5
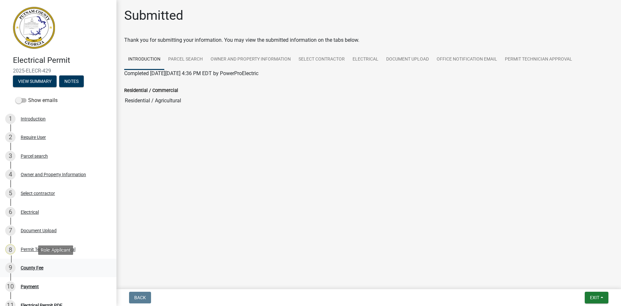
click at [26, 269] on div "County Fee" at bounding box center [32, 267] width 23 height 5
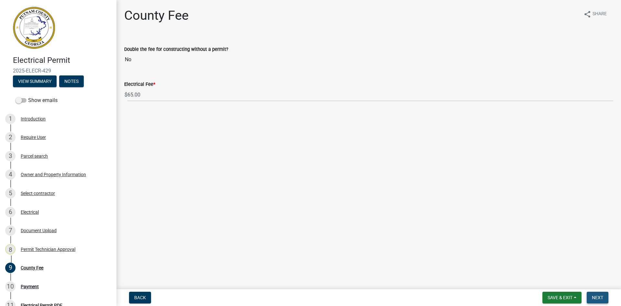
click at [600, 295] on span "Next" at bounding box center [597, 297] width 11 height 5
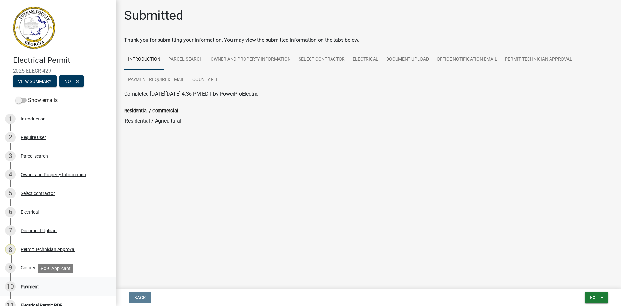
click at [28, 285] on div "Payment" at bounding box center [30, 286] width 18 height 5
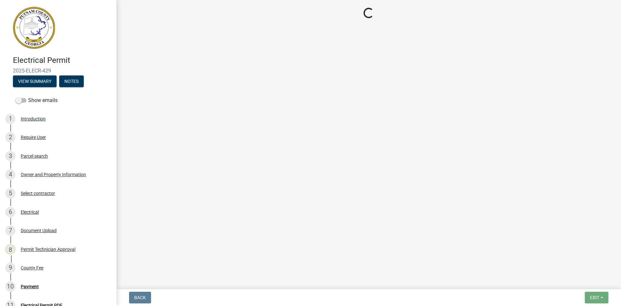
select select "3: 3"
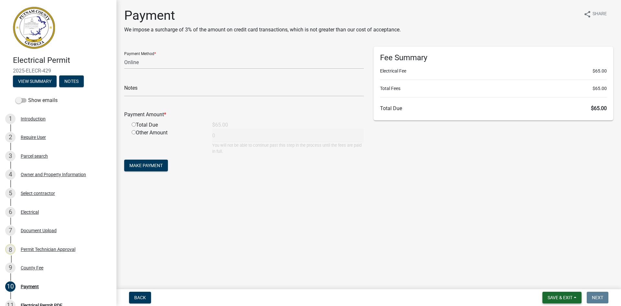
click at [550, 293] on button "Save & Exit" at bounding box center [561, 297] width 39 height 12
click at [562, 275] on button "Save & Exit" at bounding box center [556, 281] width 52 height 16
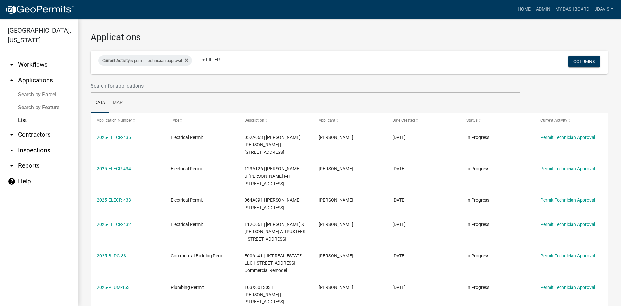
click at [25, 121] on link "List" at bounding box center [39, 120] width 78 height 13
click at [188, 61] on icon at bounding box center [187, 60] width 4 height 4
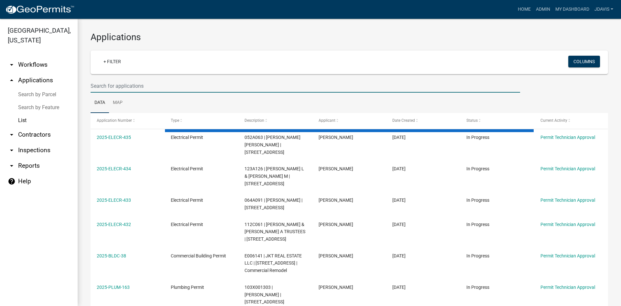
click at [126, 88] on input "text" at bounding box center [306, 85] width 430 height 13
select select "2: 50"
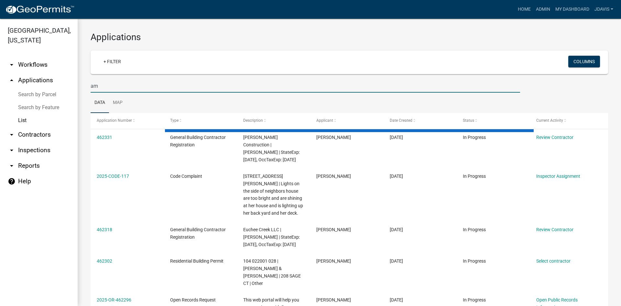
type input "a"
type input "manu-39"
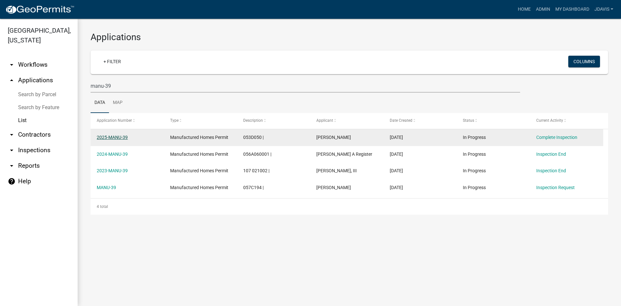
click at [117, 136] on link "2025-MANU-39" at bounding box center [112, 137] width 31 height 5
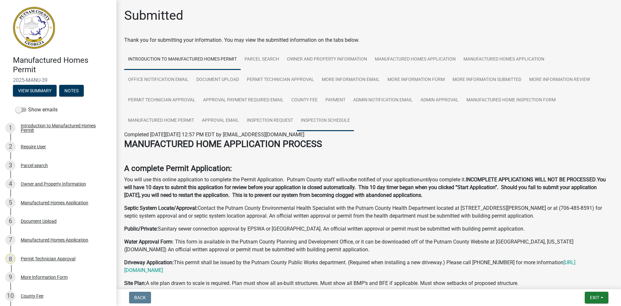
click at [339, 123] on link "Inspection Schedule" at bounding box center [325, 120] width 57 height 21
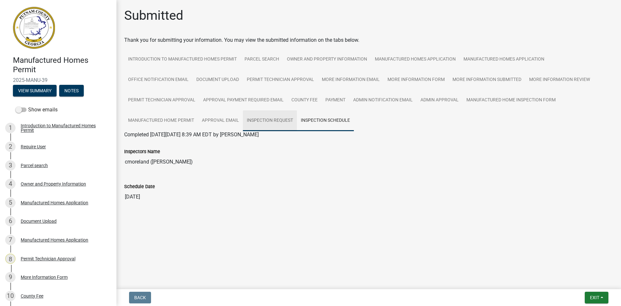
click at [286, 121] on link "Inspection Request" at bounding box center [270, 120] width 54 height 21
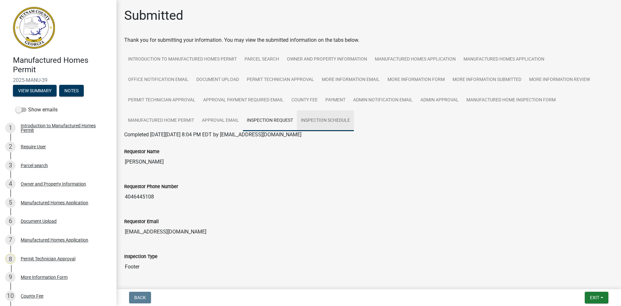
click at [319, 120] on link "Inspection Schedule" at bounding box center [325, 120] width 57 height 21
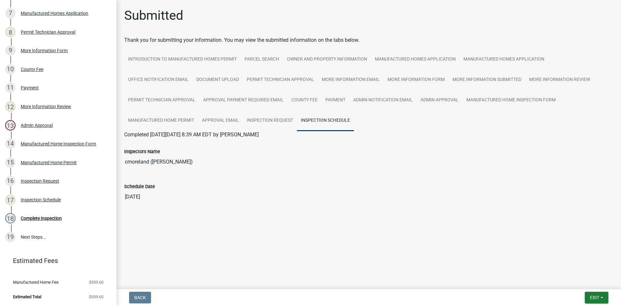
scroll to position [227, 0]
click at [52, 201] on div "Inspection Schedule" at bounding box center [41, 199] width 40 height 5
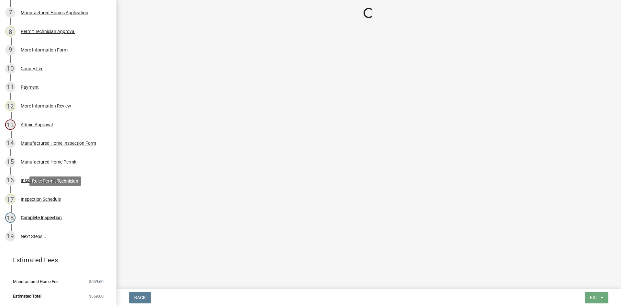
select select "a0ea4169-8540-4a2c-b9f4-cf4c1ffdeb95"
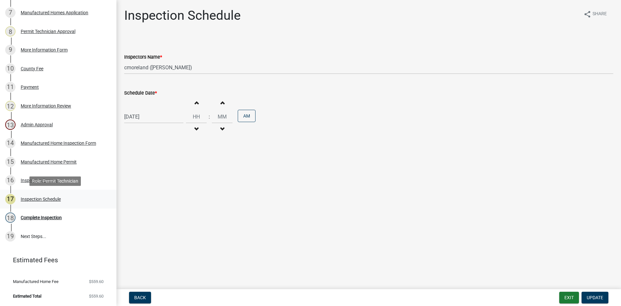
click at [42, 195] on div "17 Inspection Schedule" at bounding box center [55, 199] width 101 height 10
click at [41, 200] on div "Inspection Schedule" at bounding box center [41, 199] width 40 height 5
click at [131, 118] on div "[DATE]" at bounding box center [153, 116] width 59 height 13
select select "8"
select select "2025"
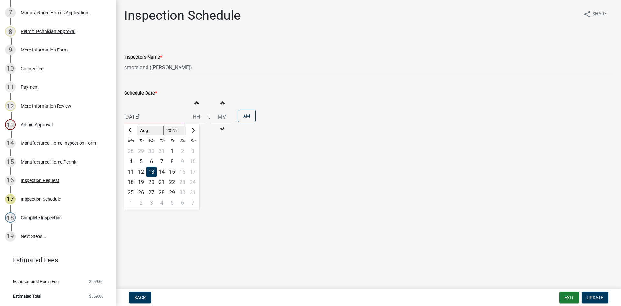
click at [142, 112] on input "[DATE]" at bounding box center [153, 116] width 59 height 13
click at [572, 296] on button "Exit" at bounding box center [569, 297] width 20 height 12
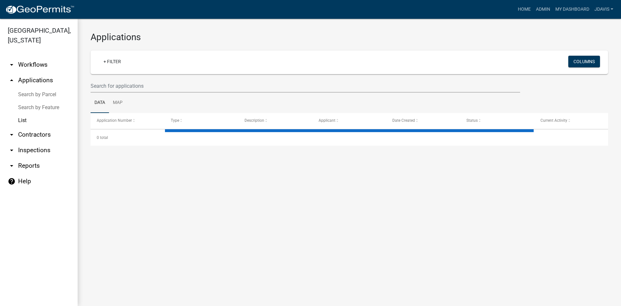
select select "2: 50"
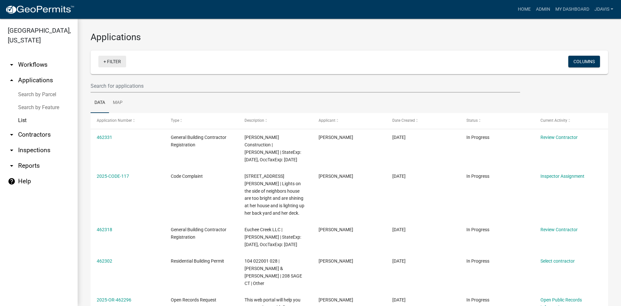
click at [104, 61] on link "+ Filter" at bounding box center [112, 62] width 28 height 12
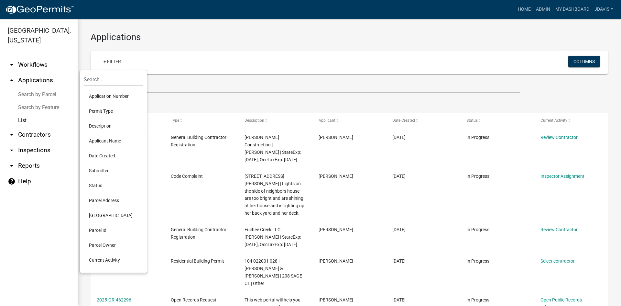
click at [103, 264] on li "Current Activity" at bounding box center [113, 259] width 59 height 15
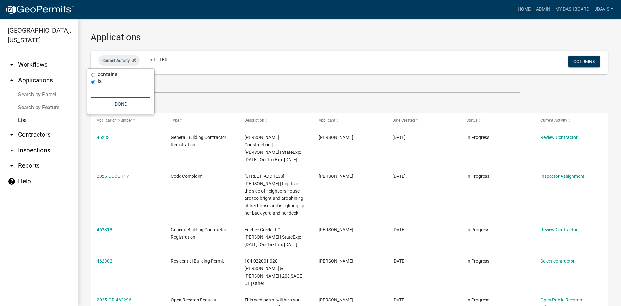
click at [114, 91] on input "text" at bounding box center [120, 91] width 59 height 13
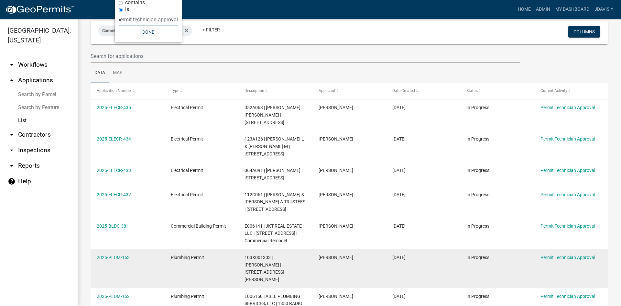
scroll to position [101, 0]
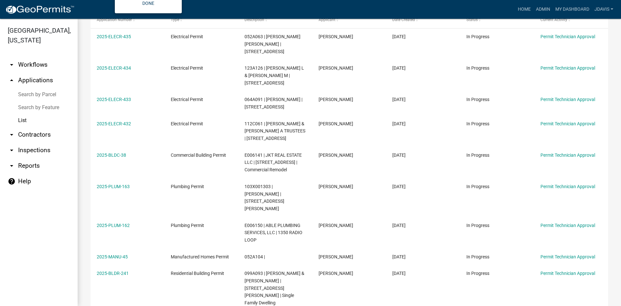
type input "permit technician approval"
